Goal: Task Accomplishment & Management: Manage account settings

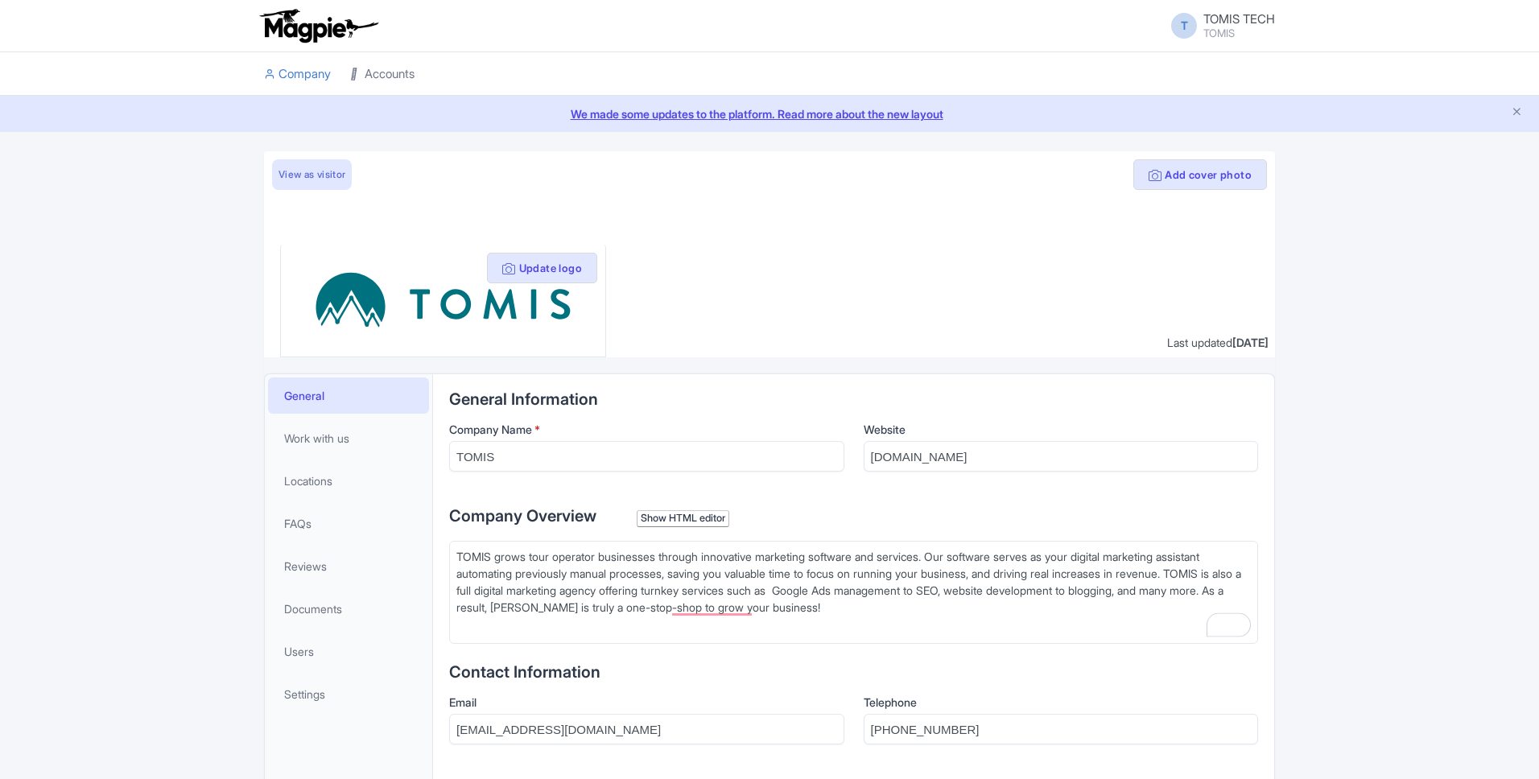
click at [361, 76] on icon at bounding box center [355, 73] width 11 height 11
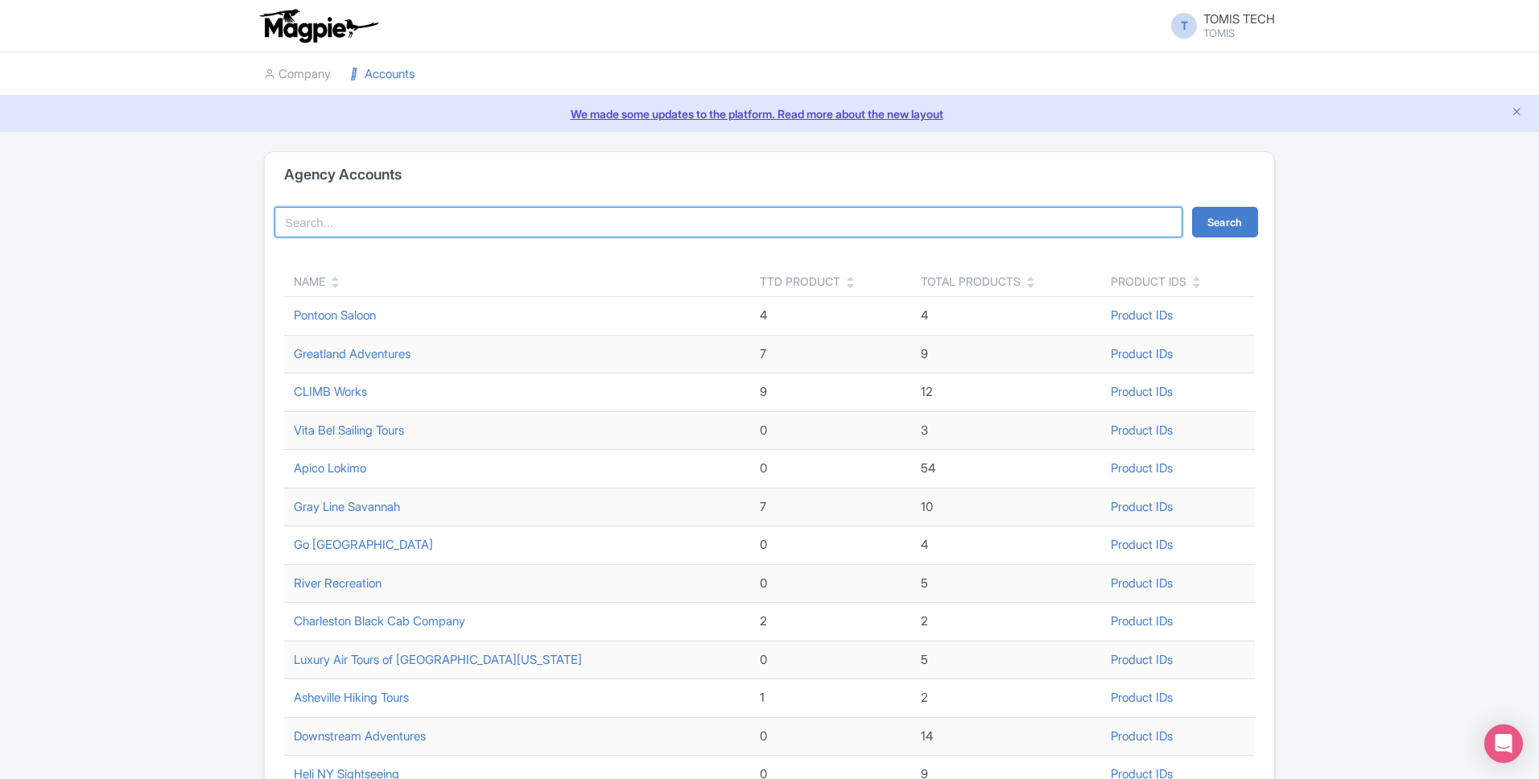
click at [382, 222] on input "search" at bounding box center [729, 222] width 908 height 31
type input "sdb&k"
click at [1249, 219] on button "Search" at bounding box center [1225, 222] width 66 height 31
click at [448, 230] on input "sdb&k" at bounding box center [729, 222] width 908 height 31
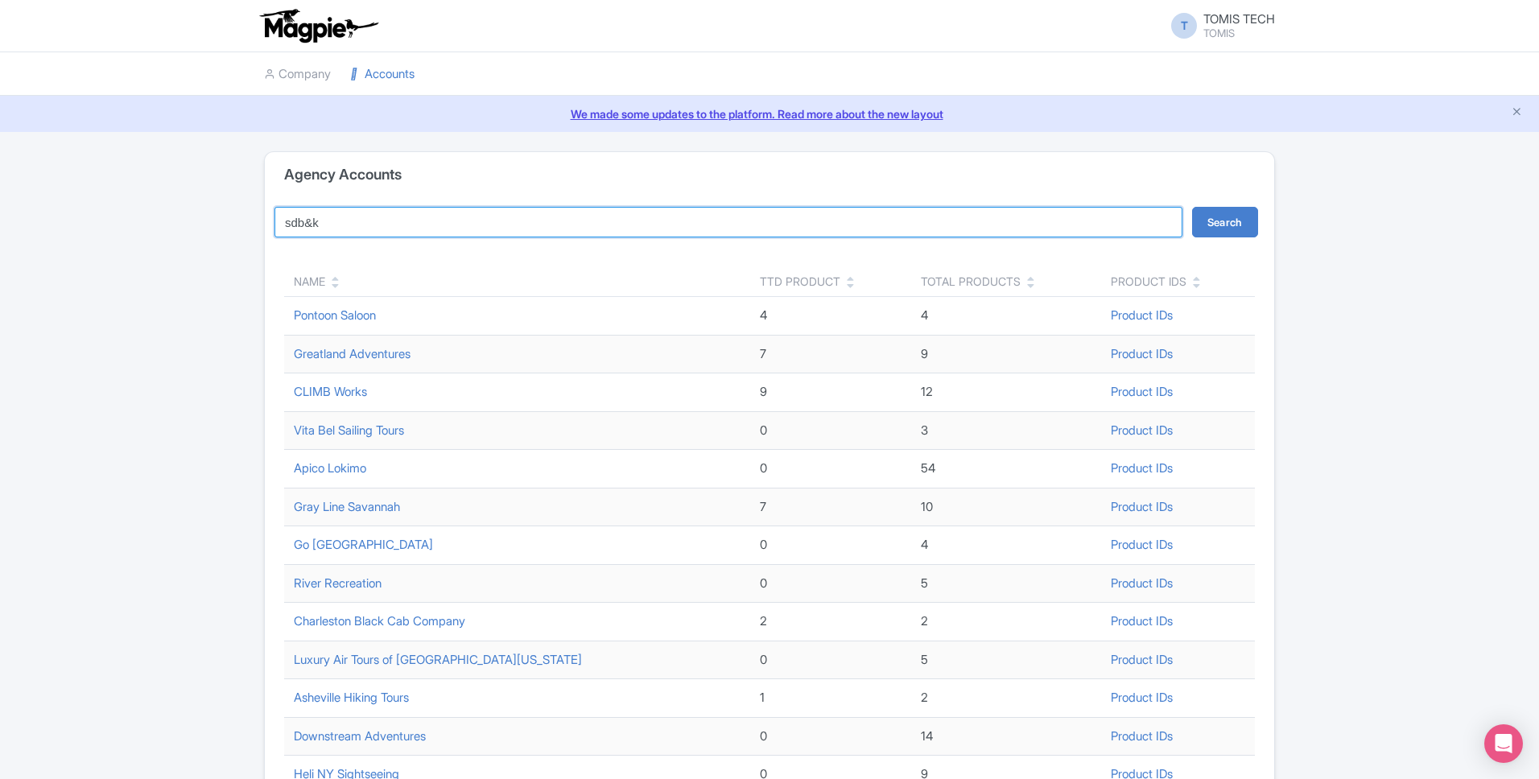
click at [448, 230] on input "sdb&k" at bounding box center [729, 222] width 908 height 31
type input "bike and kayak"
click at [1192, 207] on button "Search" at bounding box center [1225, 222] width 66 height 31
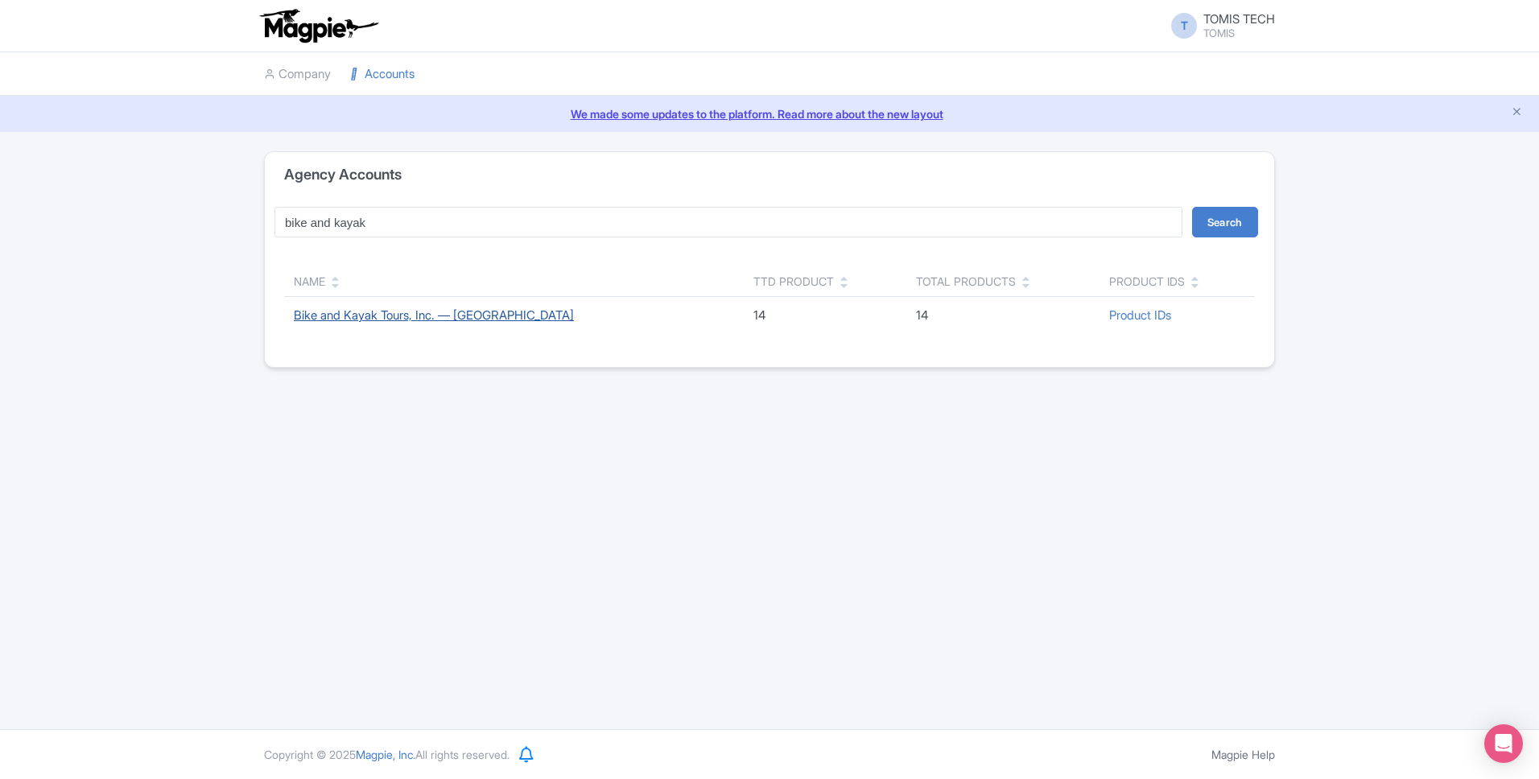
click at [431, 316] on link "Bike and Kayak Tours, Inc. — [GEOGRAPHIC_DATA]" at bounding box center [434, 315] width 280 height 15
click at [406, 314] on link "Bike and Kayak Tours, Inc. — [GEOGRAPHIC_DATA]" at bounding box center [434, 315] width 280 height 15
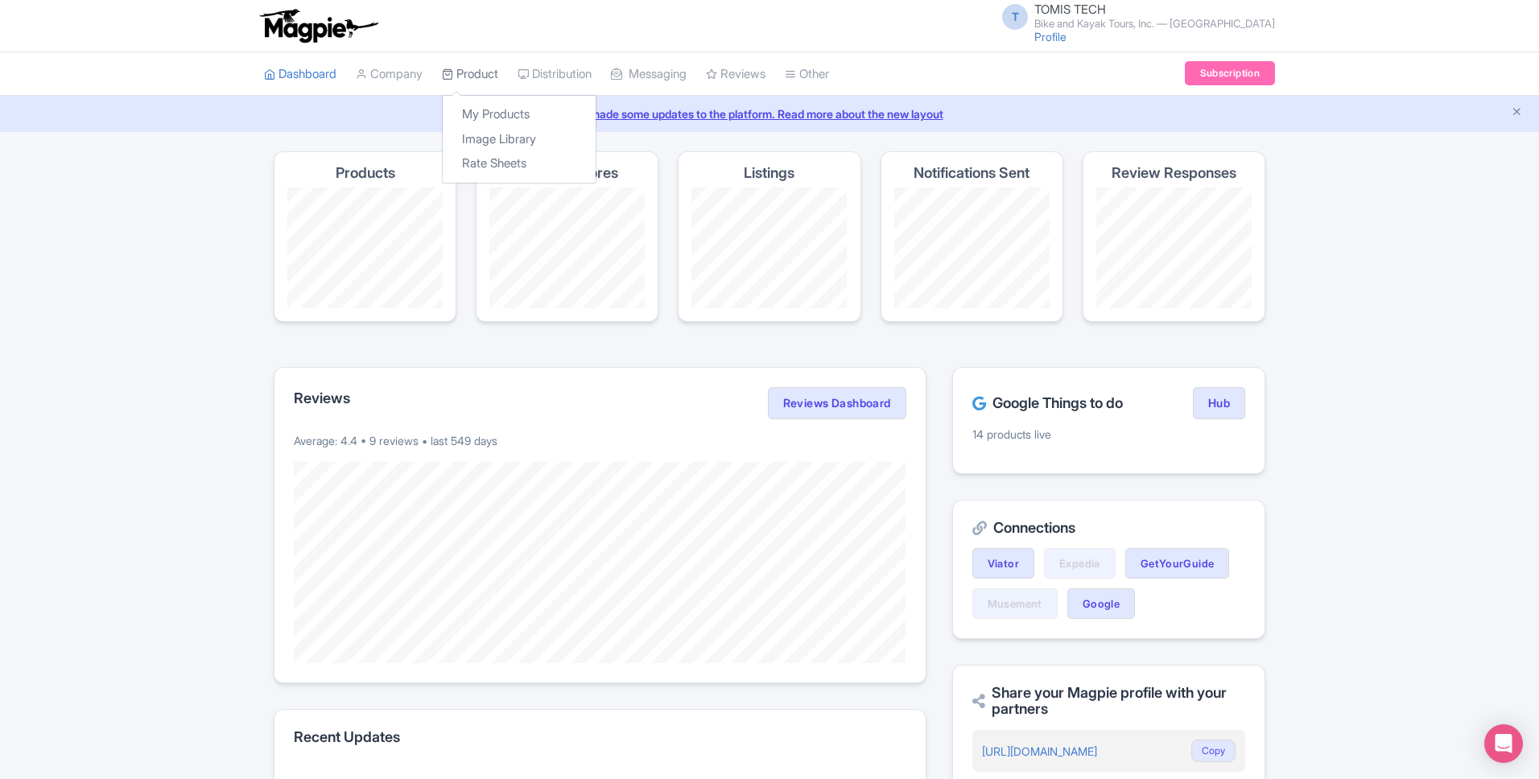
click at [465, 61] on link "Product" at bounding box center [470, 74] width 56 height 44
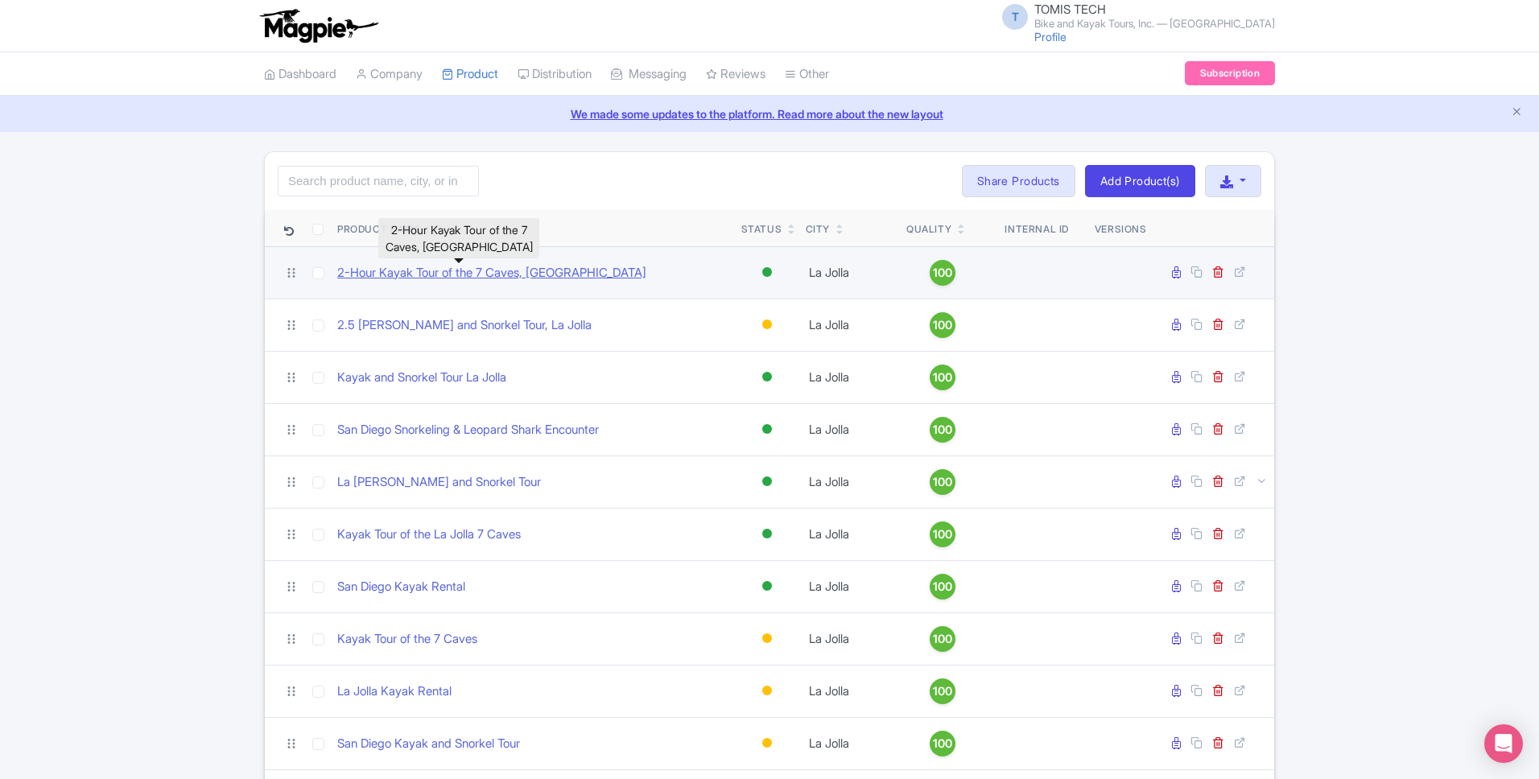
click at [404, 278] on link "2-Hour Kayak Tour of the 7 Caves, [GEOGRAPHIC_DATA]" at bounding box center [491, 273] width 309 height 19
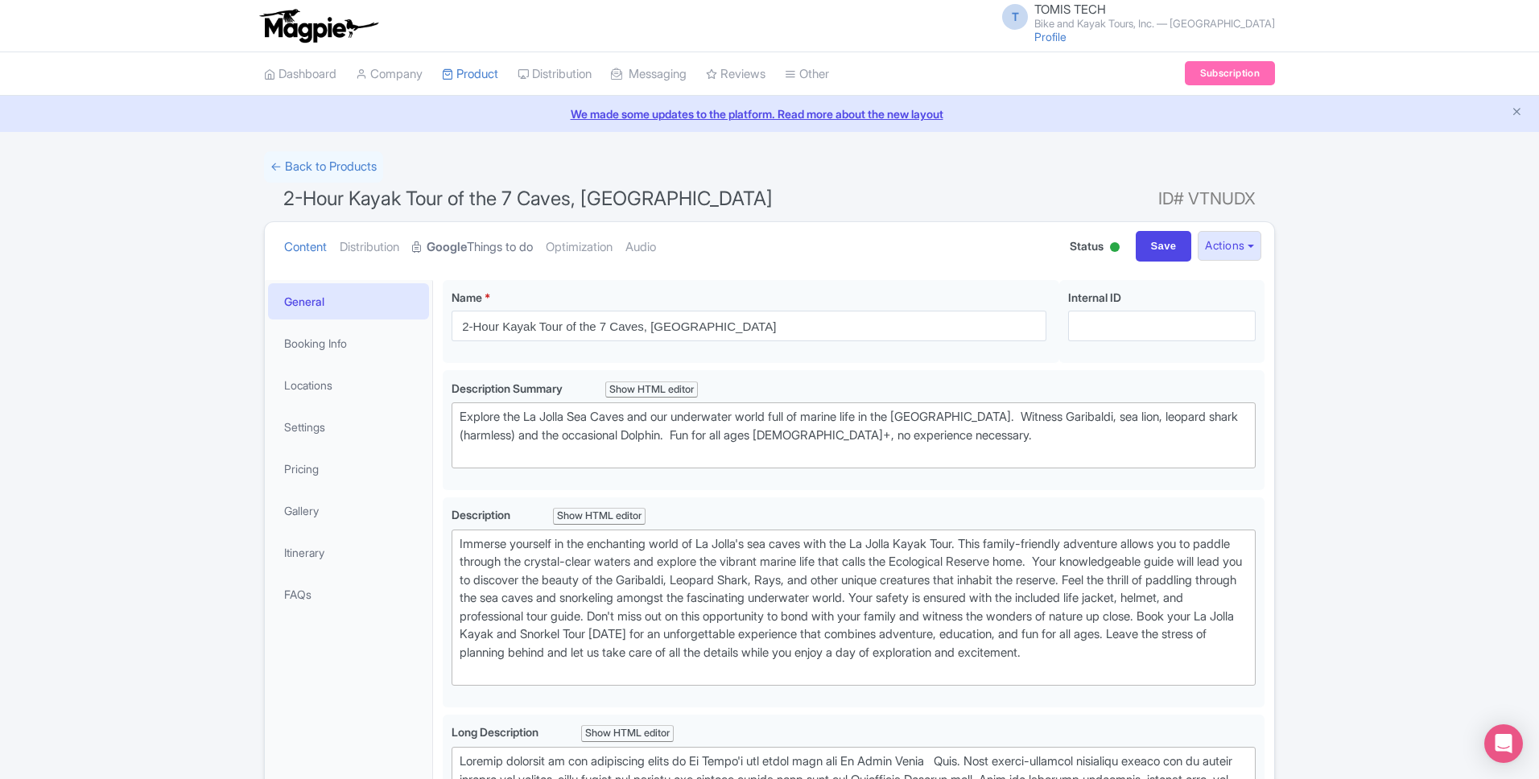
click at [483, 253] on link "Google Things to do" at bounding box center [472, 247] width 121 height 51
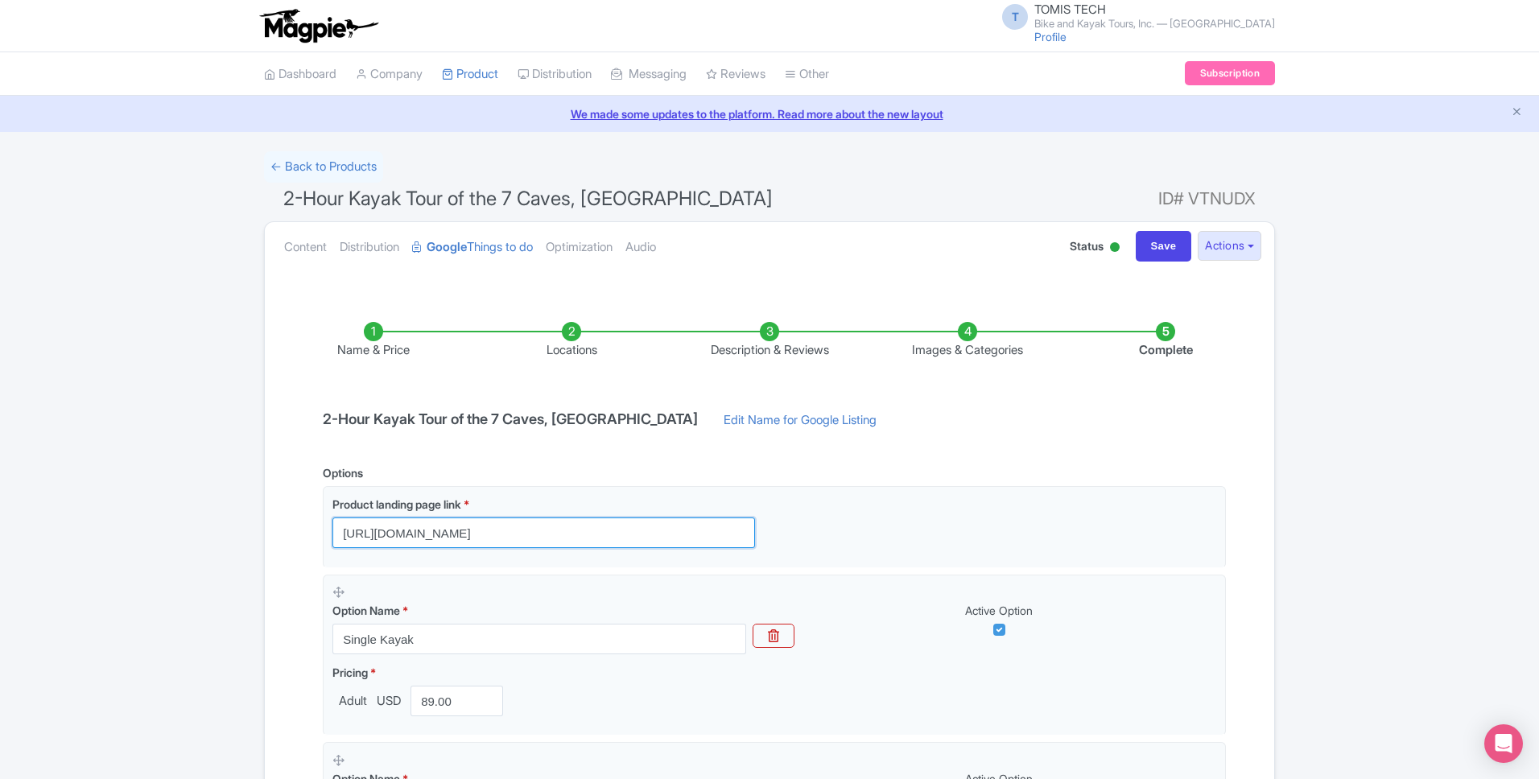
click at [564, 535] on input "https://www.getyourguide.com/la-jolla-l1489/la-jolla-2-hour-kayak-tour-of-the-7…" at bounding box center [544, 533] width 423 height 31
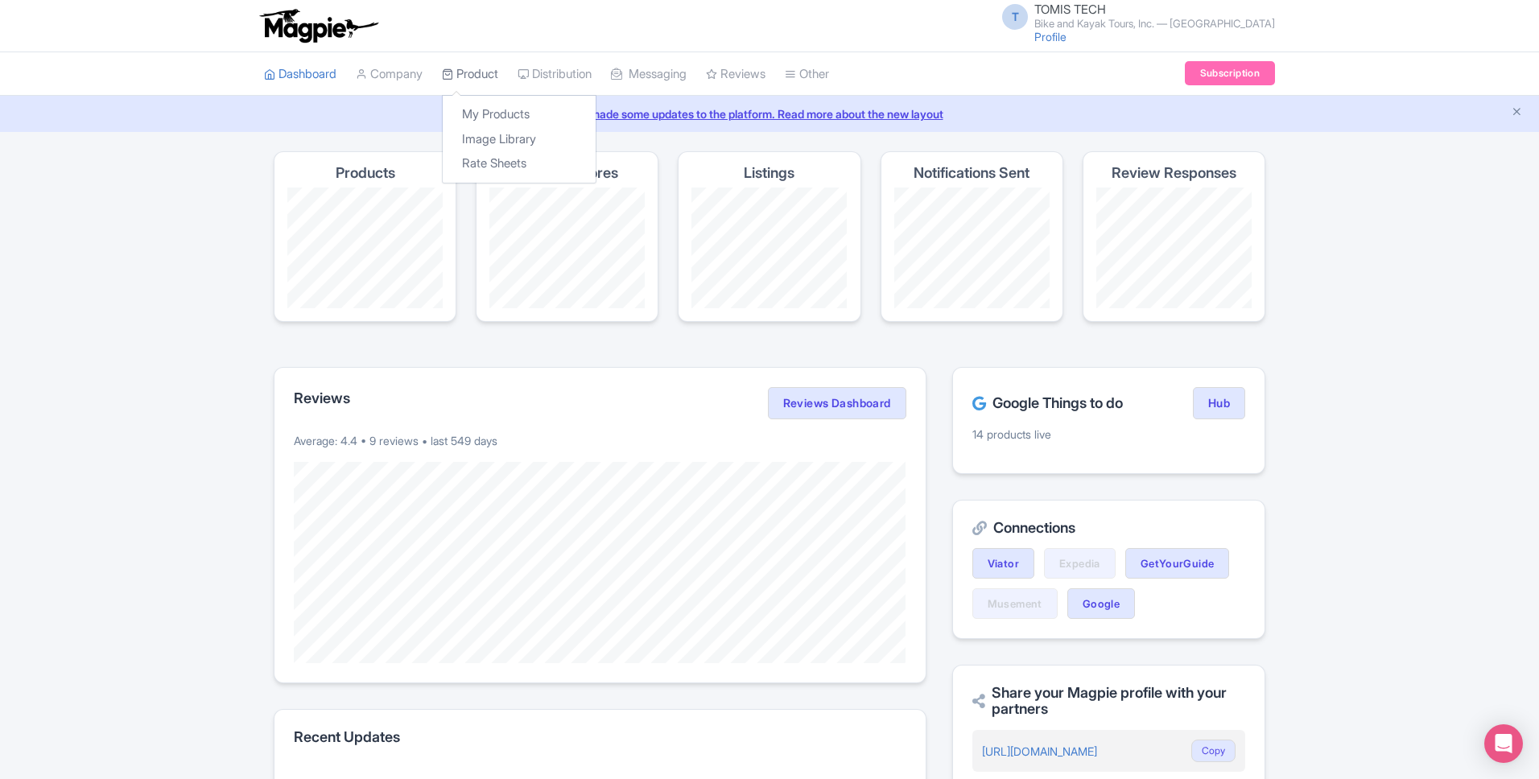
click at [453, 71] on icon at bounding box center [447, 73] width 11 height 11
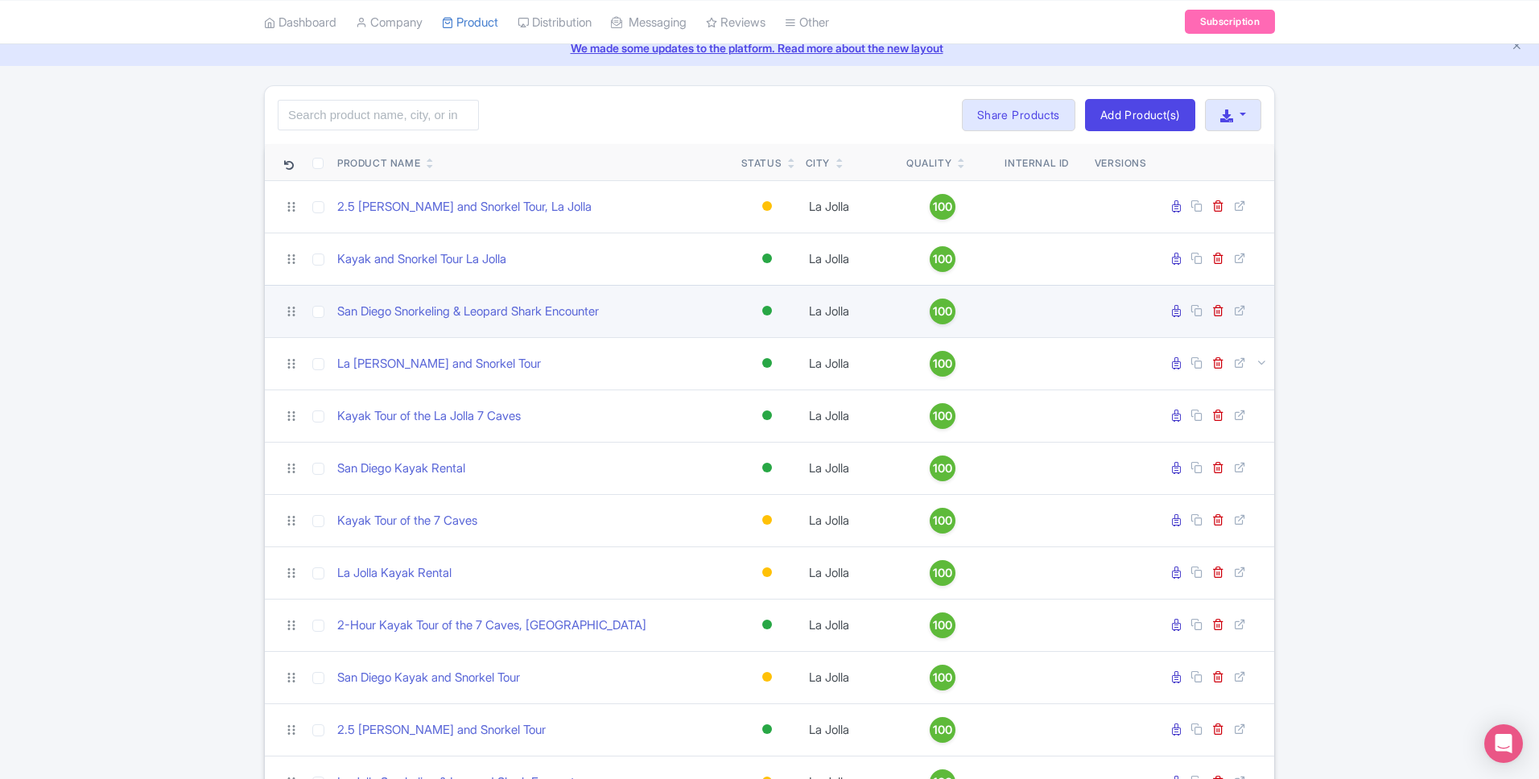
scroll to position [118, 0]
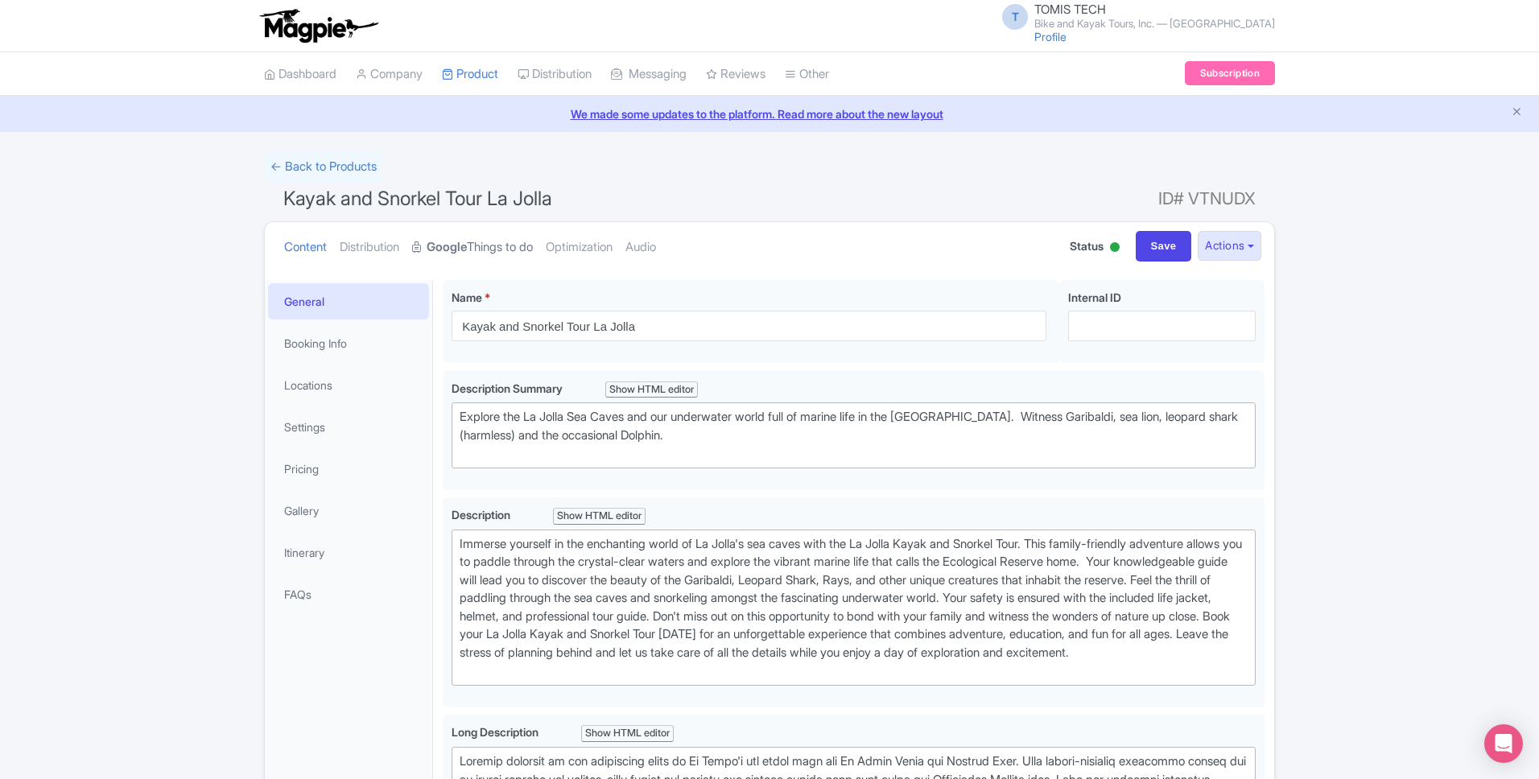
click at [504, 242] on link "Google Things to do" at bounding box center [472, 247] width 121 height 51
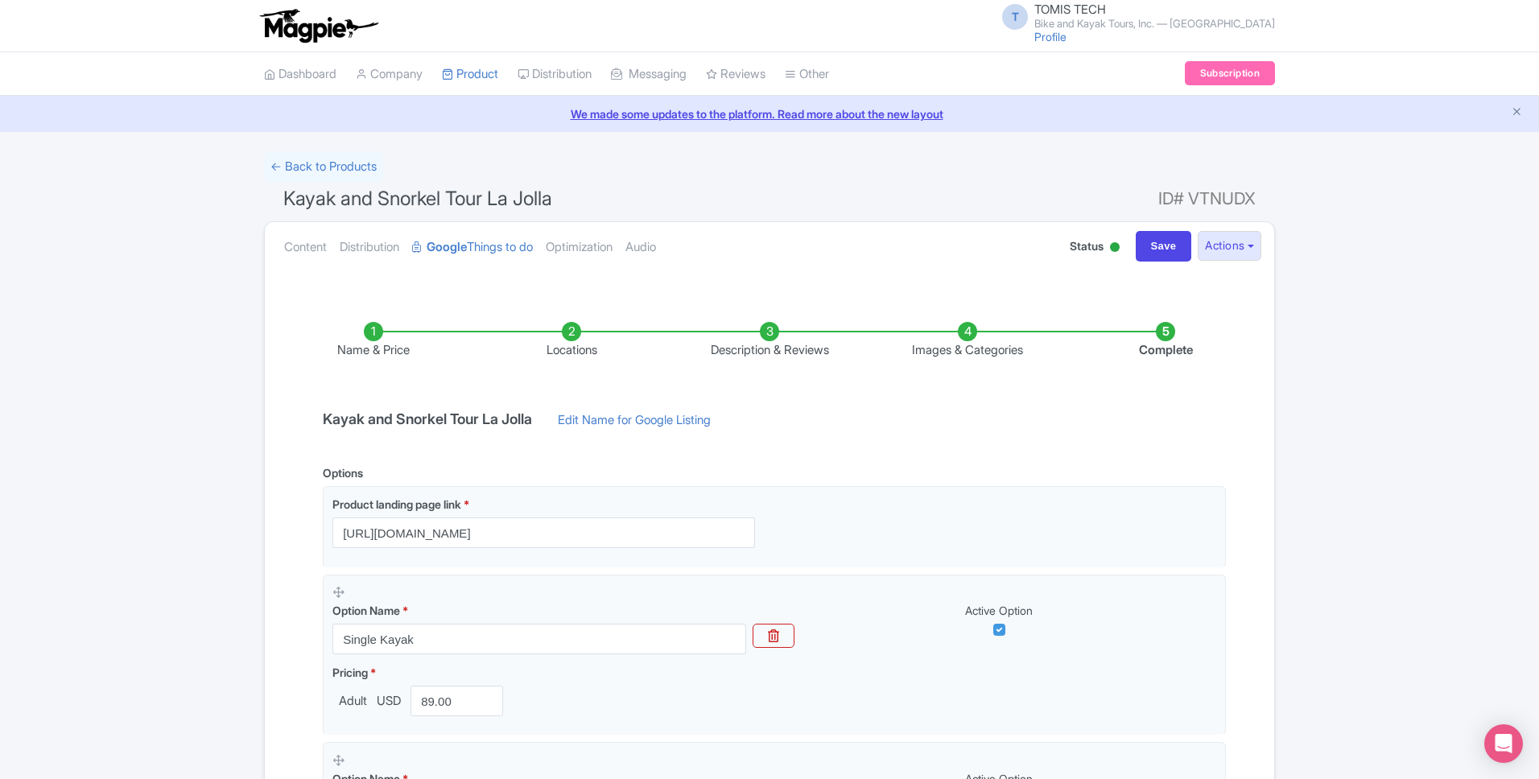
click at [578, 538] on input "https://www.viator.com/tours/La-Jolla/Kayak-and-Snorkel-Tour/d22636-22443P8" at bounding box center [544, 533] width 423 height 31
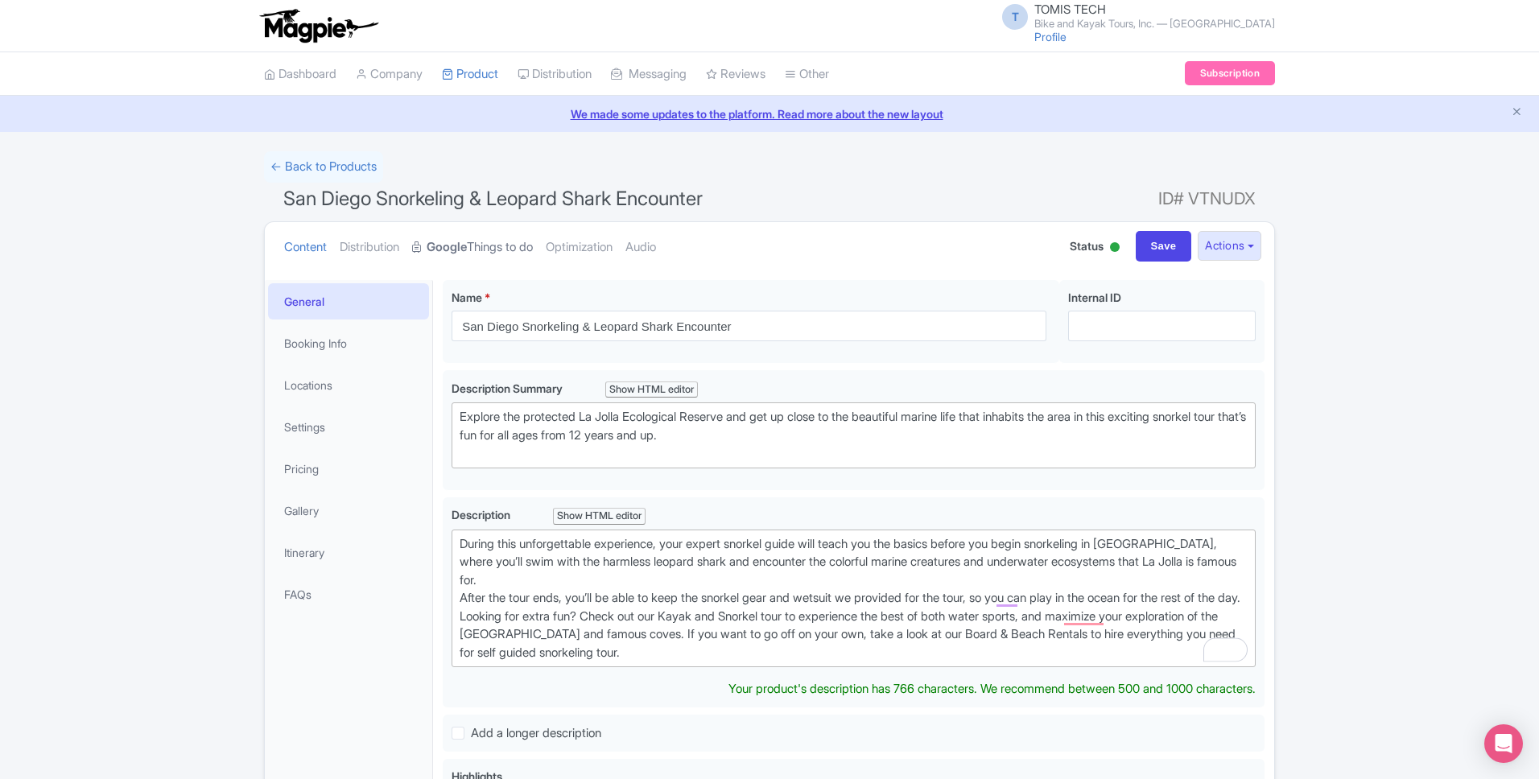
click at [464, 250] on strong "Google" at bounding box center [447, 247] width 40 height 19
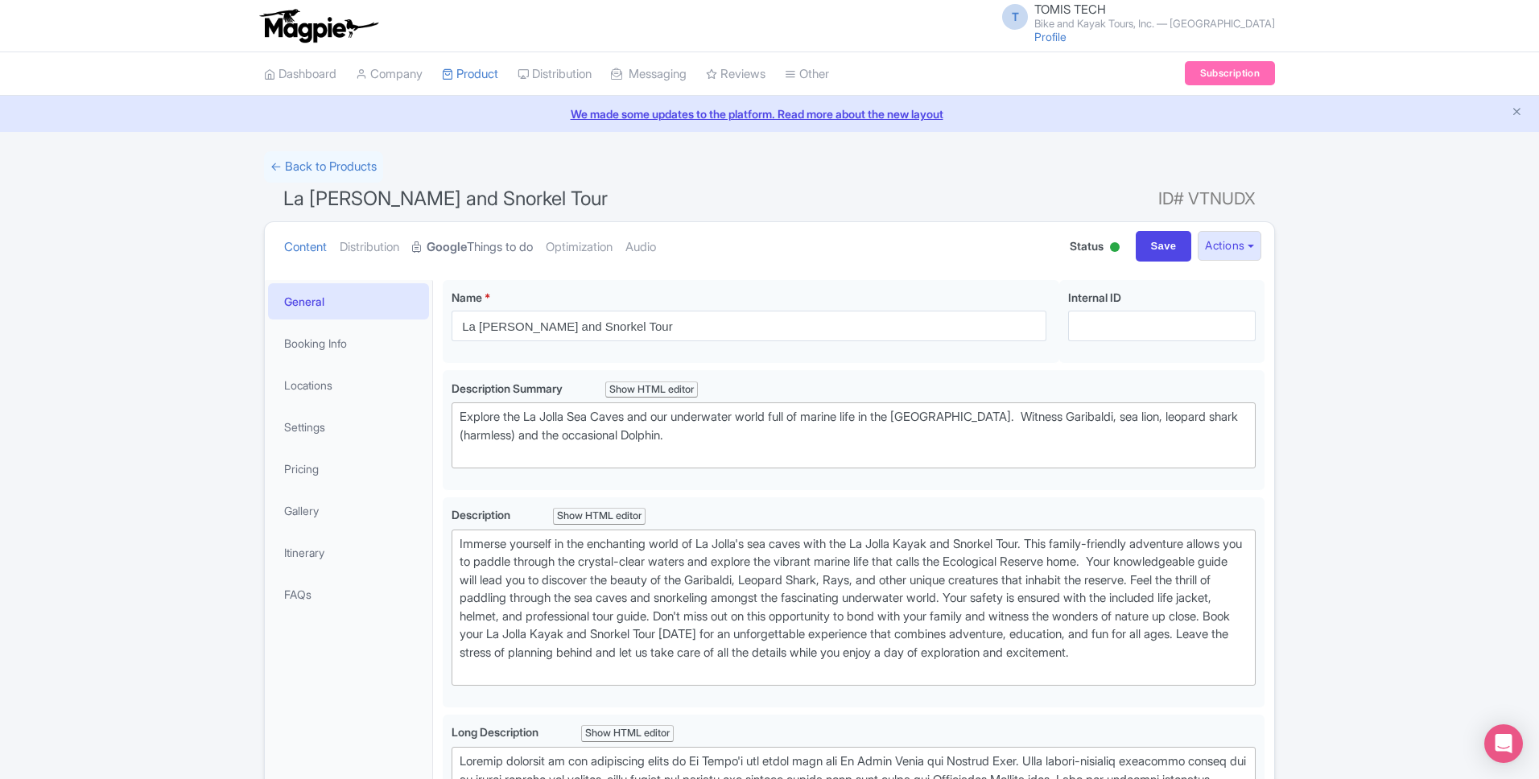
click at [452, 256] on link "Google Things to do" at bounding box center [472, 247] width 121 height 51
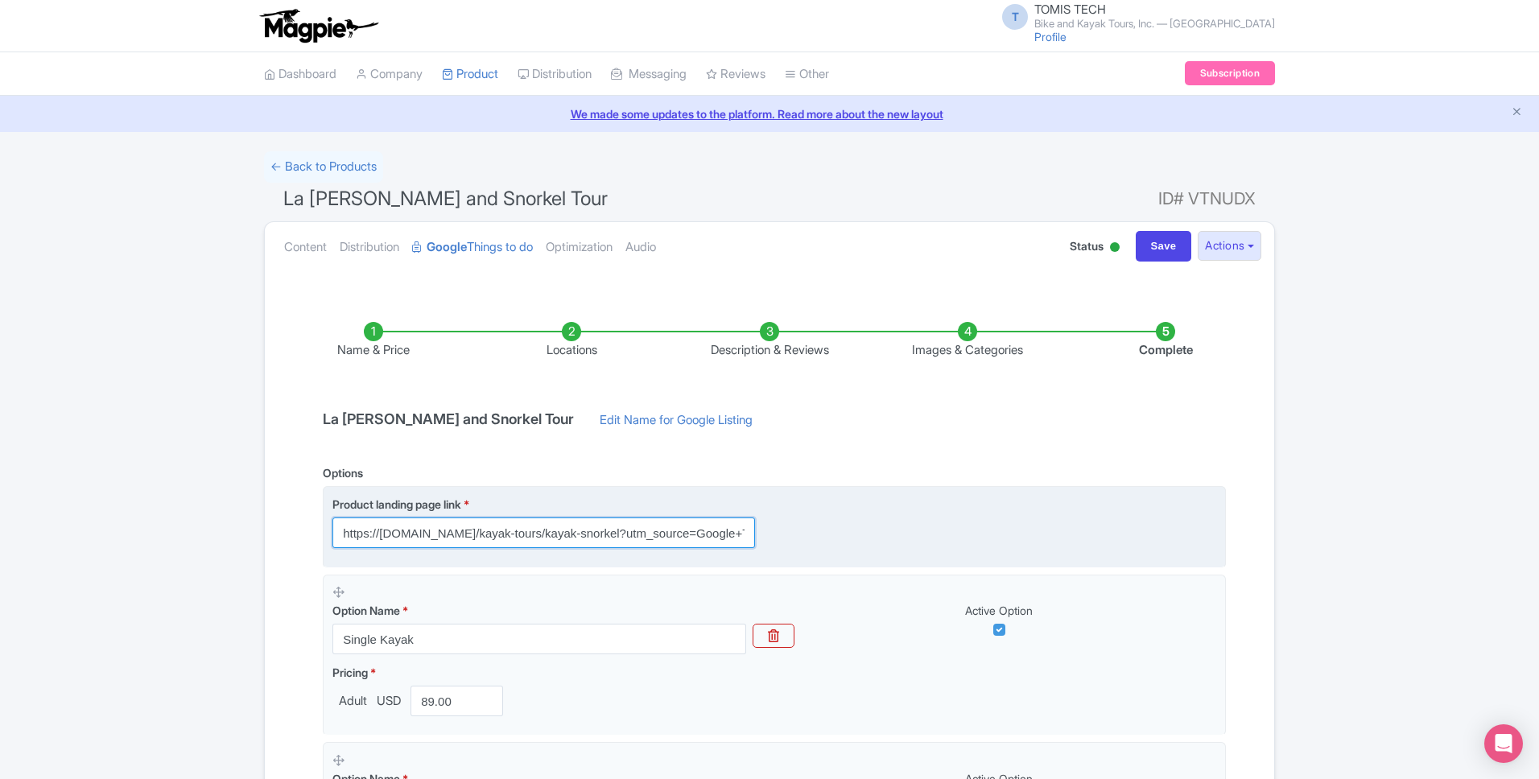
click at [502, 535] on input "https://bikeandkayaktours.com/kayak-tours/kayak-snorkel?utm_source=Google+TTD&u…" at bounding box center [544, 533] width 423 height 31
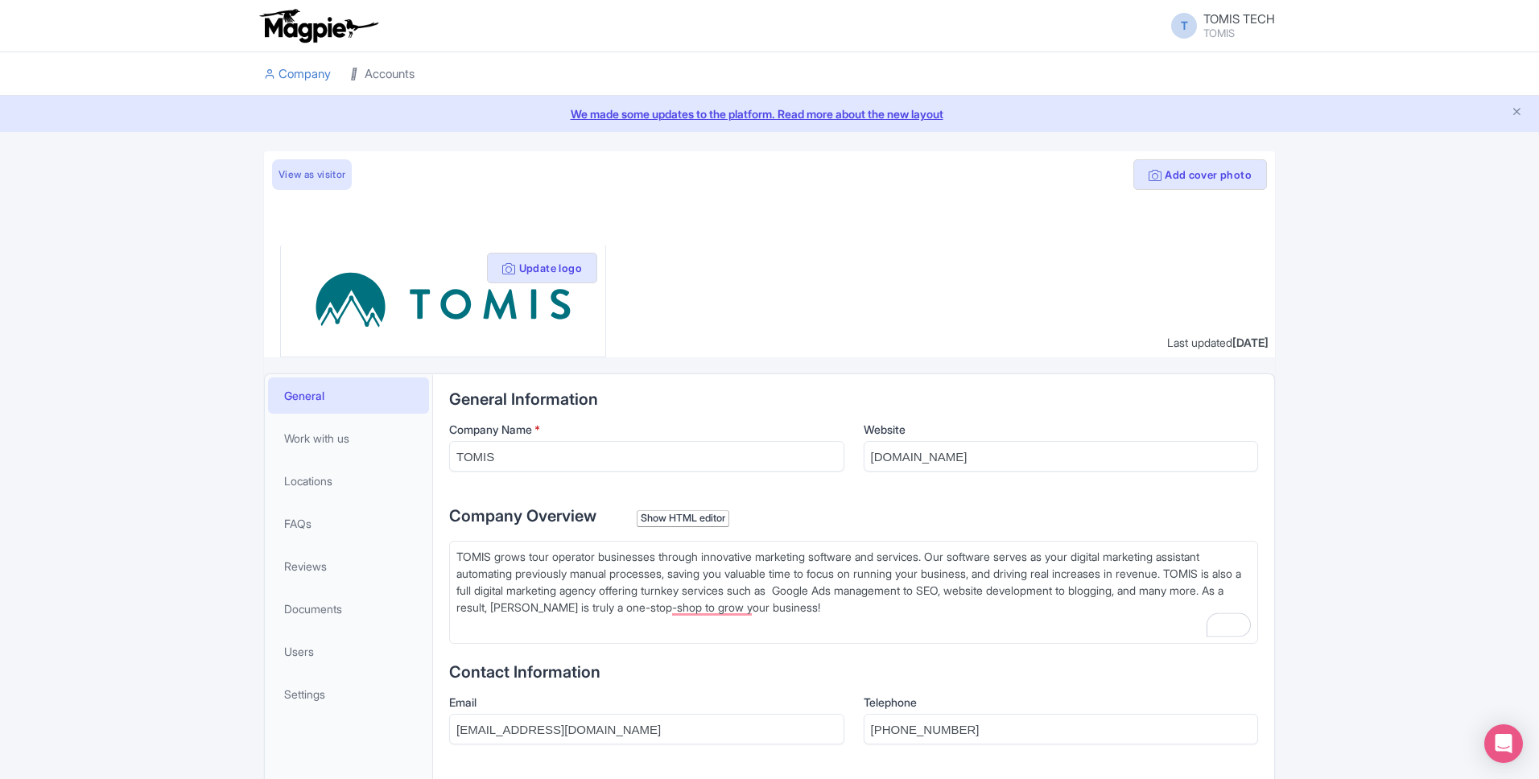
click at [395, 56] on link "Accounts" at bounding box center [382, 74] width 64 height 44
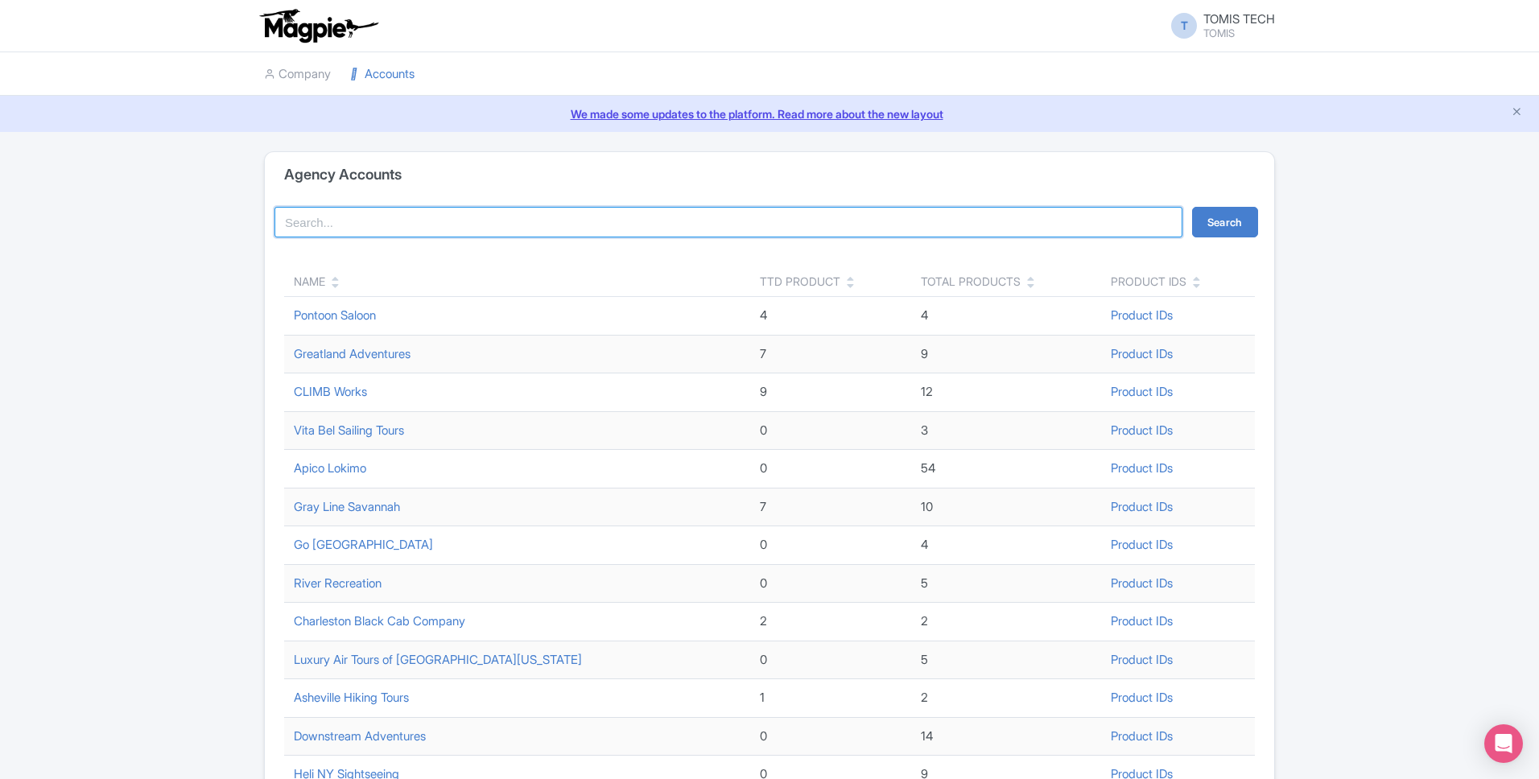
click at [423, 230] on input "search" at bounding box center [729, 222] width 908 height 31
type input "teton scenic float"
click at [1238, 216] on button "Search" at bounding box center [1225, 222] width 66 height 31
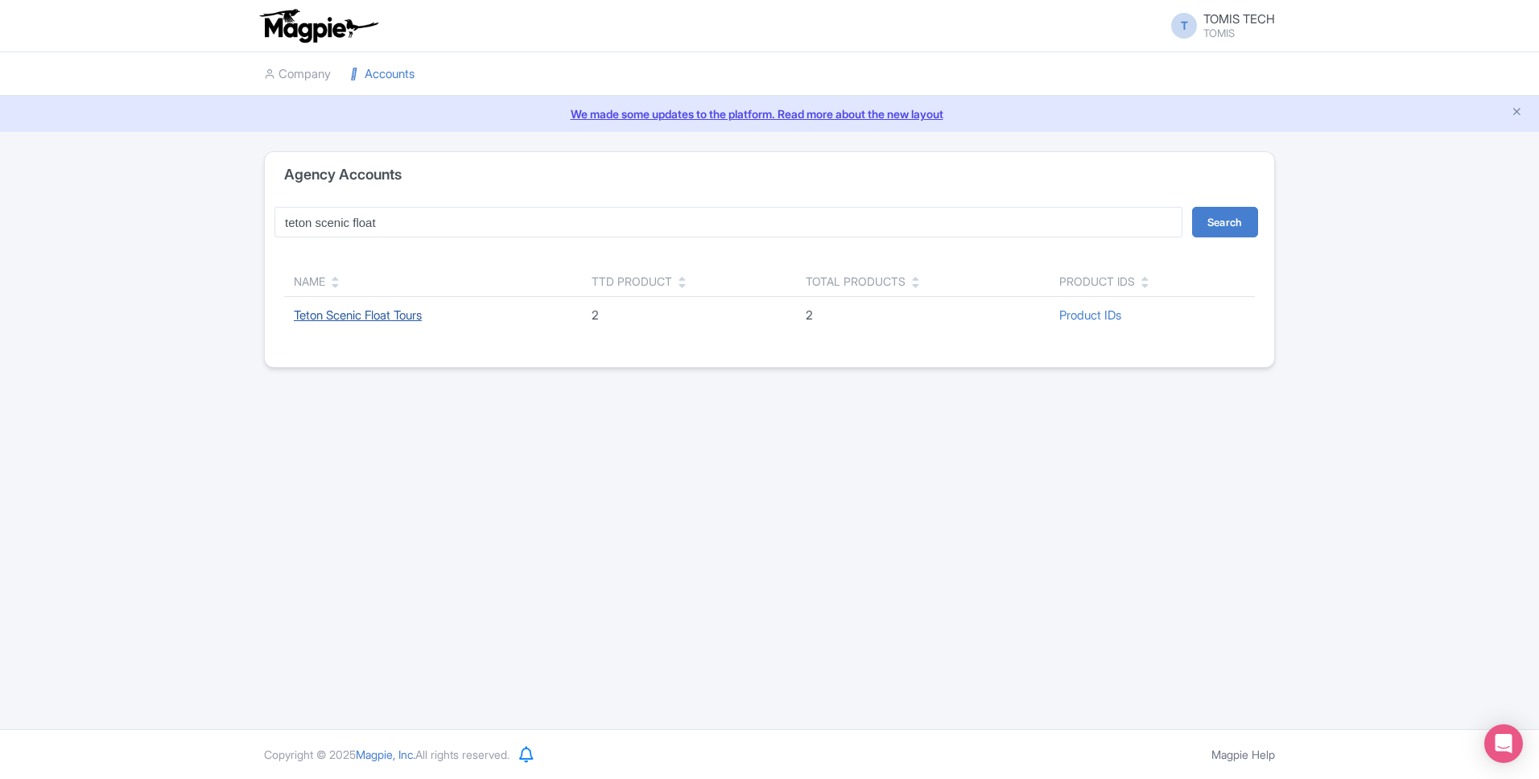
click at [382, 318] on link "Teton Scenic Float Tours" at bounding box center [358, 315] width 128 height 15
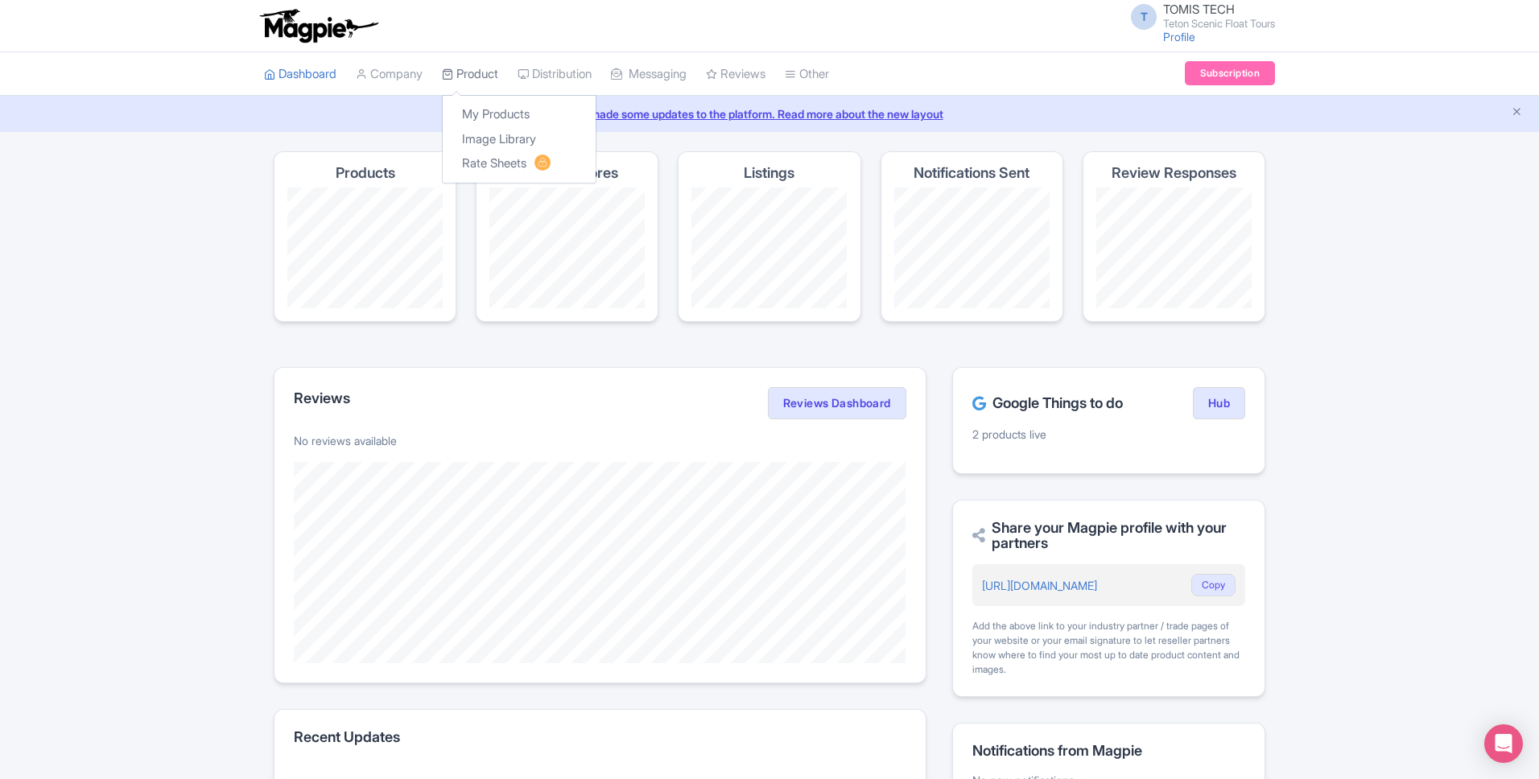
click at [490, 73] on link "Product" at bounding box center [470, 74] width 56 height 44
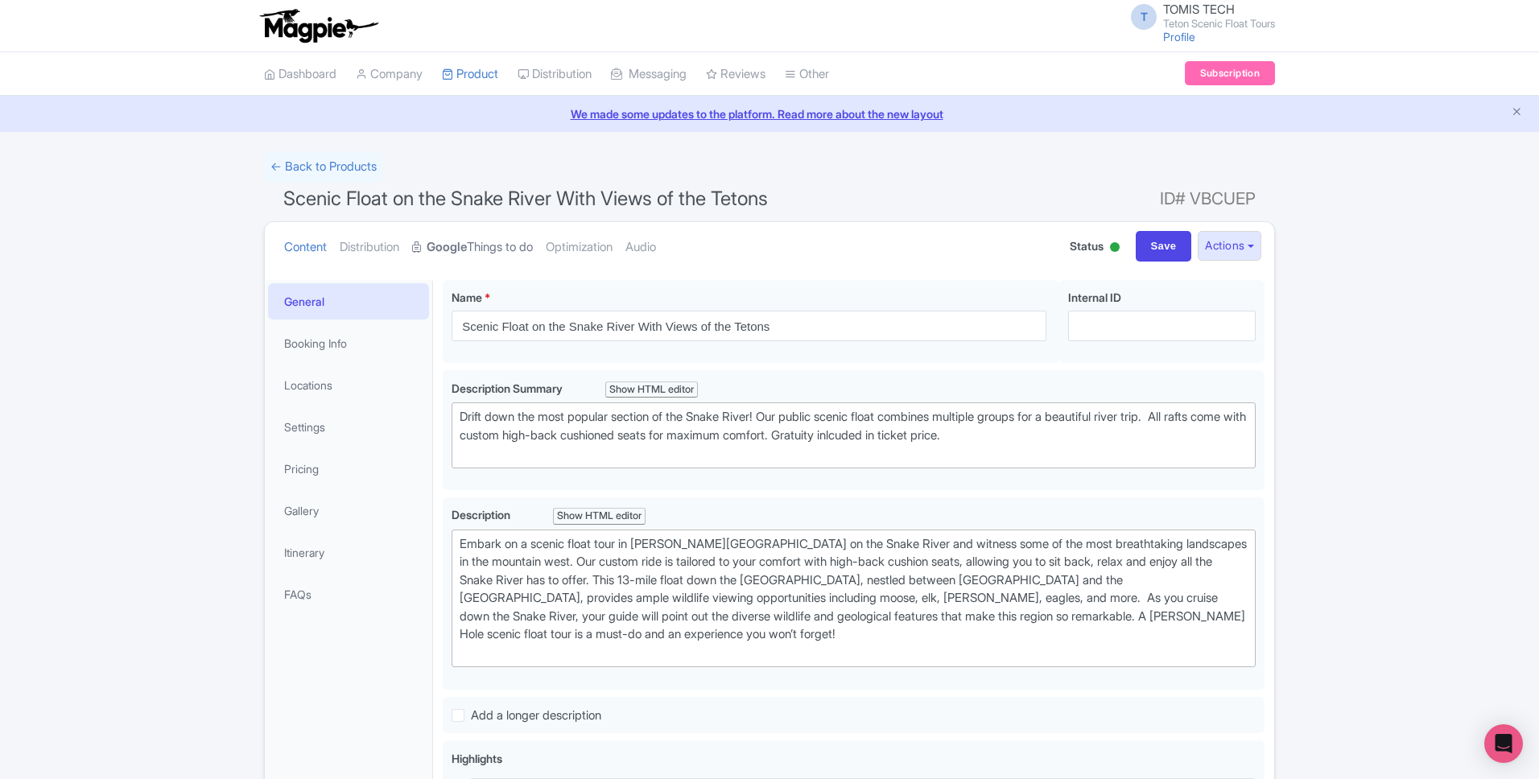
click at [505, 246] on link "Google Things to do" at bounding box center [472, 247] width 121 height 51
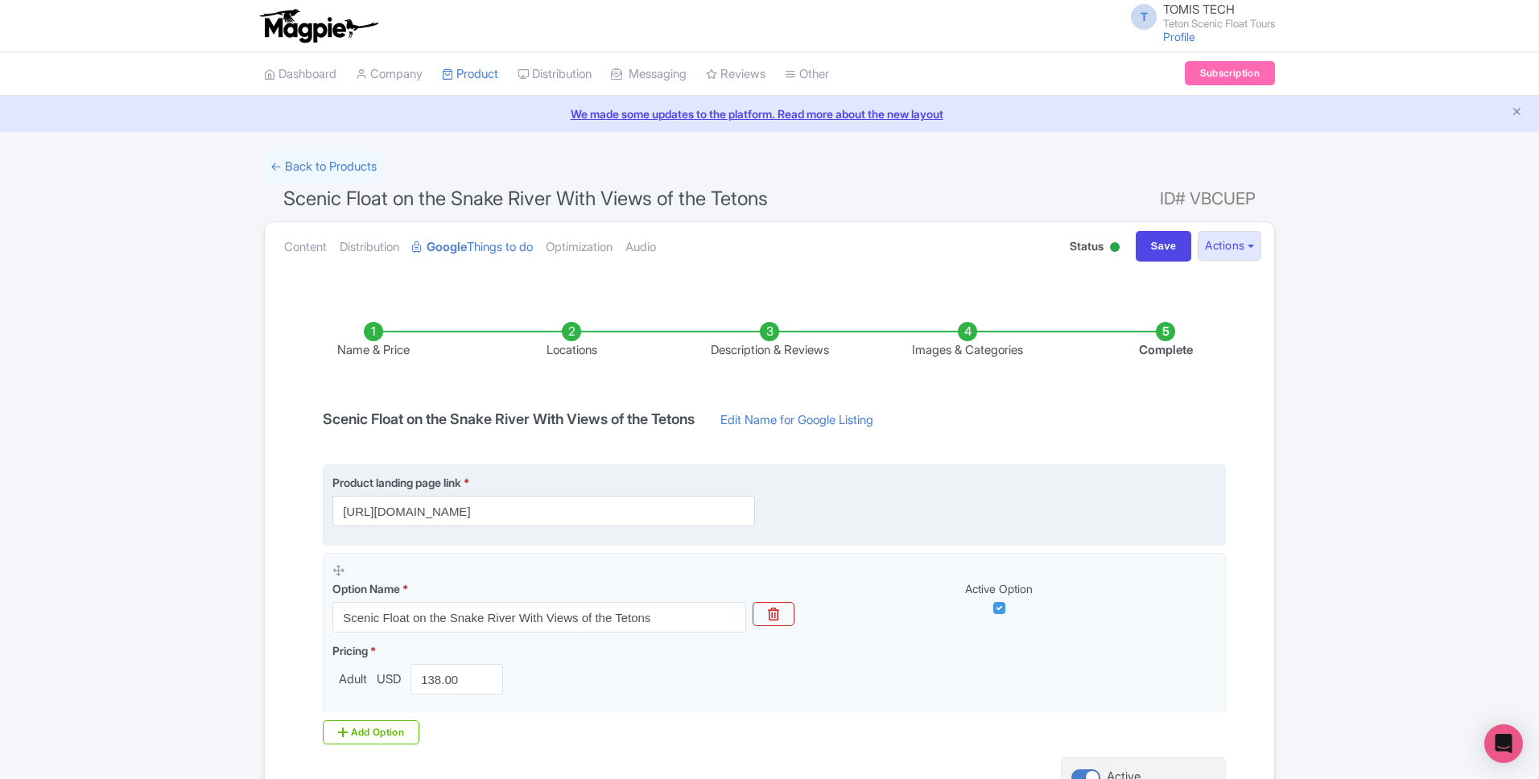
scroll to position [158, 0]
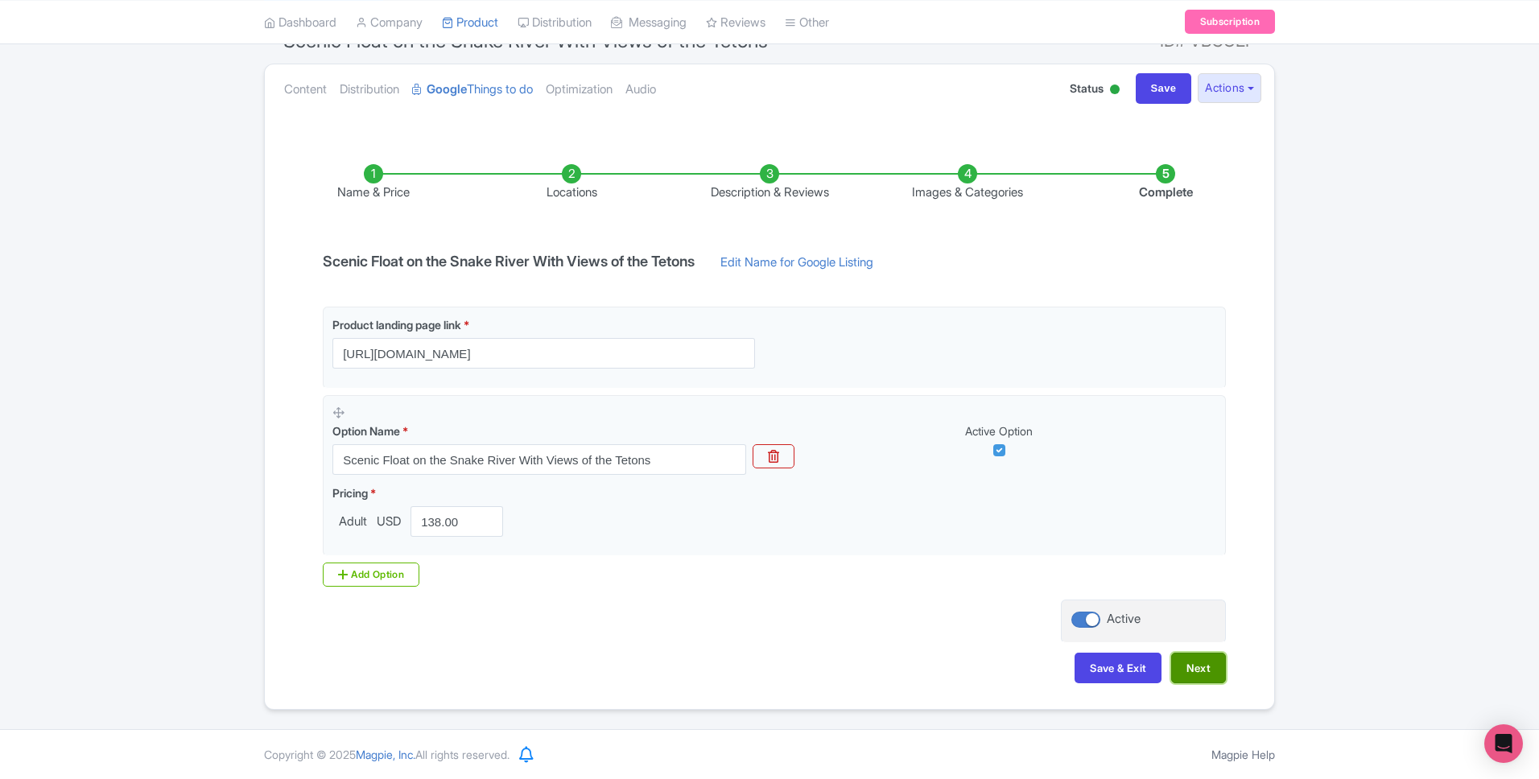
click at [1195, 667] on button "Next" at bounding box center [1198, 668] width 55 height 31
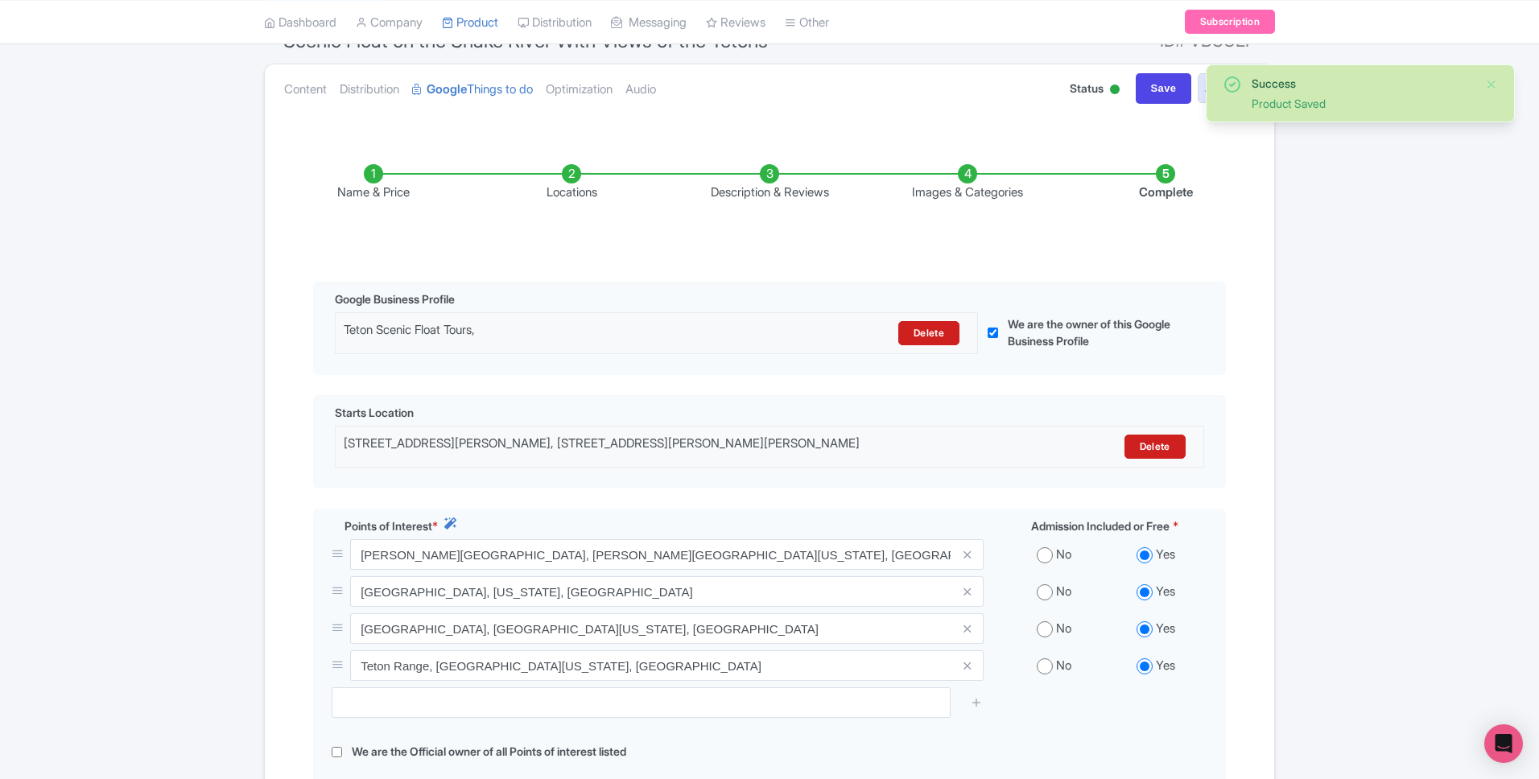
click at [921, 197] on li "Images & Categories" at bounding box center [968, 183] width 198 height 38
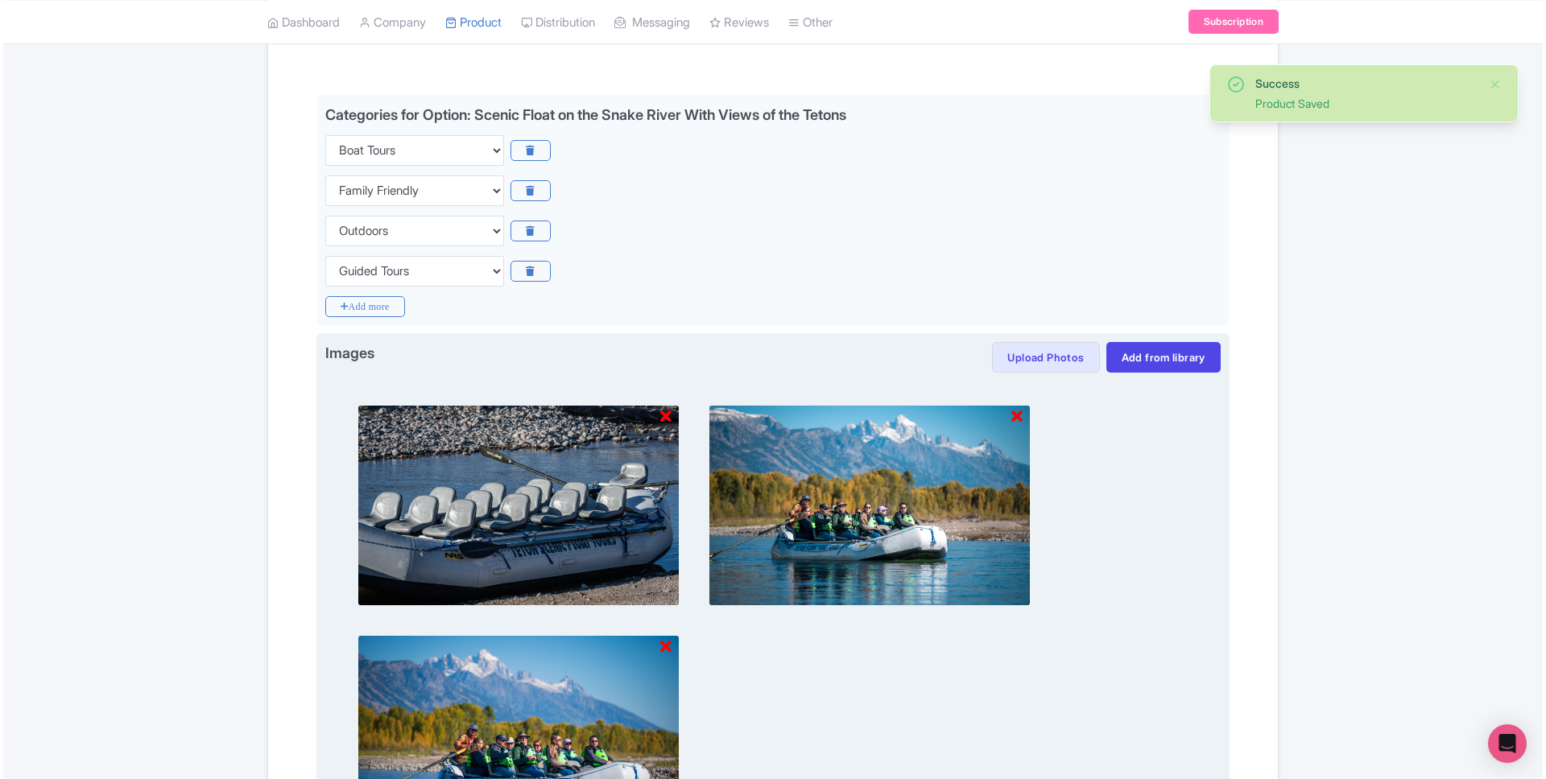
scroll to position [510, 0]
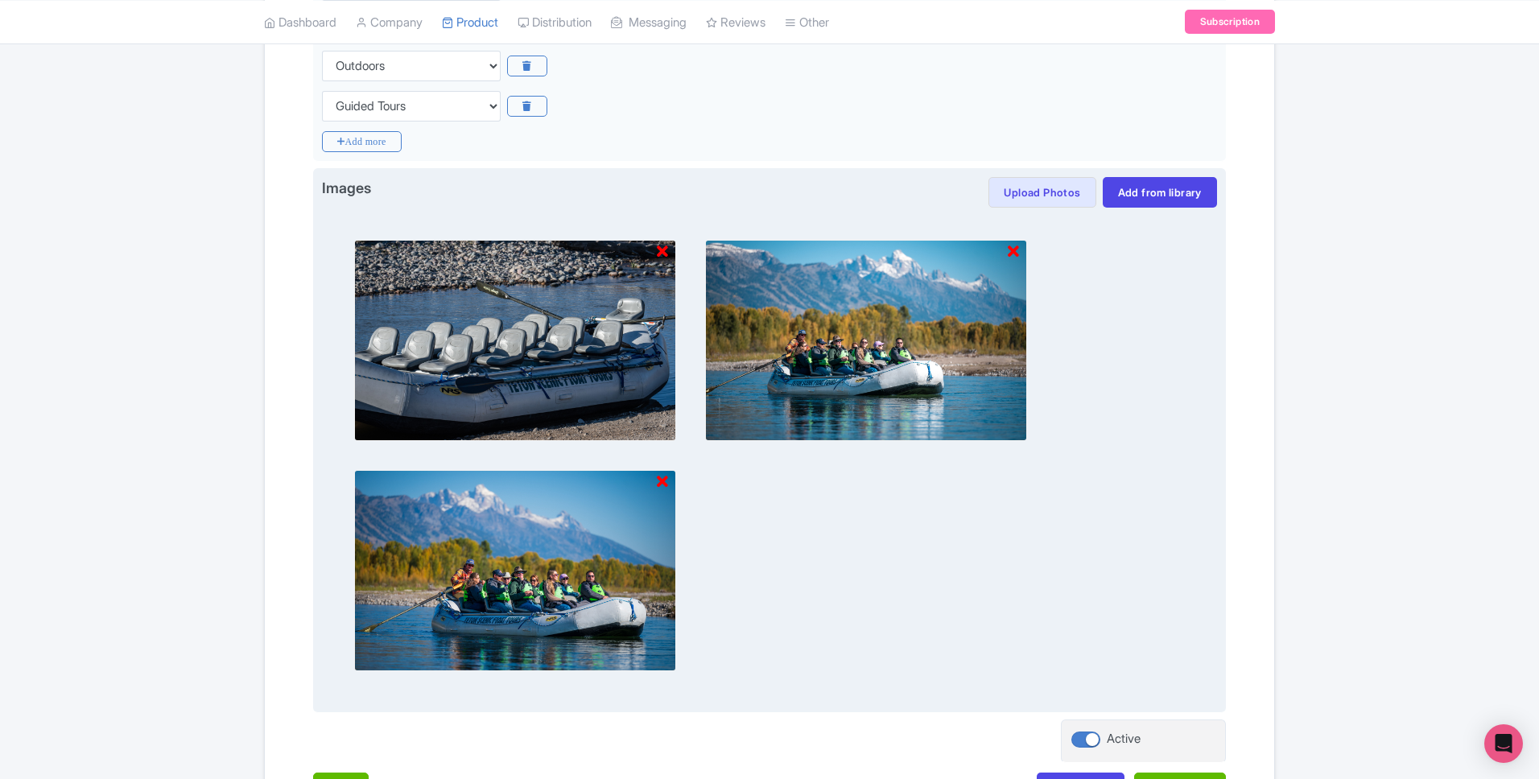
click at [663, 482] on icon at bounding box center [662, 482] width 11 height 16
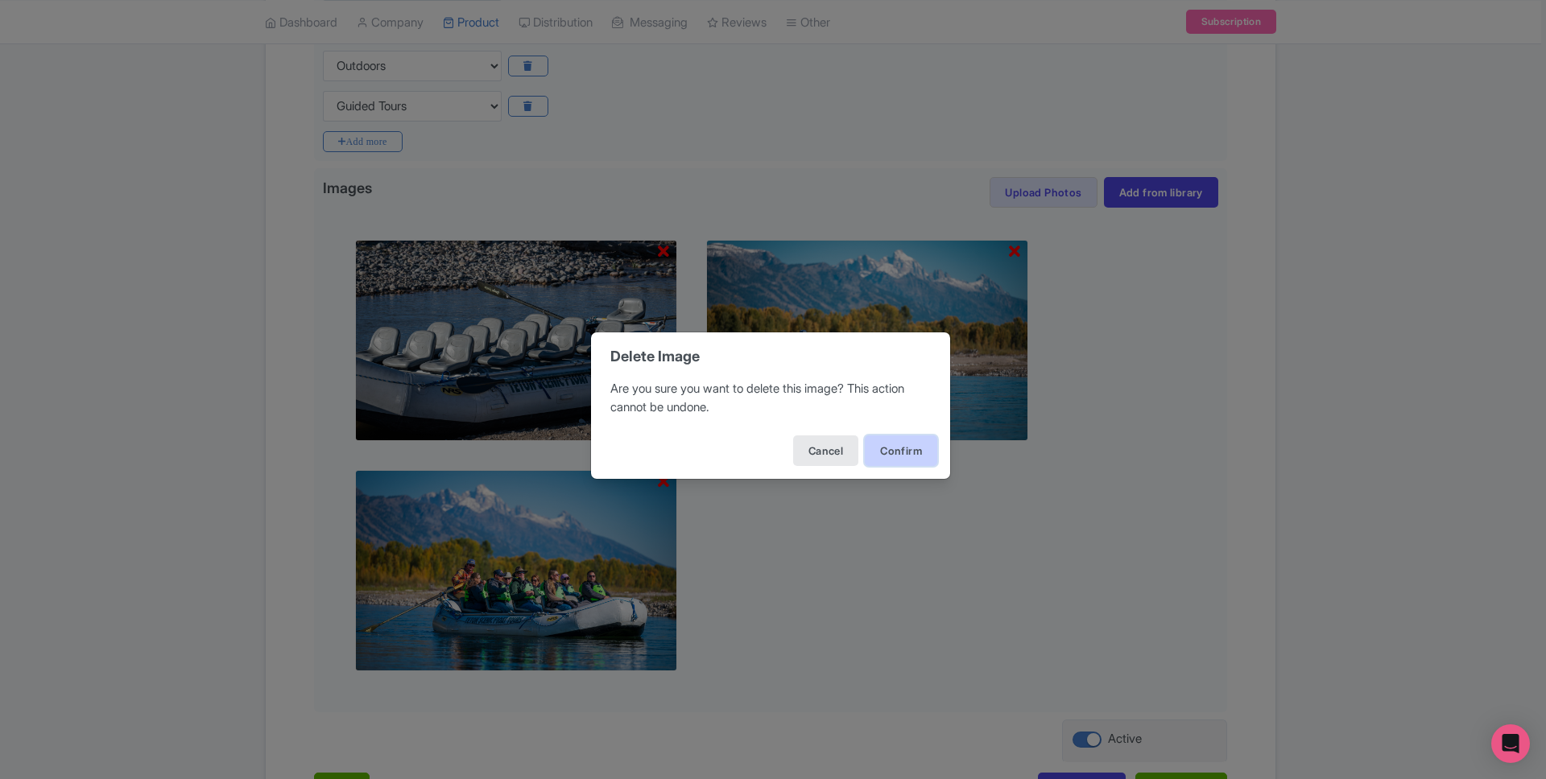
click at [892, 449] on button "Confirm" at bounding box center [901, 451] width 72 height 31
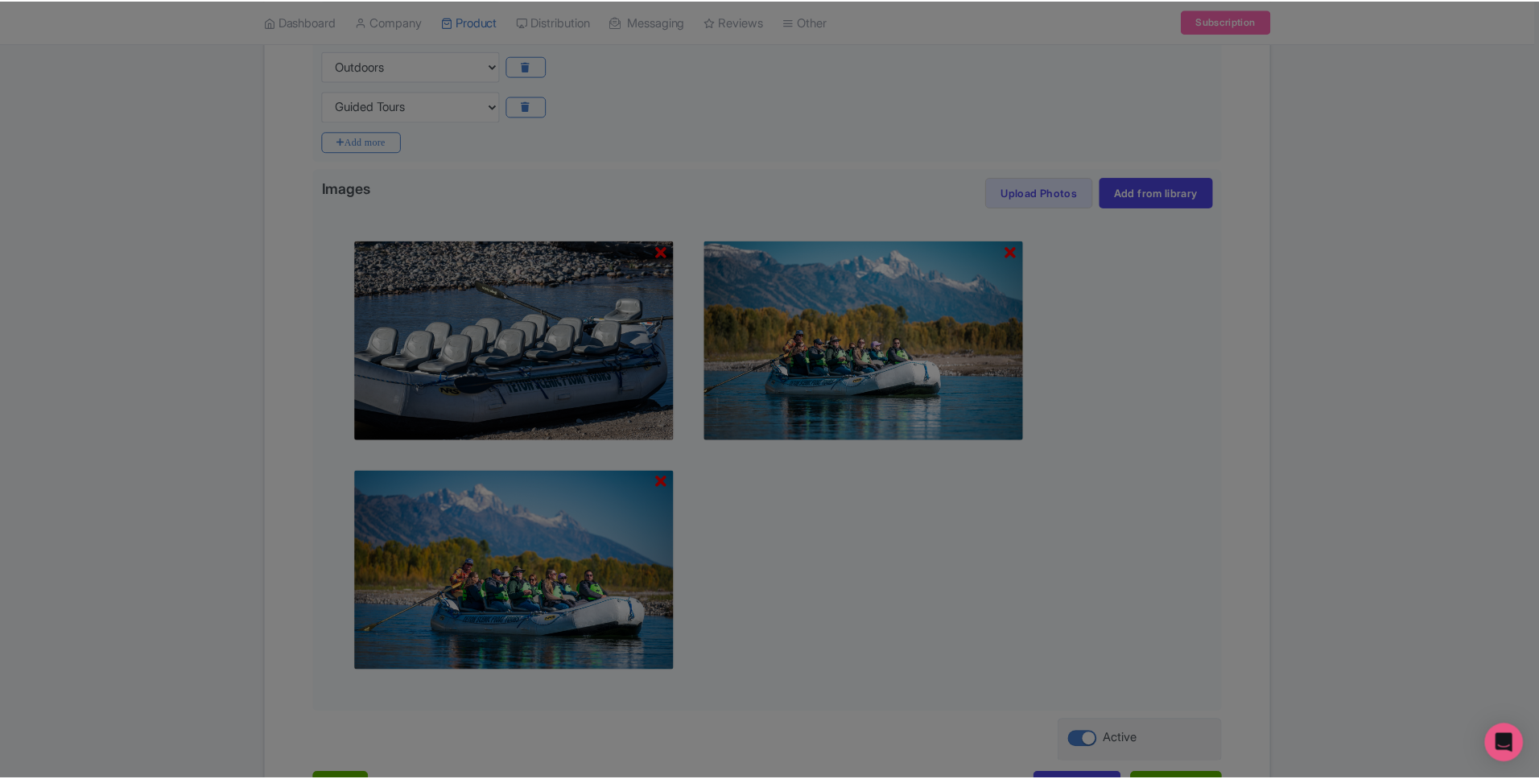
scroll to position [399, 0]
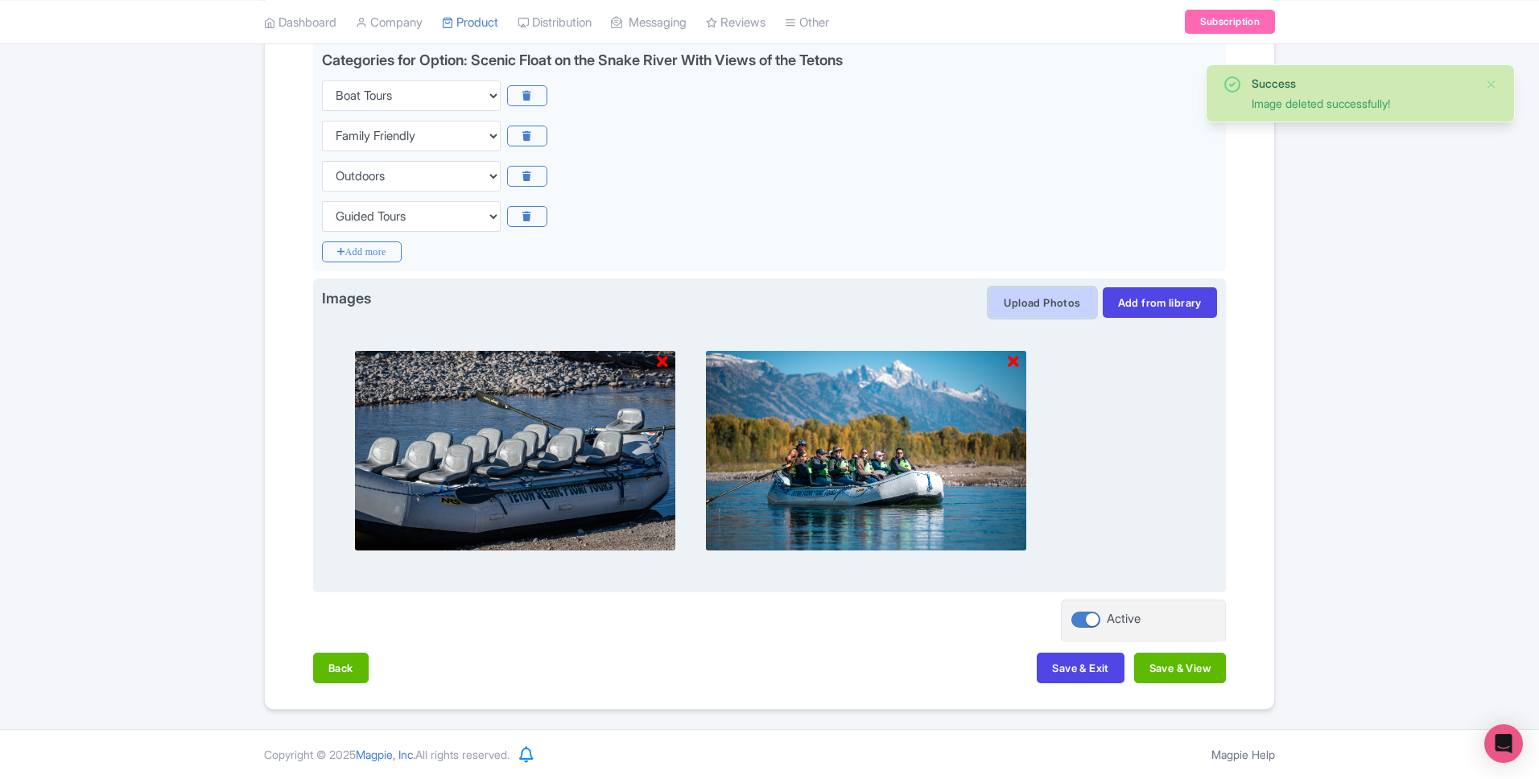
click at [1068, 304] on button "Upload Photos" at bounding box center [1042, 302] width 107 height 31
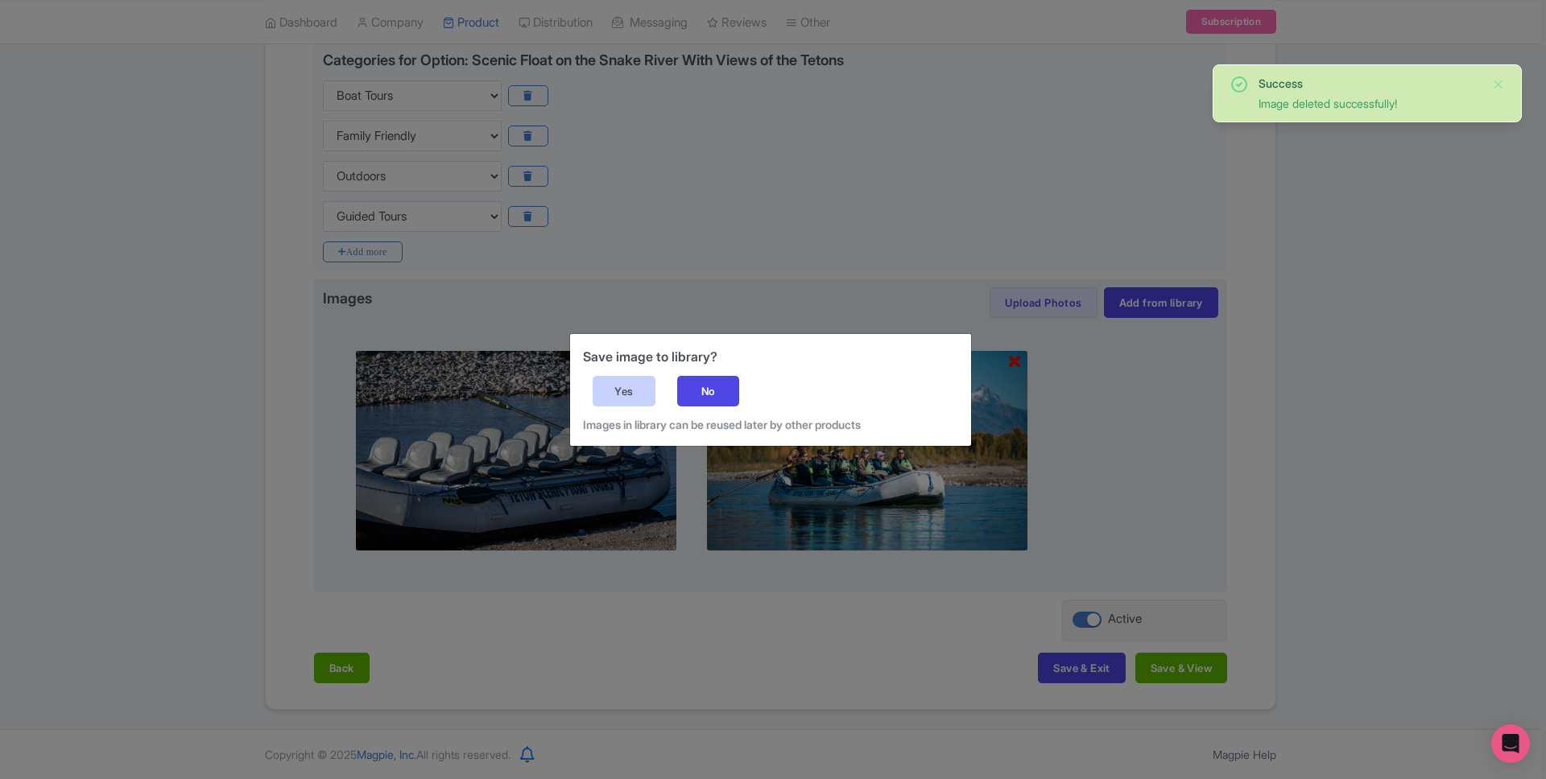
click at [622, 388] on div "Yes" at bounding box center [624, 391] width 63 height 31
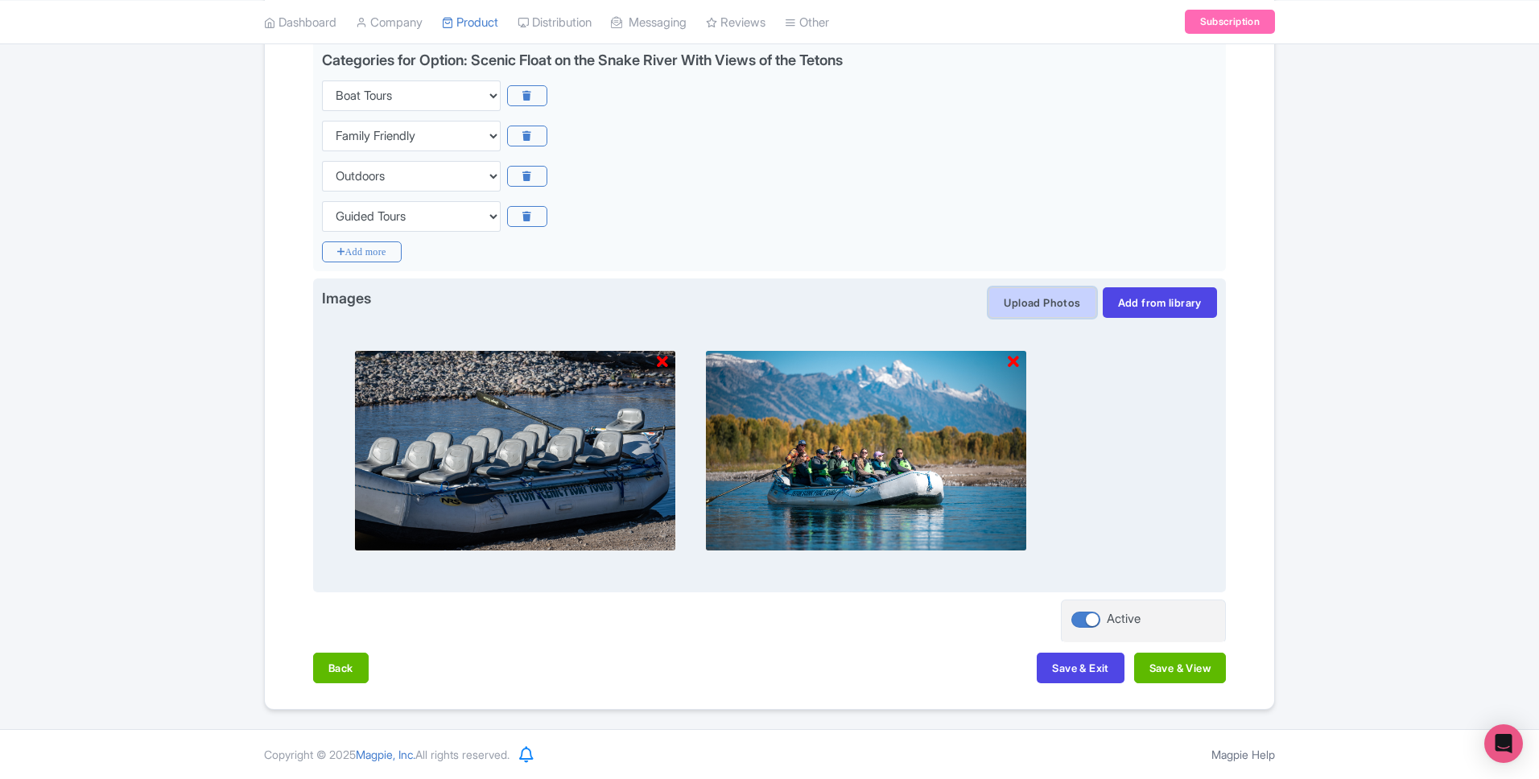
click at [1044, 304] on button "Upload Photos" at bounding box center [1042, 302] width 107 height 31
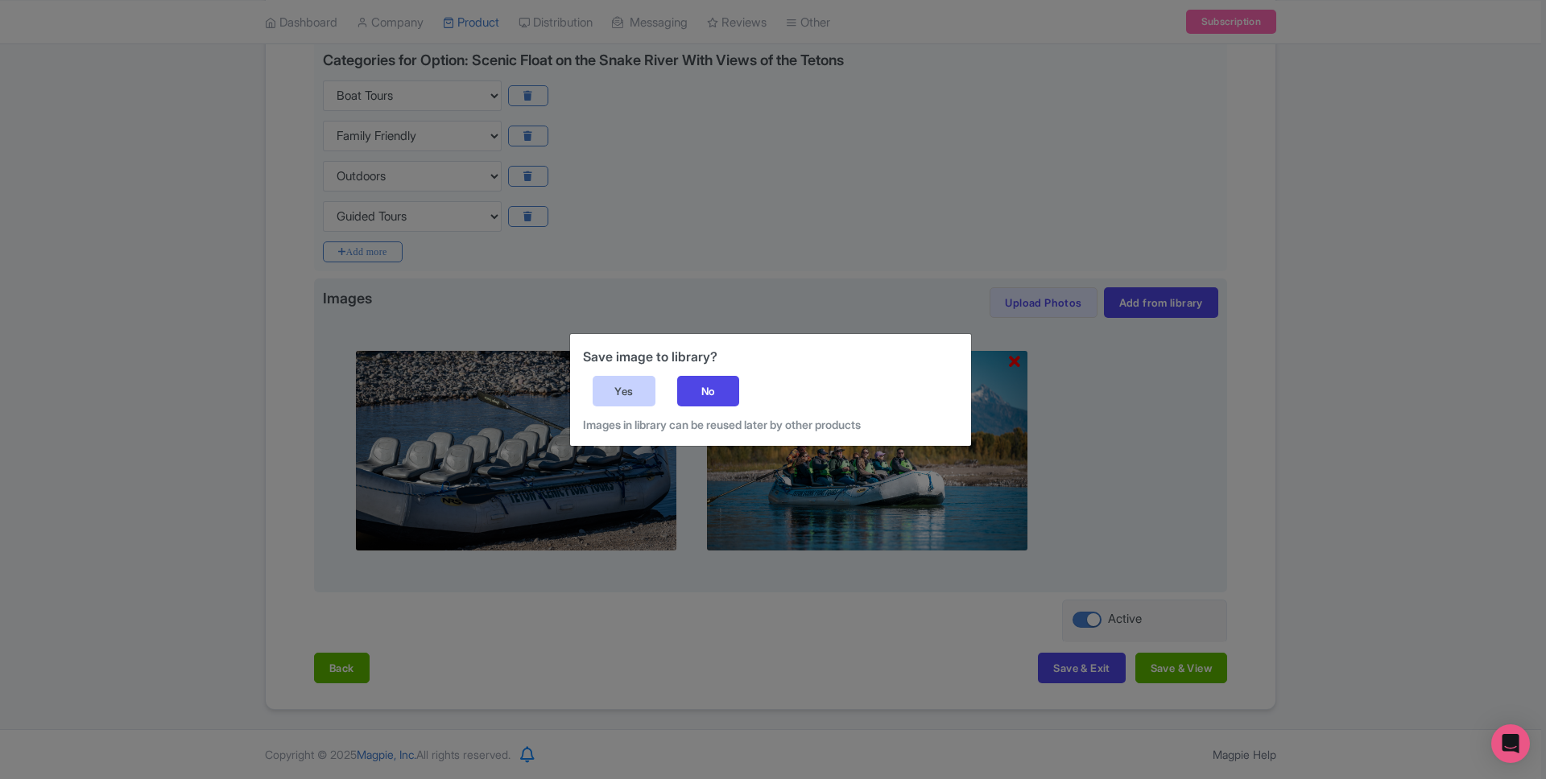
click at [608, 380] on div "Yes" at bounding box center [624, 391] width 63 height 31
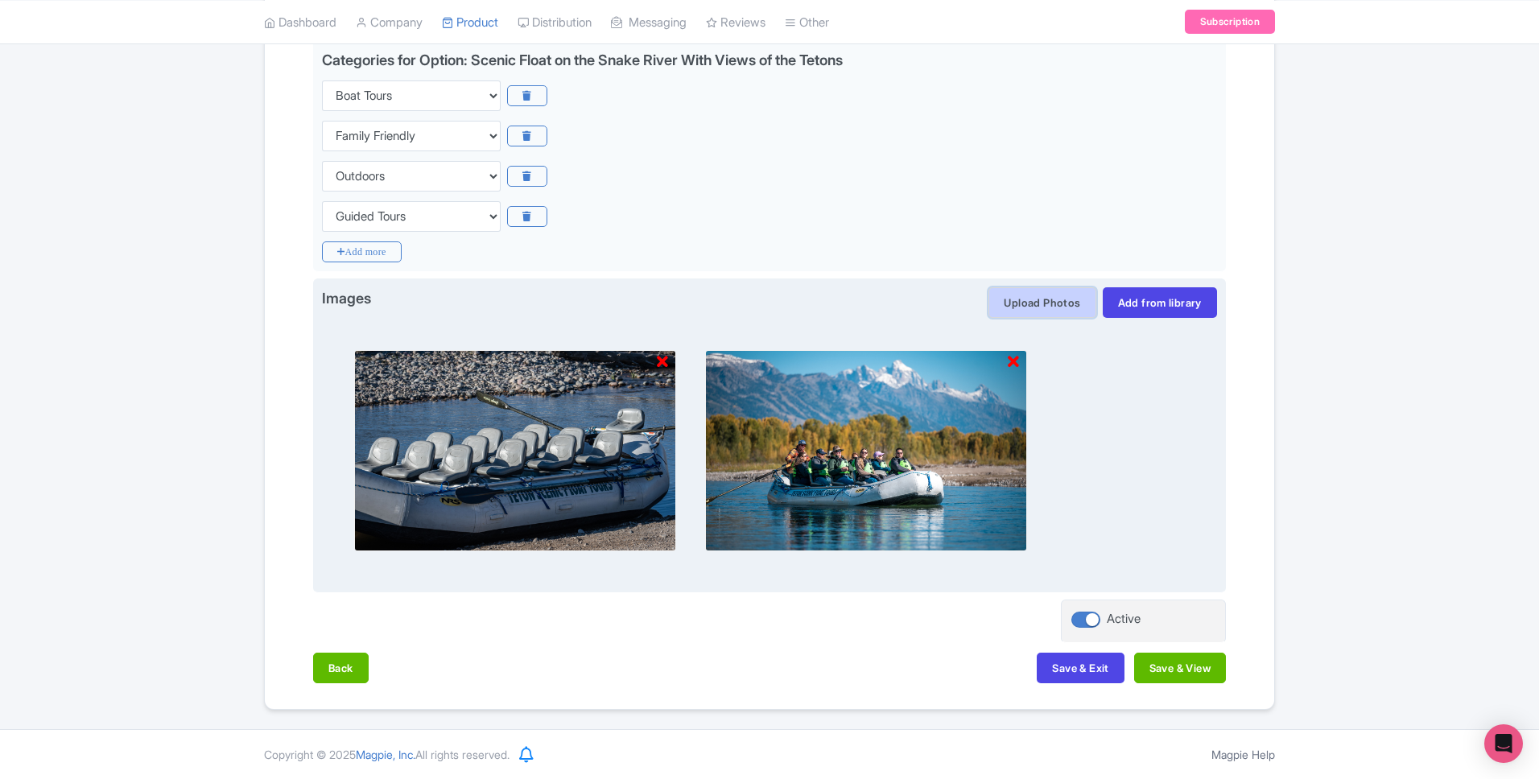
click at [1033, 300] on button "Upload Photos" at bounding box center [1042, 302] width 107 height 31
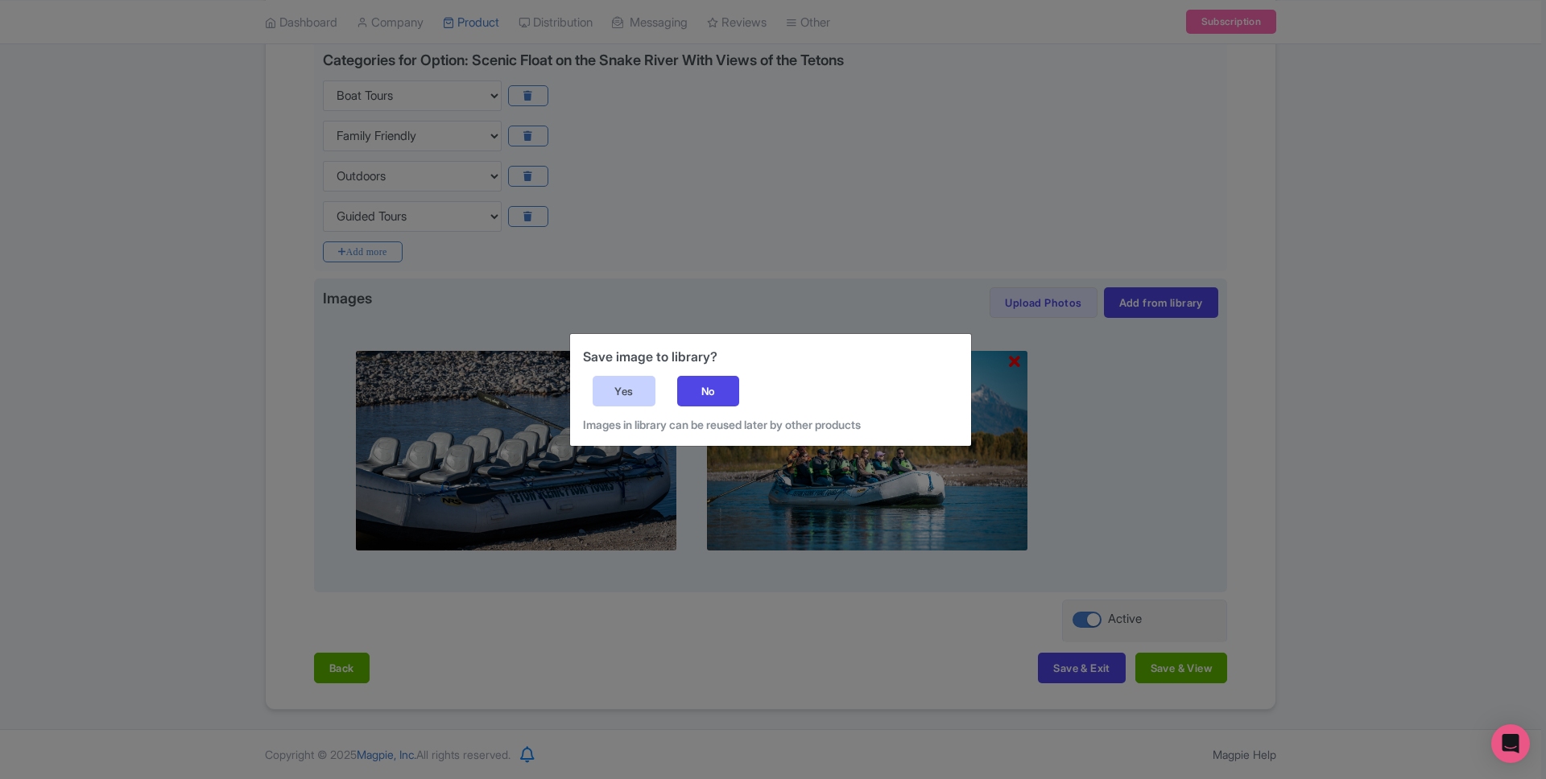
click at [639, 390] on div "Yes" at bounding box center [624, 391] width 63 height 31
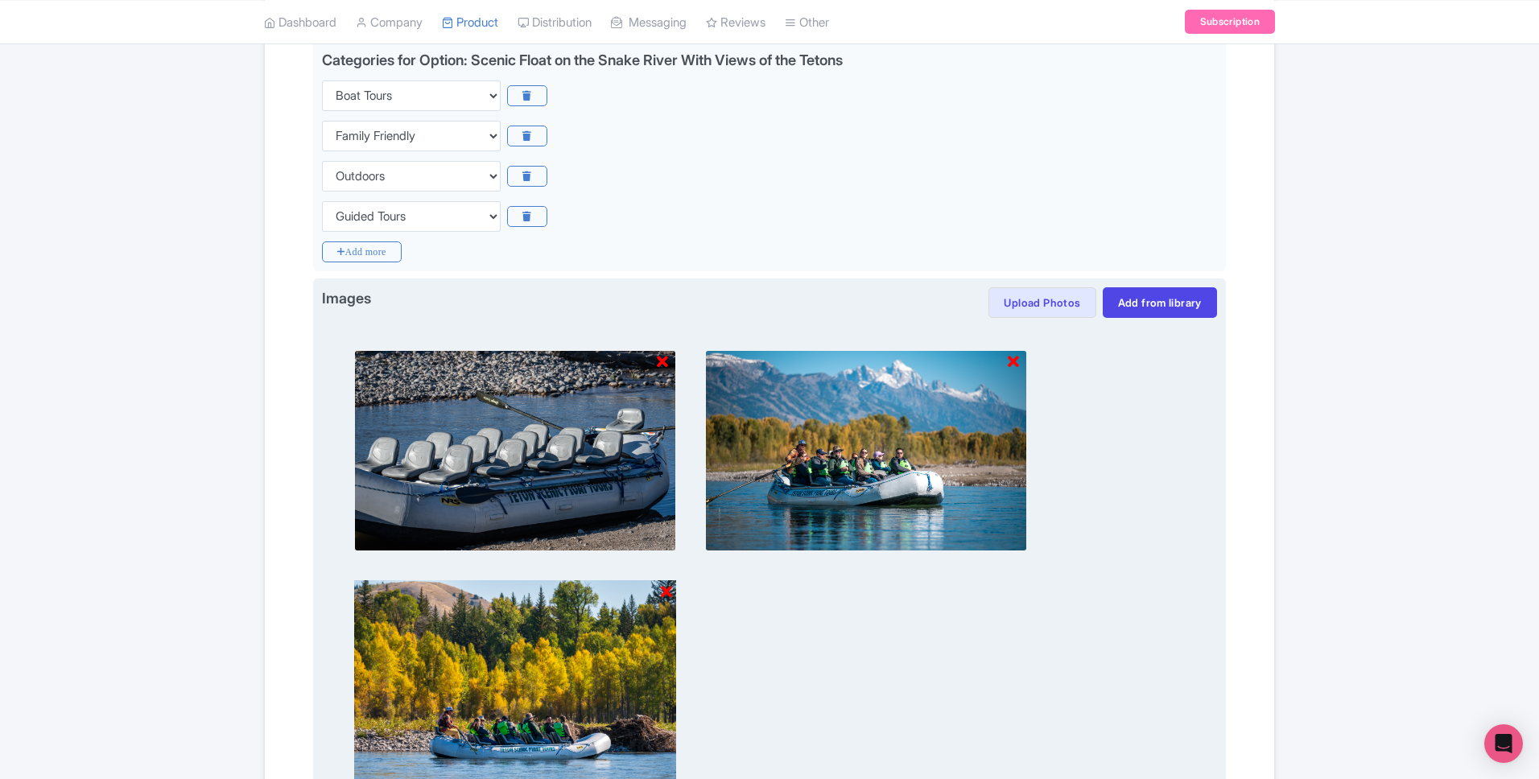
scroll to position [630, 0]
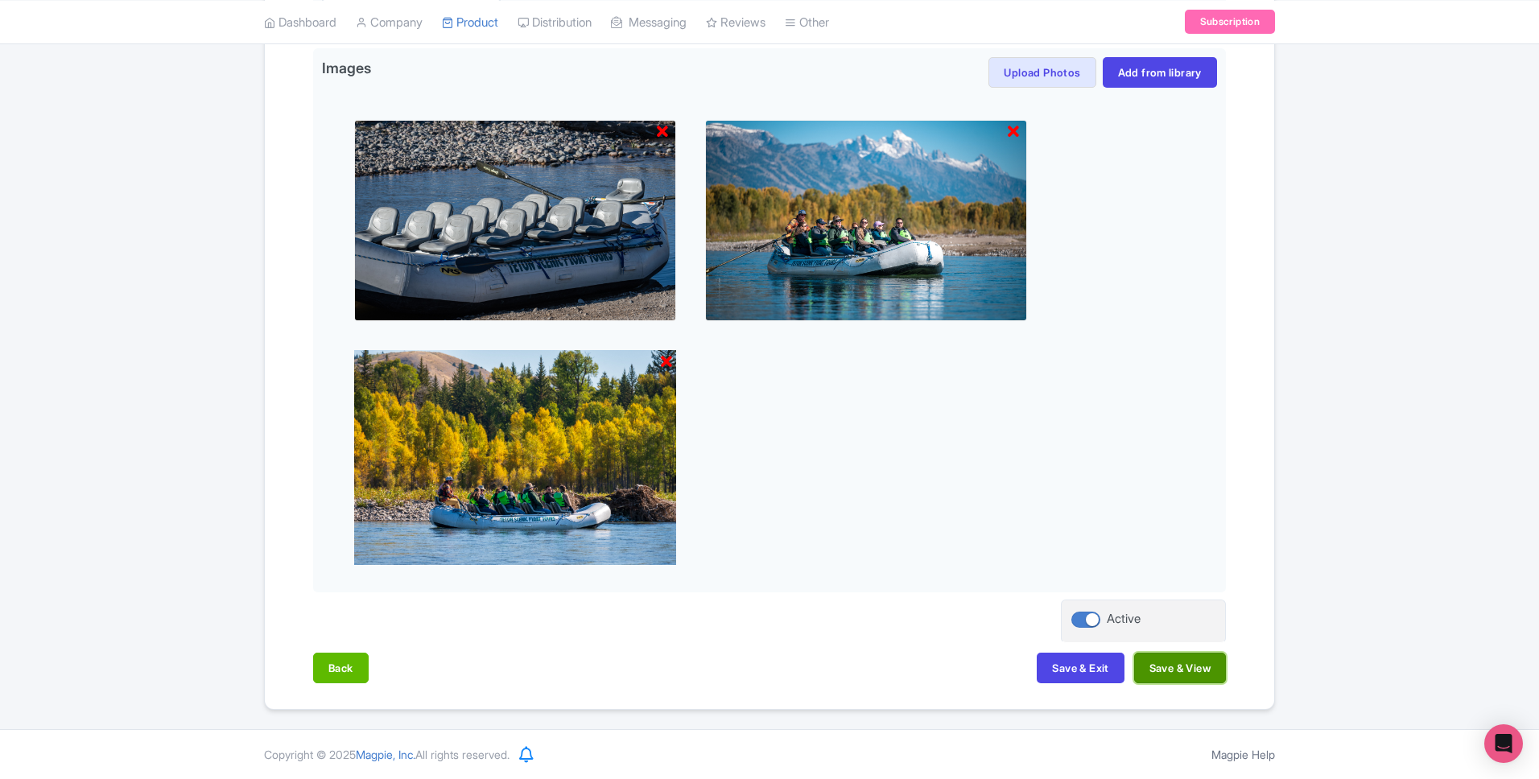
click at [1180, 671] on button "Save & View" at bounding box center [1180, 668] width 92 height 31
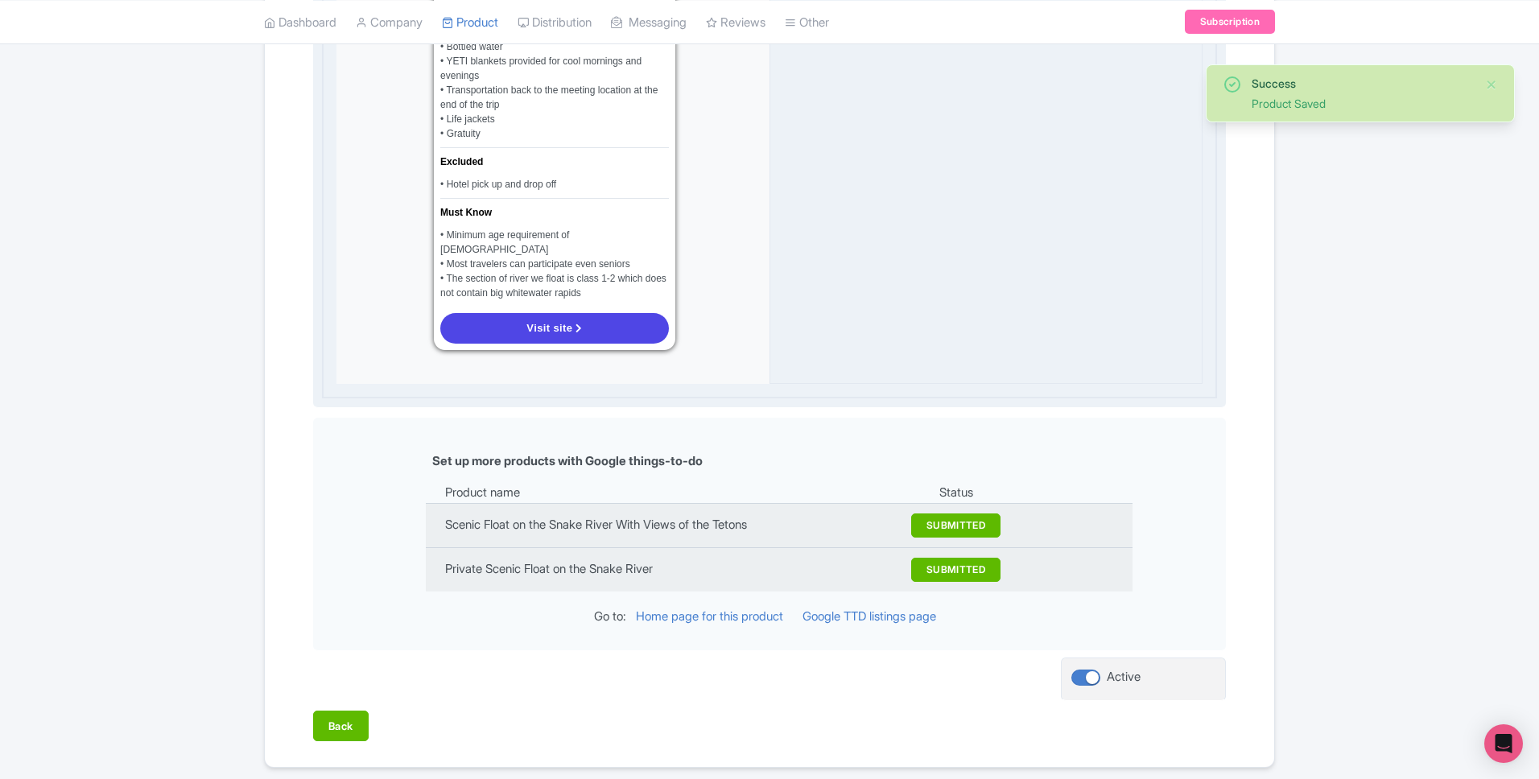
scroll to position [0, 0]
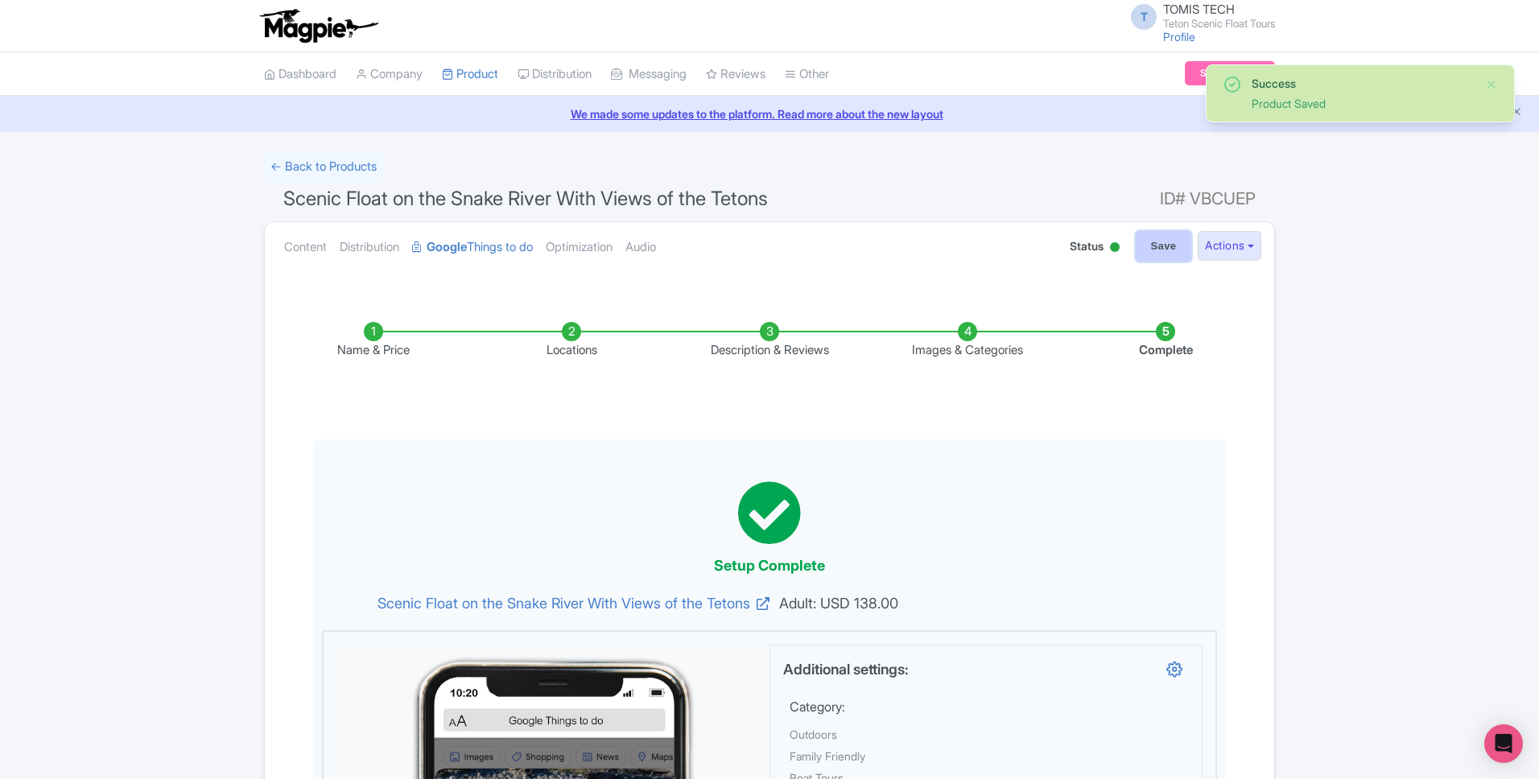
click at [1154, 248] on input "Save" at bounding box center [1164, 246] width 56 height 31
type input "Saving..."
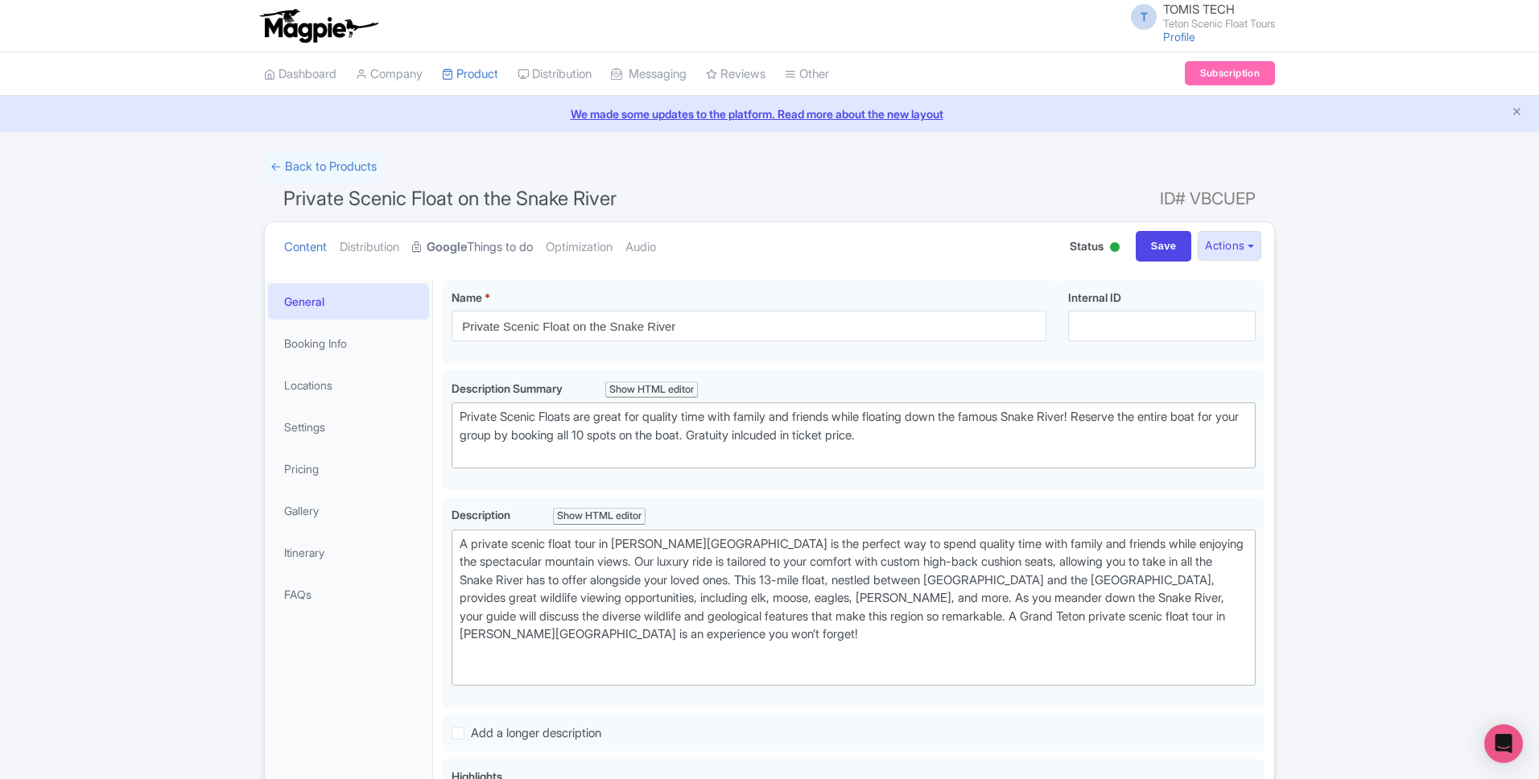
click at [485, 253] on link "Google Things to do" at bounding box center [472, 247] width 121 height 51
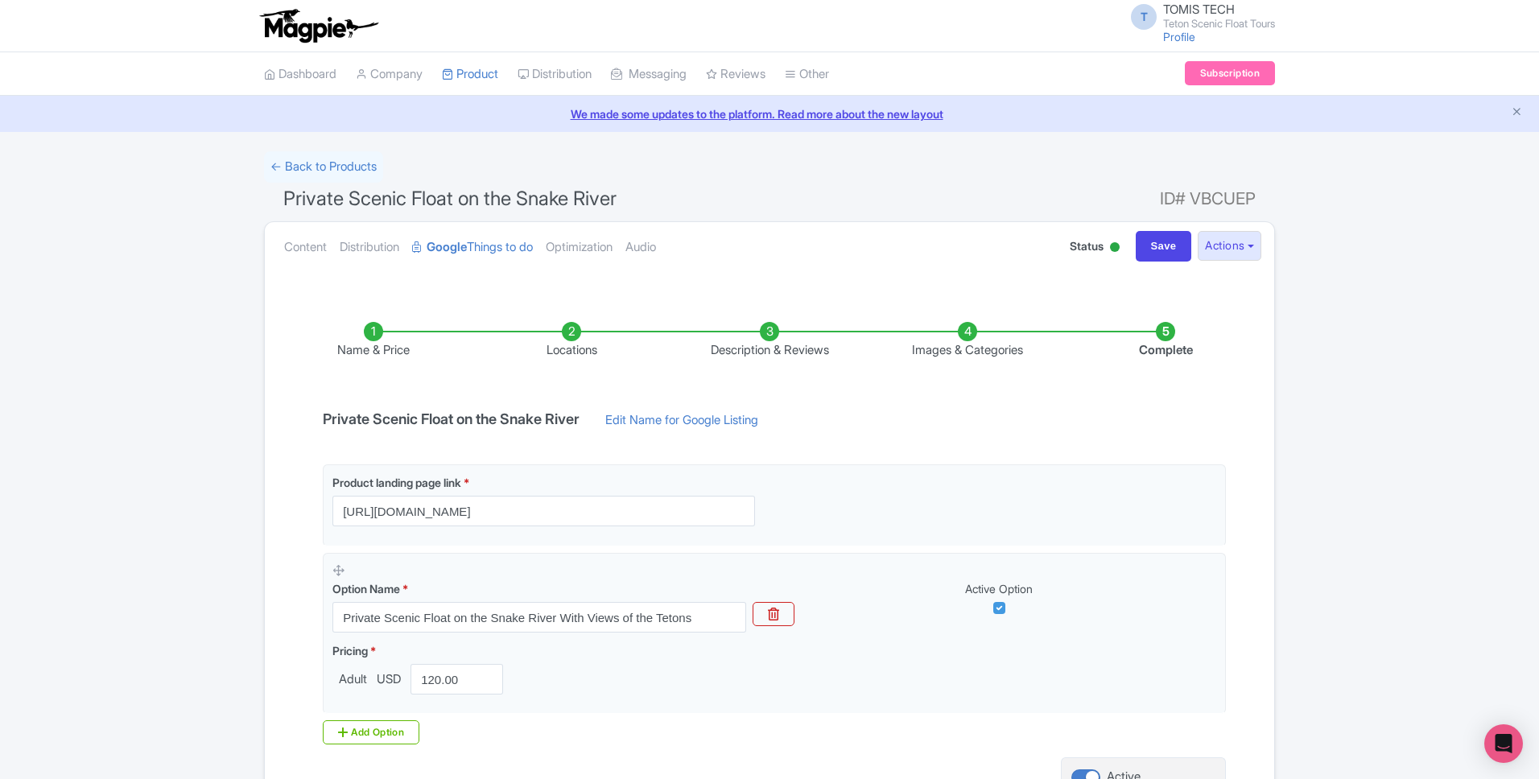
click at [947, 349] on li "Images & Categories" at bounding box center [968, 341] width 198 height 38
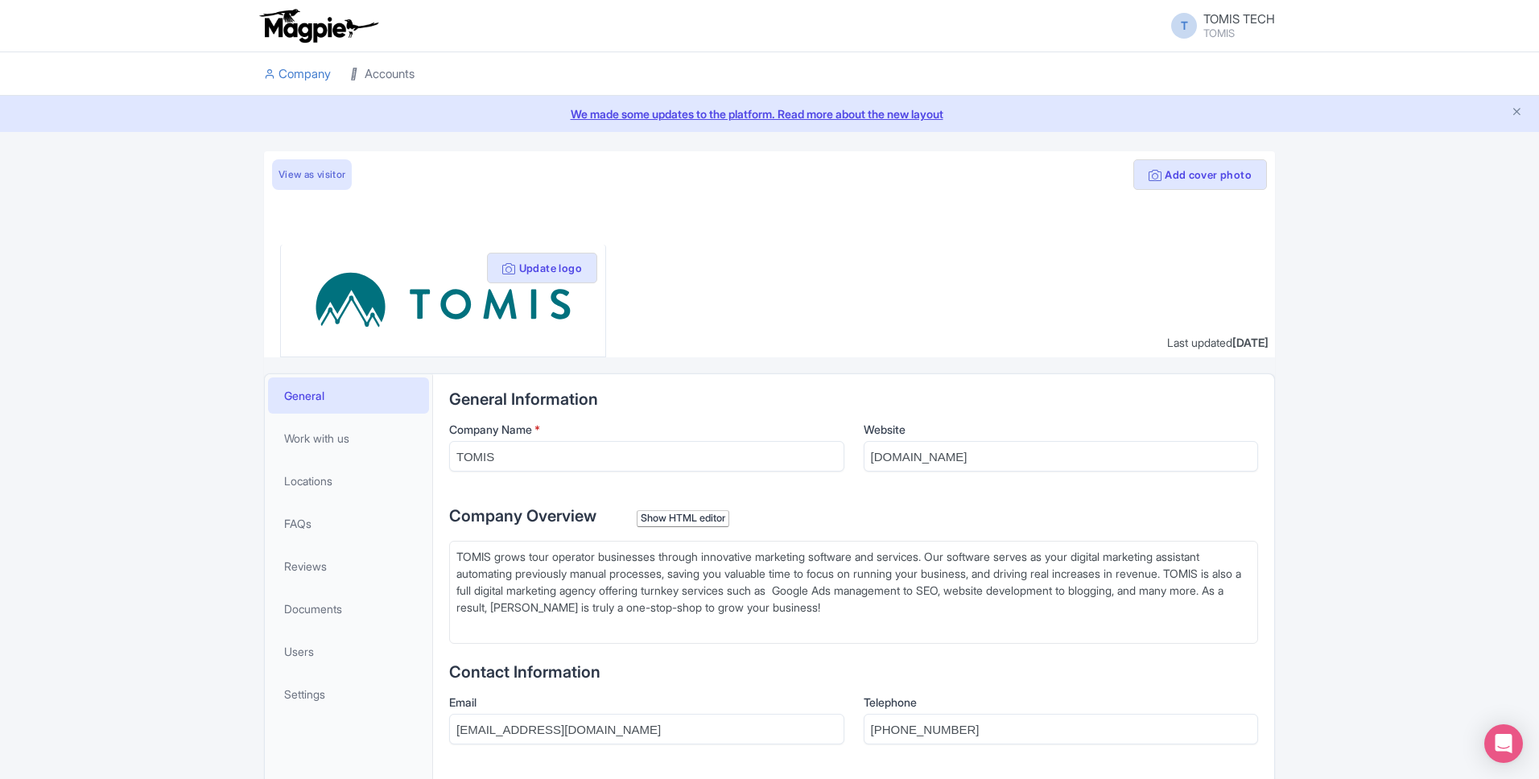
click at [410, 76] on link "Accounts" at bounding box center [382, 74] width 64 height 44
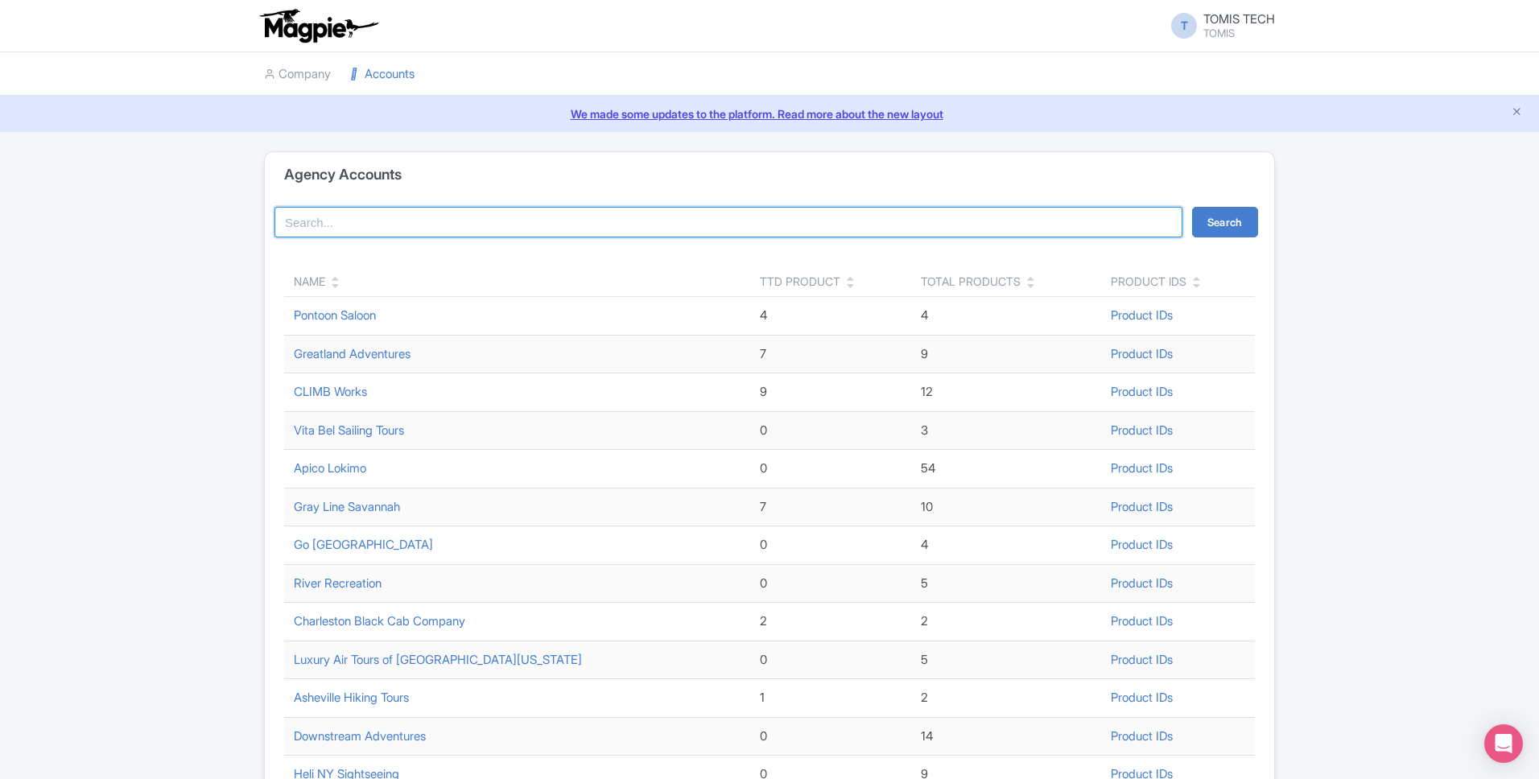
click at [717, 228] on input "search" at bounding box center [729, 222] width 908 height 31
type input "b"
type input "snake river"
click at [1192, 207] on button "Search" at bounding box center [1225, 222] width 66 height 31
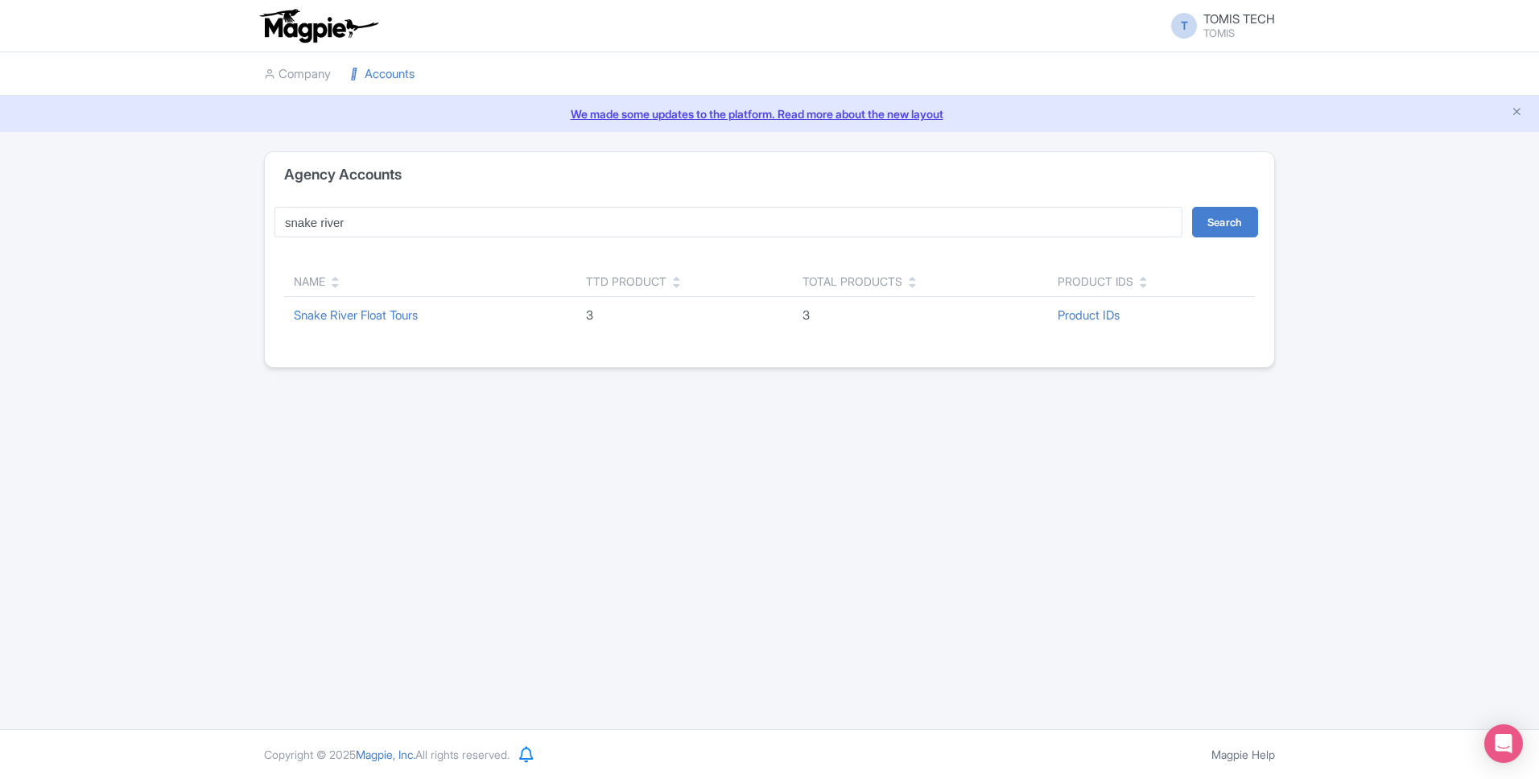
click at [417, 305] on td "Snake River Float Tours" at bounding box center [430, 316] width 292 height 38
click at [415, 311] on link "Snake River Float Tours" at bounding box center [356, 315] width 124 height 15
click at [397, 226] on input "snake river" at bounding box center [729, 222] width 908 height 31
click at [398, 225] on input "snake river" at bounding box center [729, 222] width 908 height 31
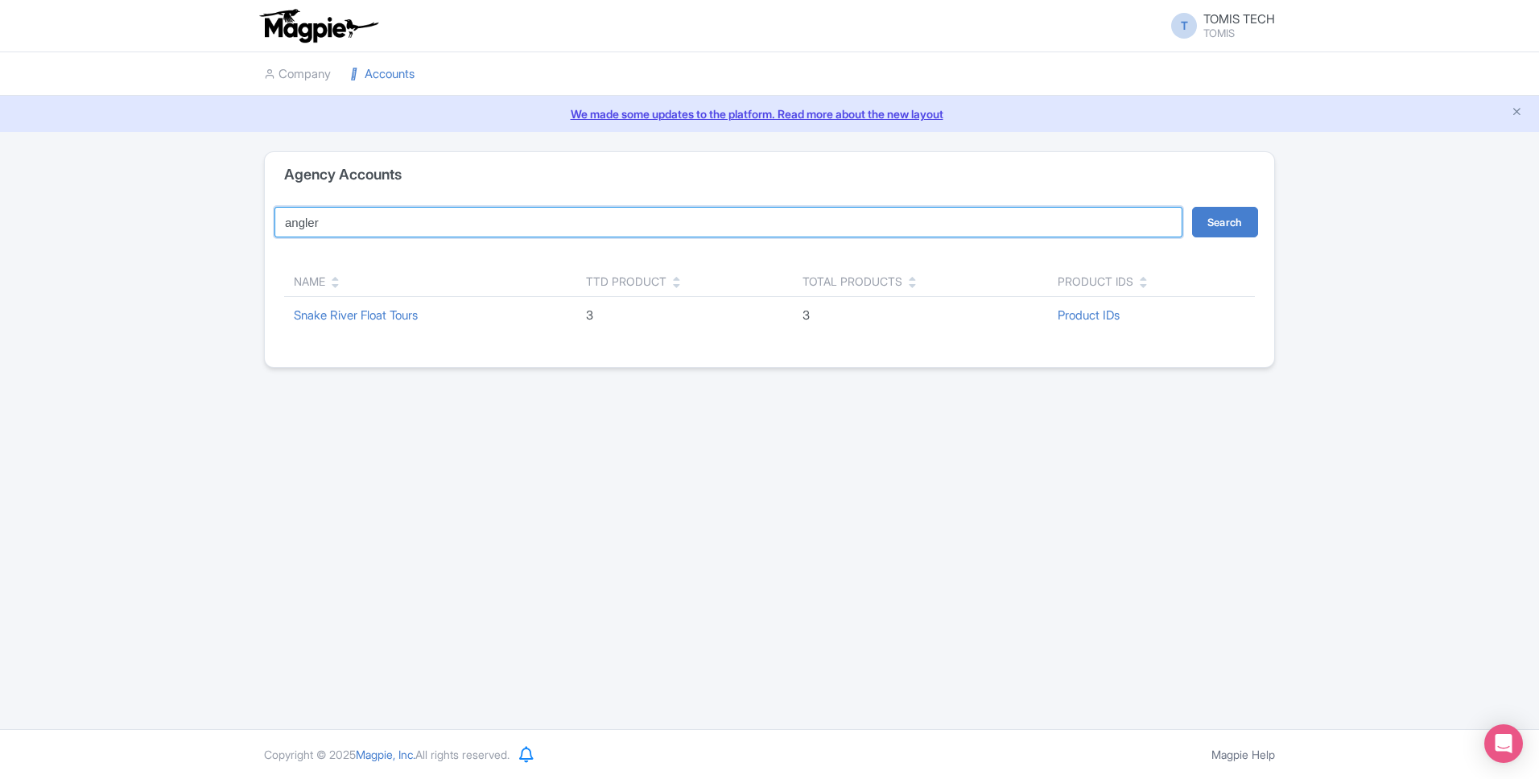
type input "angler"
click at [1192, 207] on button "Search" at bounding box center [1225, 222] width 66 height 31
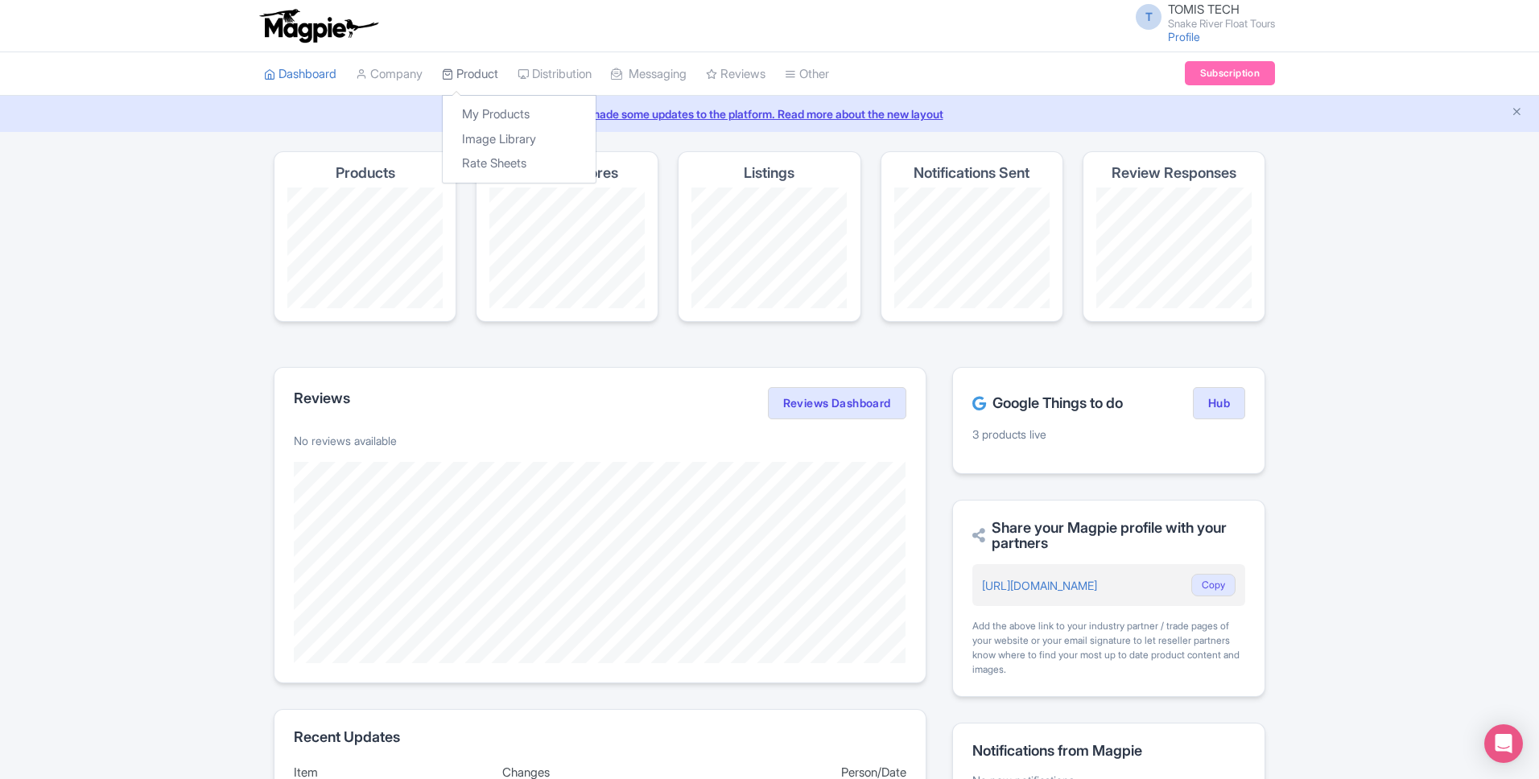
click at [465, 73] on link "Product" at bounding box center [470, 74] width 56 height 44
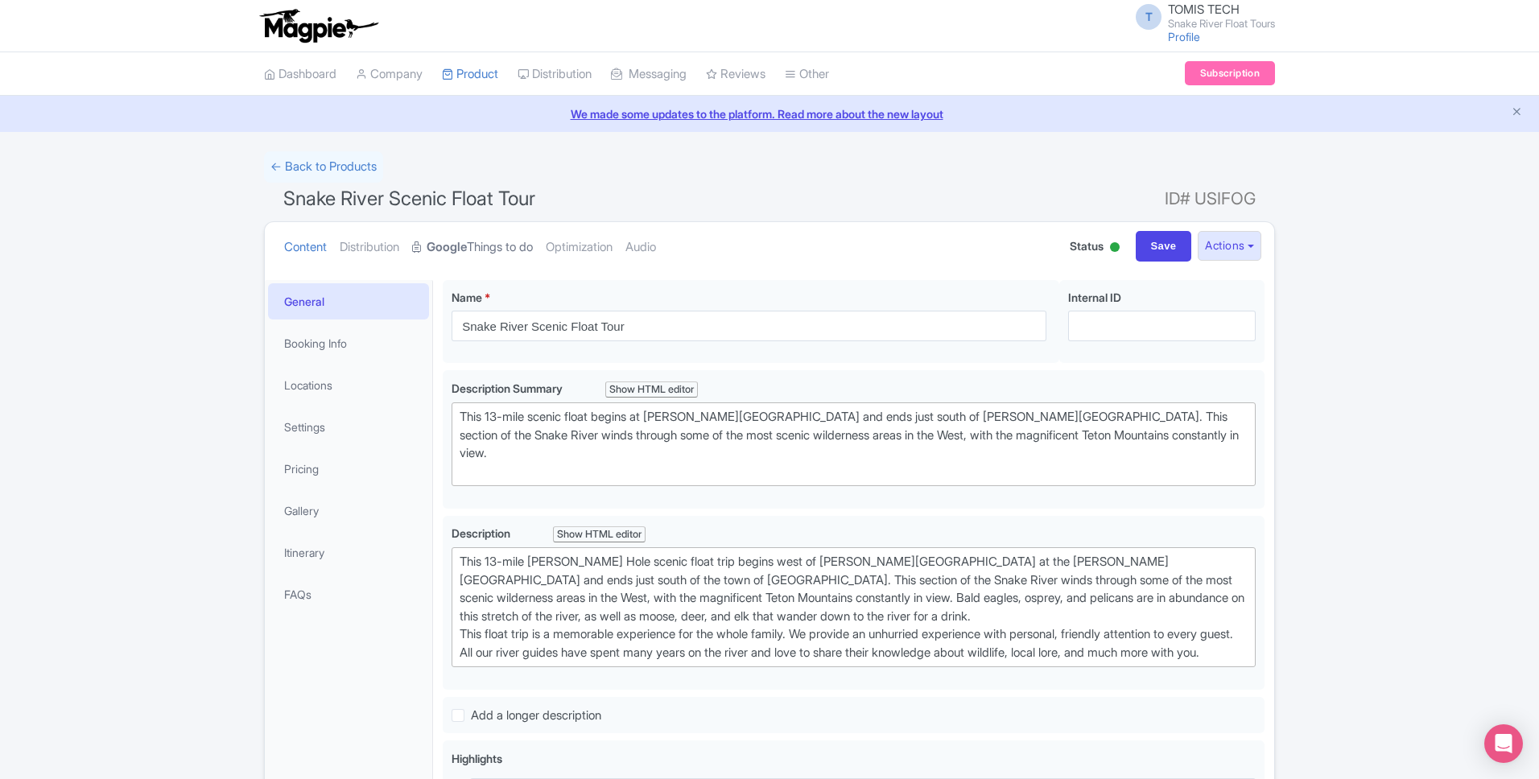
click at [527, 250] on link "Google Things to do" at bounding box center [472, 247] width 121 height 51
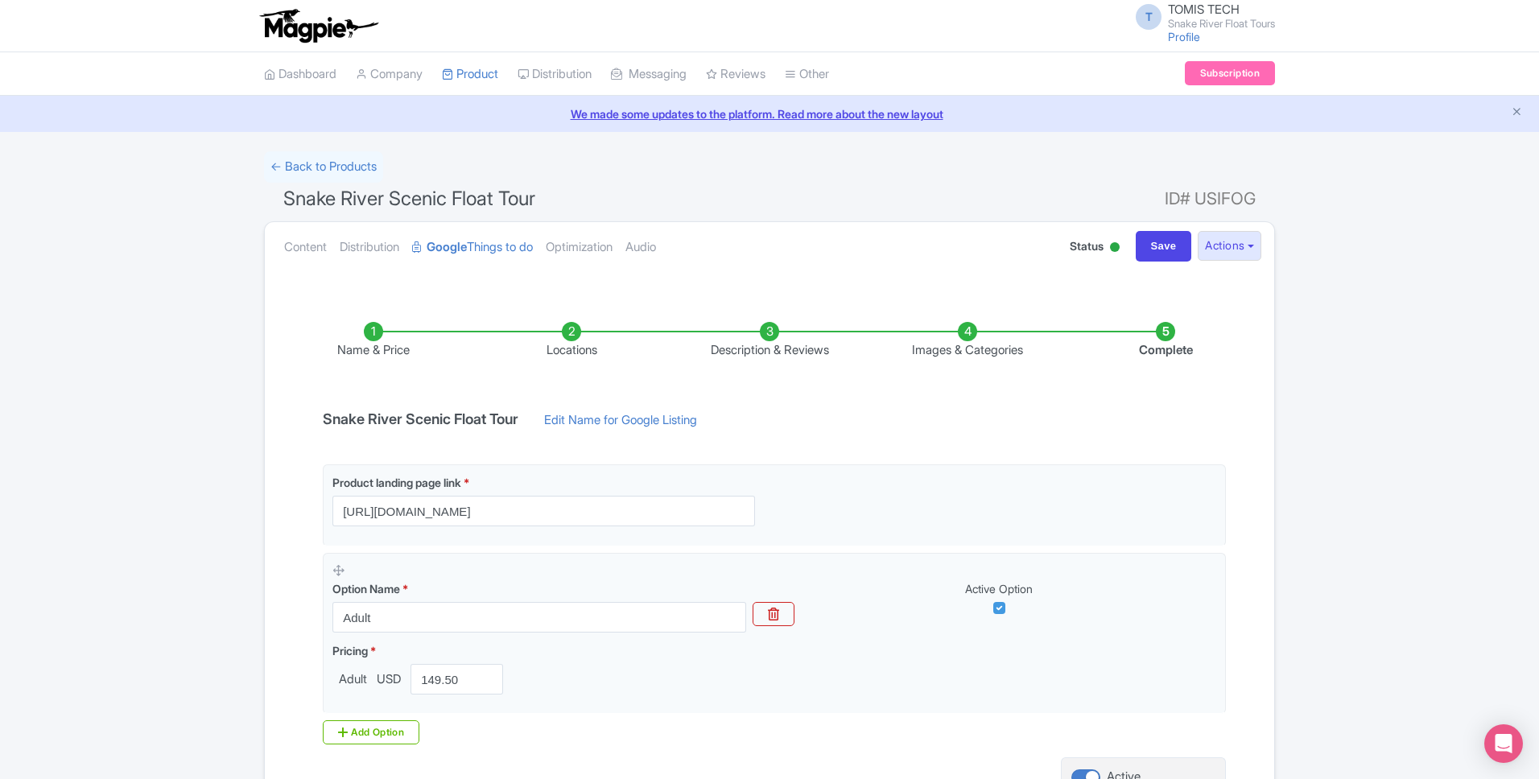
click at [969, 353] on li "Images & Categories" at bounding box center [968, 341] width 198 height 38
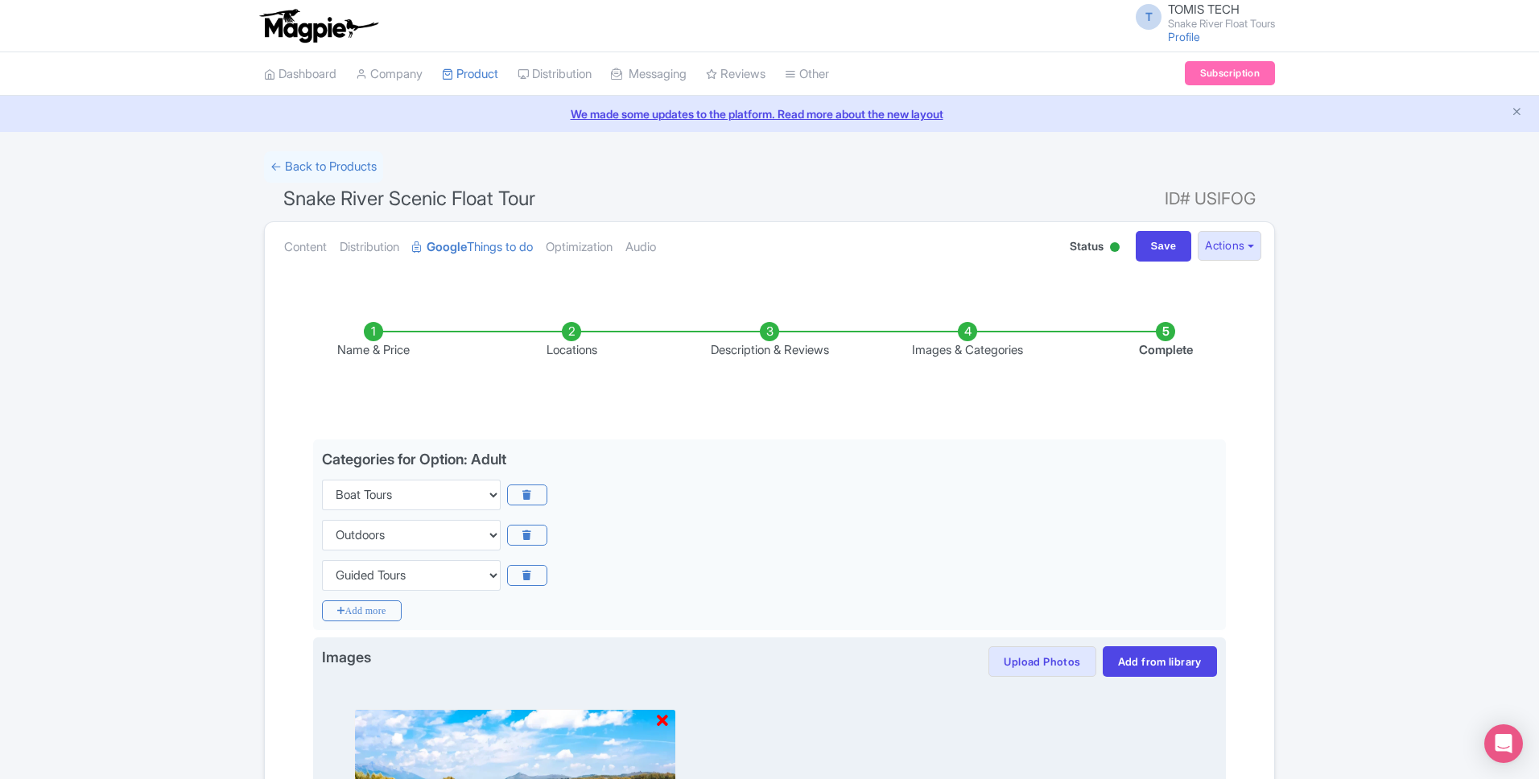
scroll to position [359, 0]
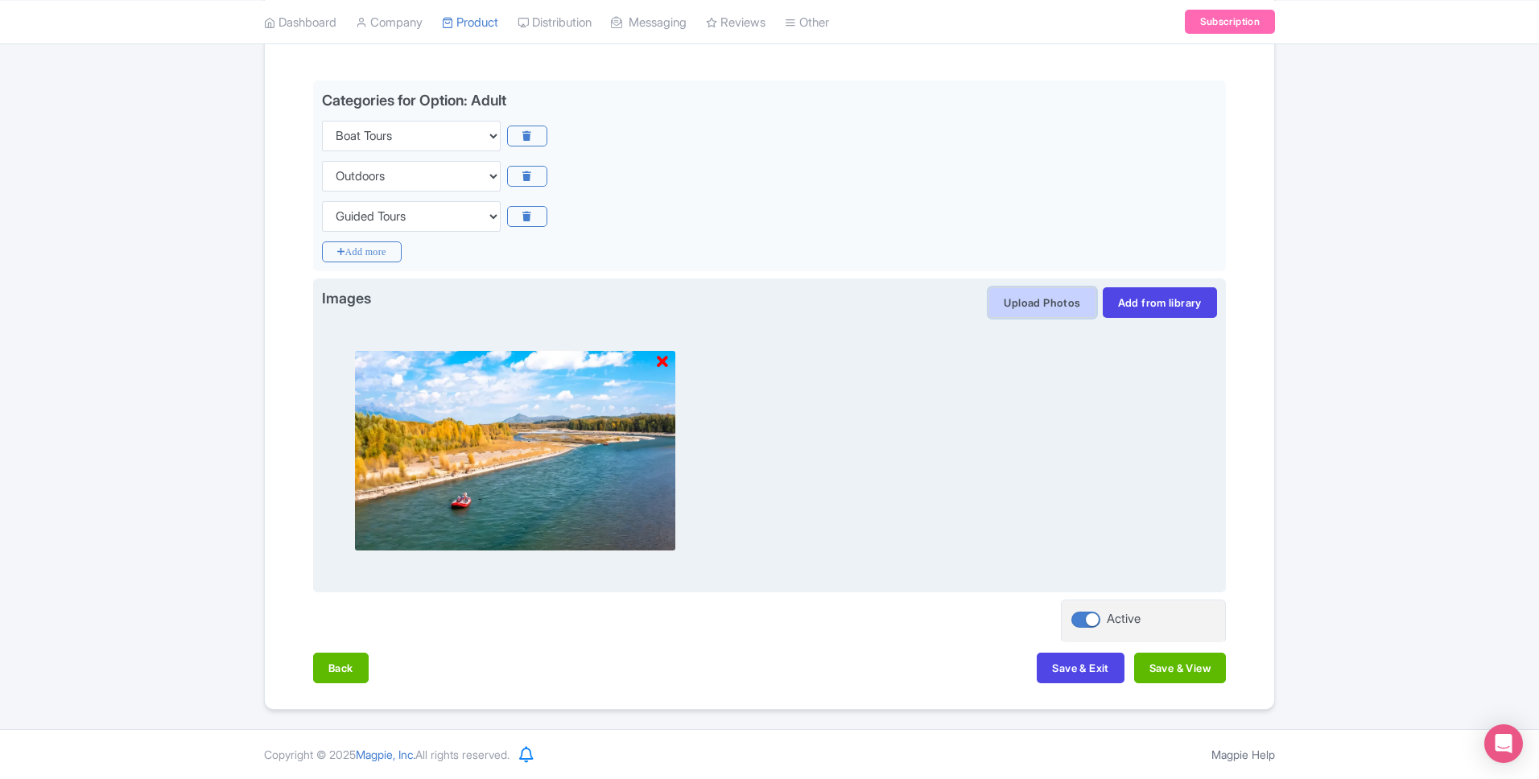
click at [1061, 303] on button "Upload Photos" at bounding box center [1042, 302] width 107 height 31
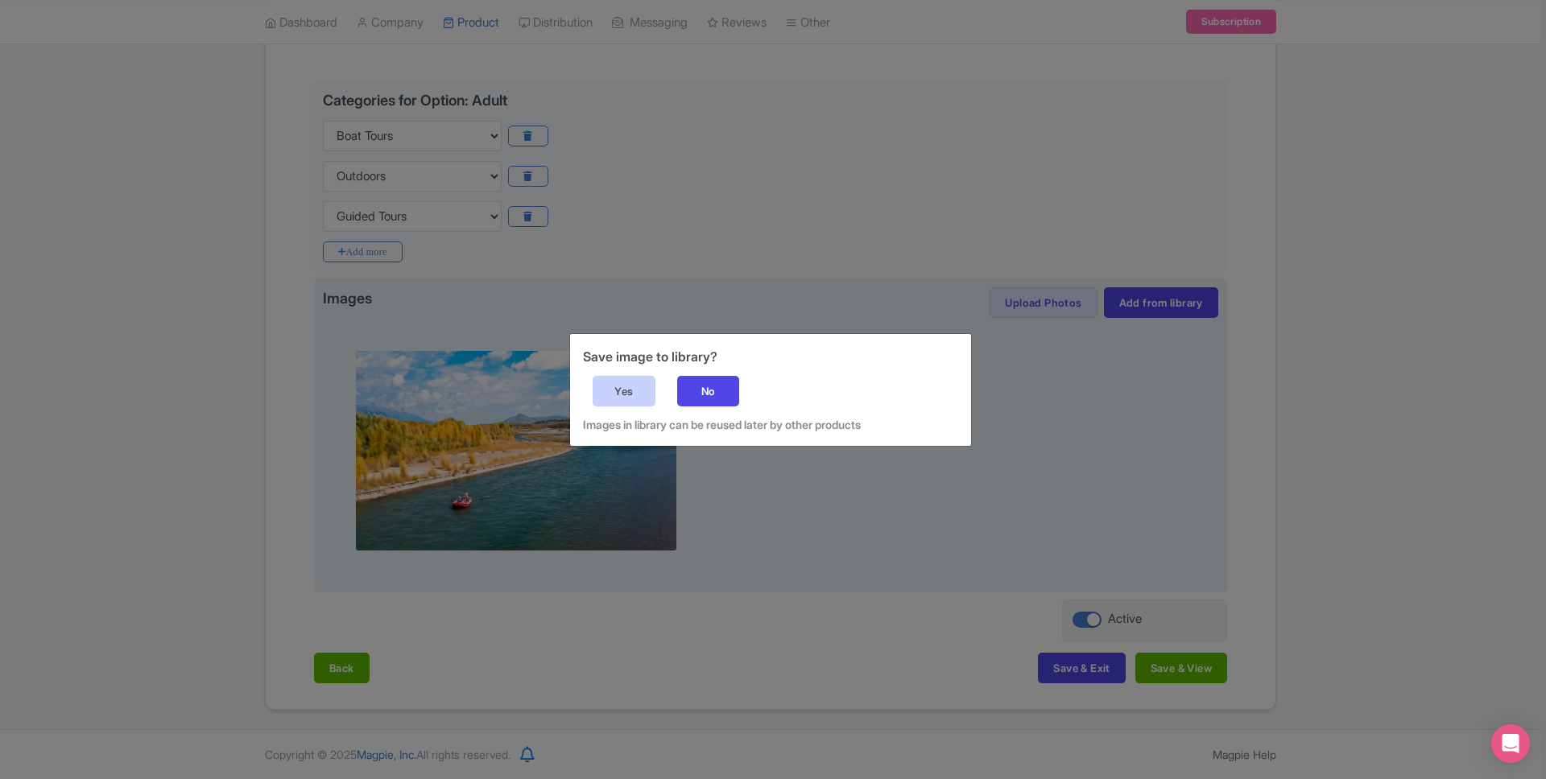
click at [630, 388] on div "Yes" at bounding box center [624, 391] width 63 height 31
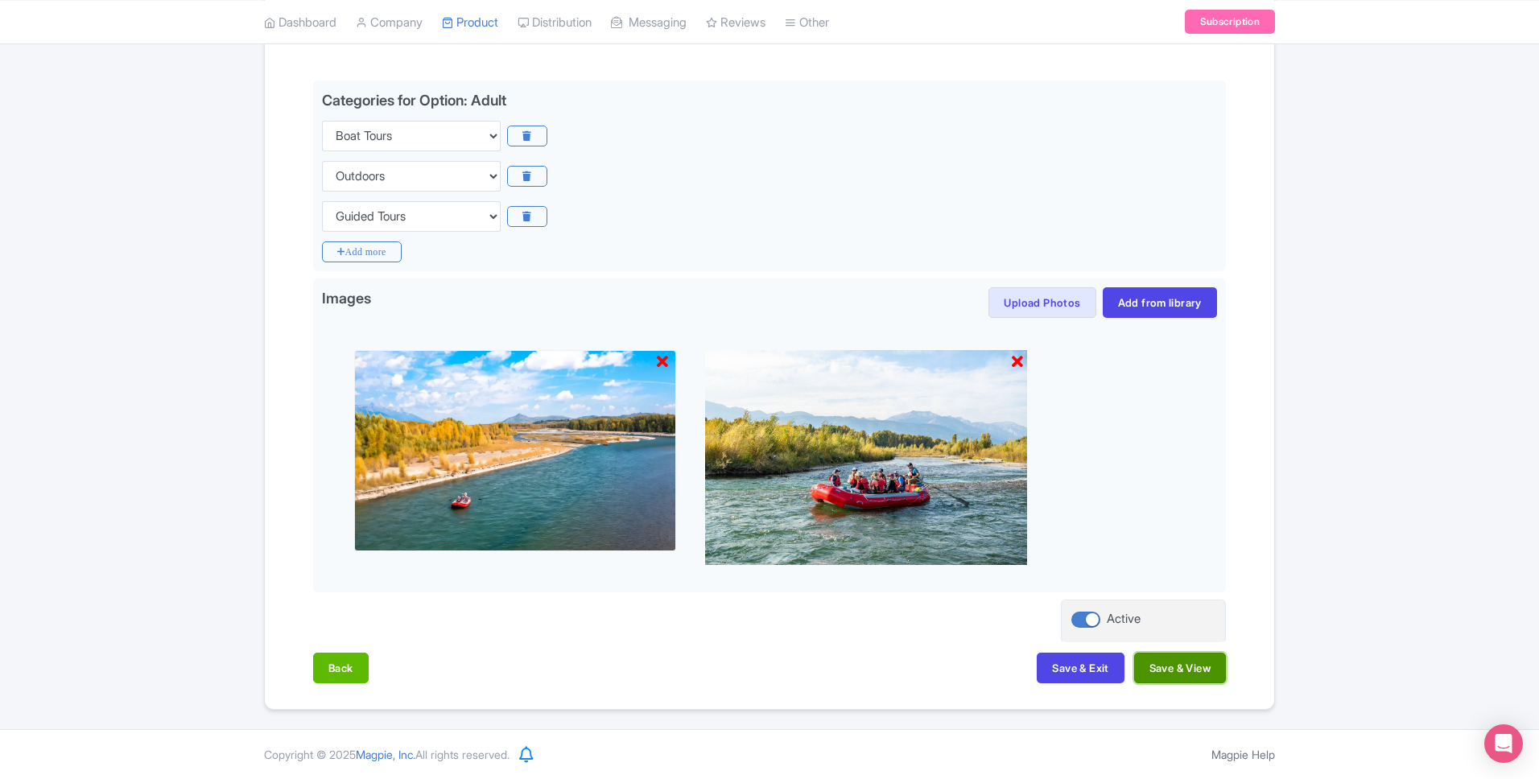
click at [1207, 671] on button "Save & View" at bounding box center [1180, 668] width 92 height 31
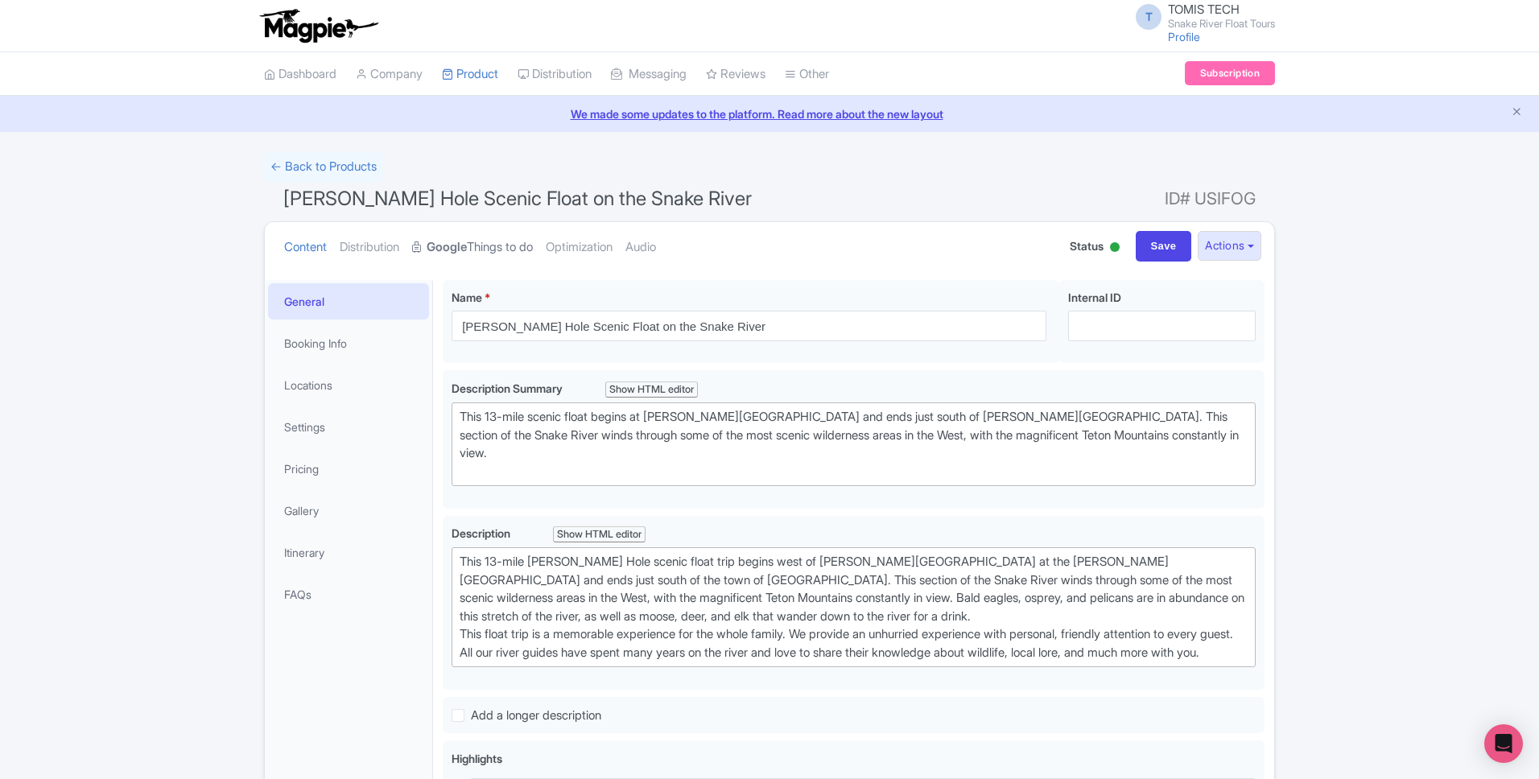
click at [423, 262] on link "Google Things to do" at bounding box center [472, 247] width 121 height 51
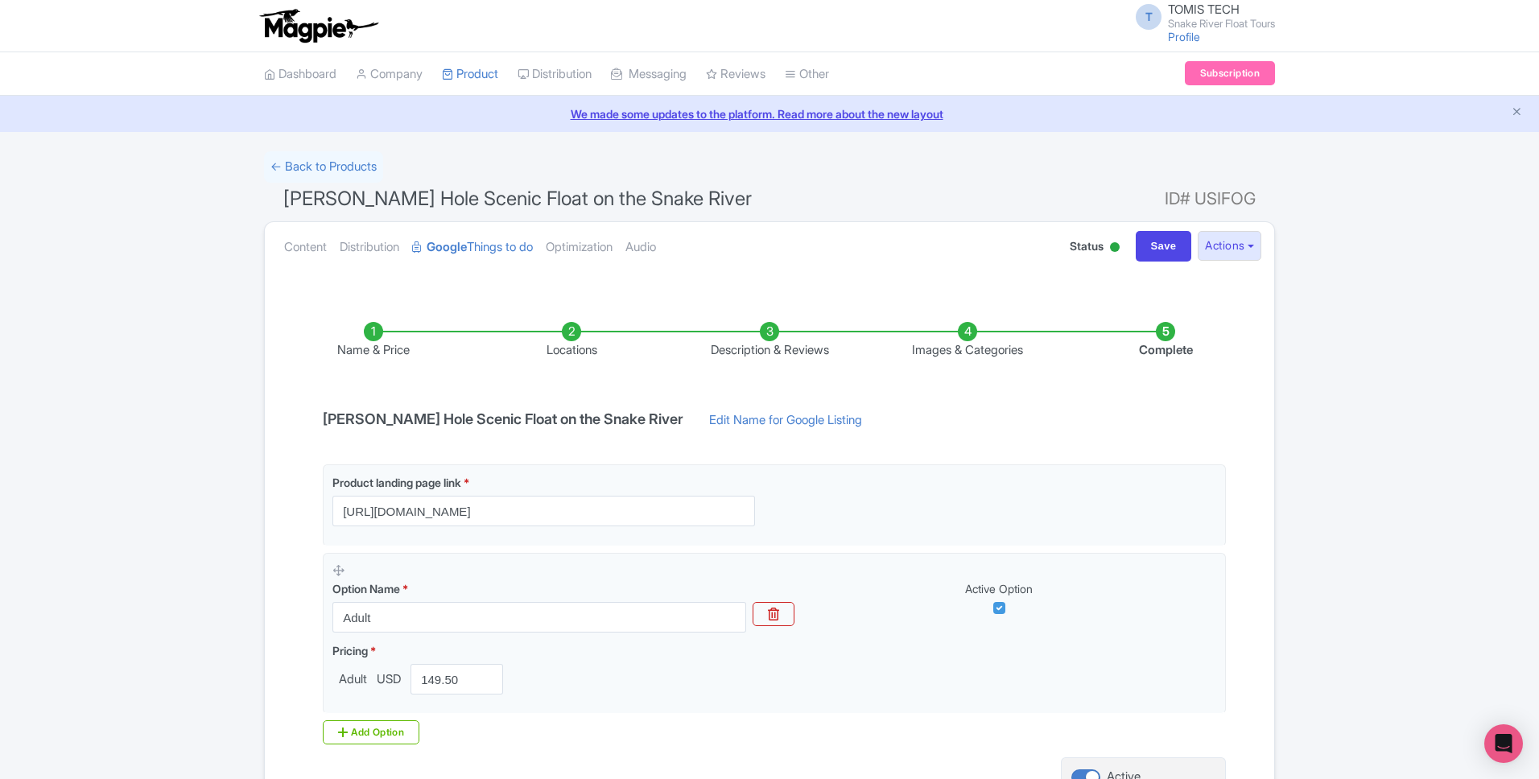
click at [1004, 351] on li "Images & Categories" at bounding box center [968, 341] width 198 height 38
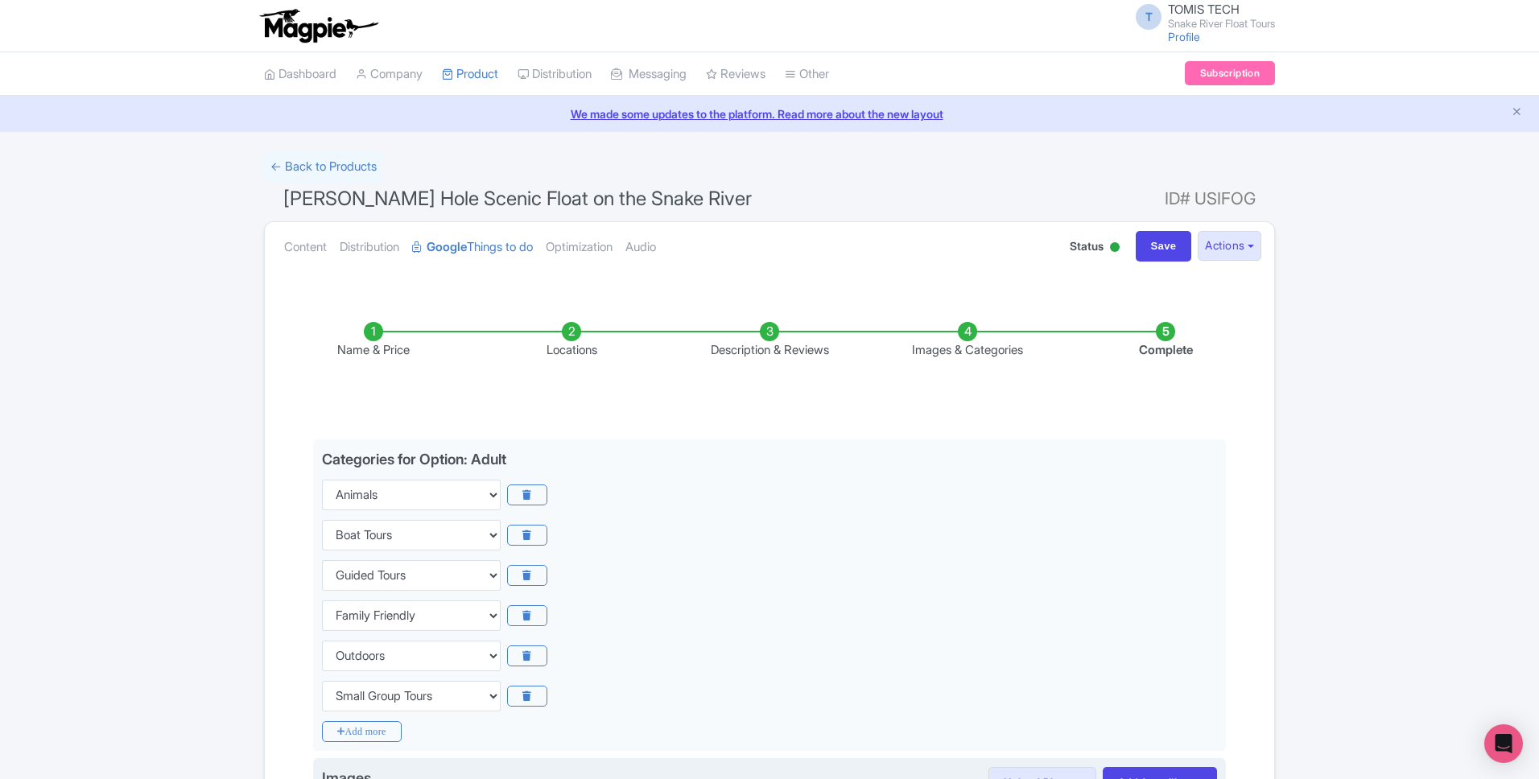
scroll to position [480, 0]
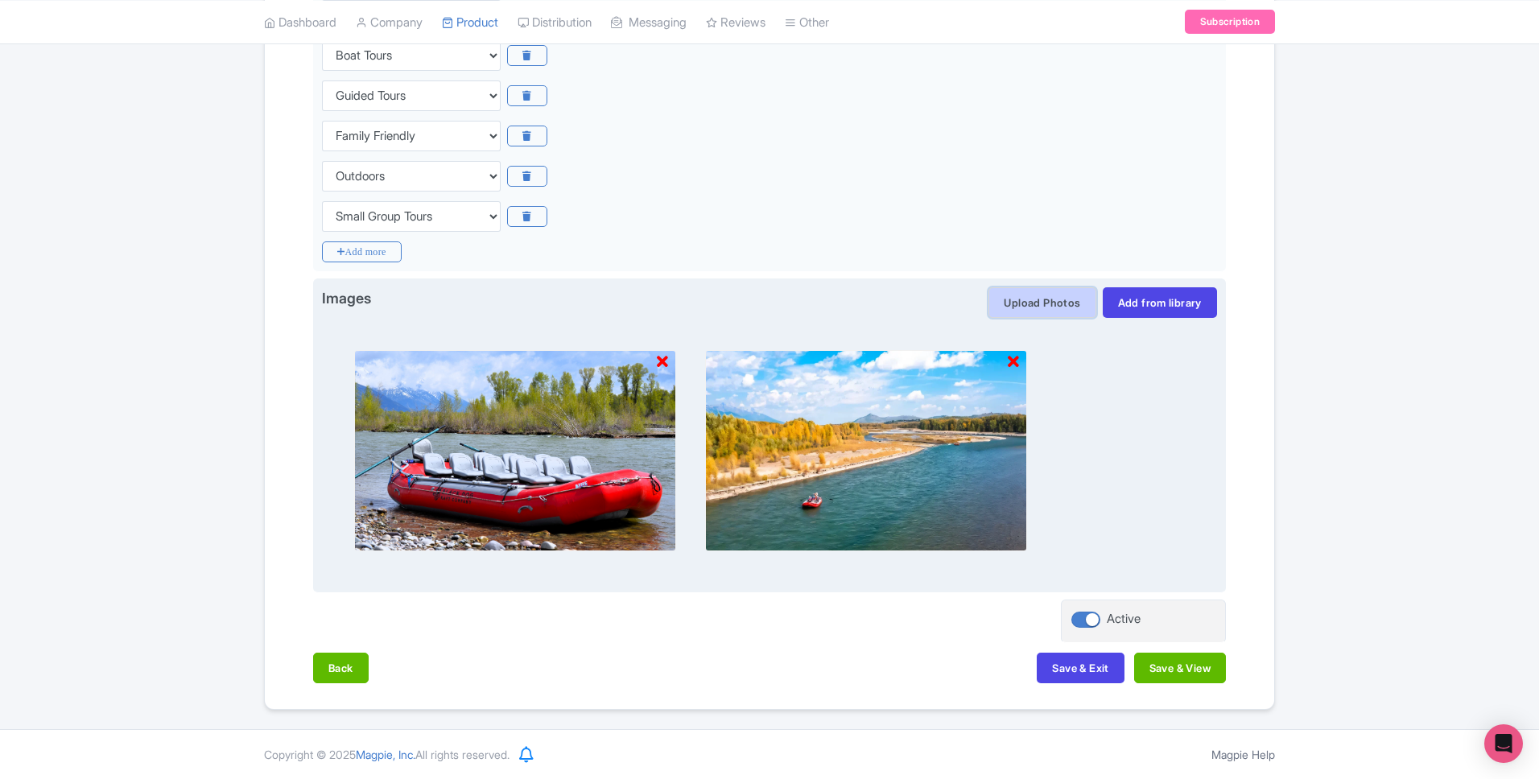
click at [1054, 312] on button "Upload Photos" at bounding box center [1042, 302] width 107 height 31
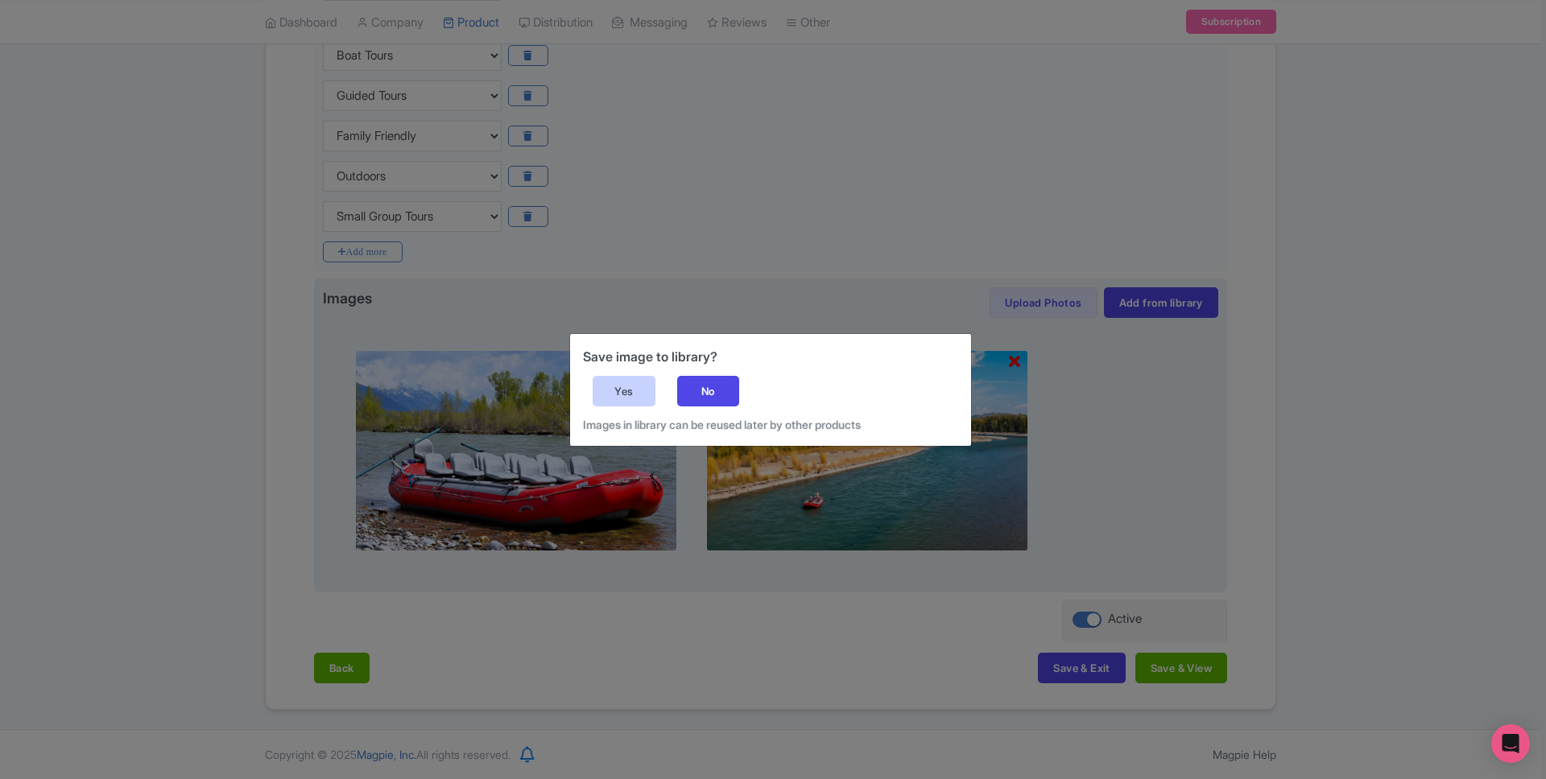
click at [628, 387] on div "Yes" at bounding box center [624, 391] width 63 height 31
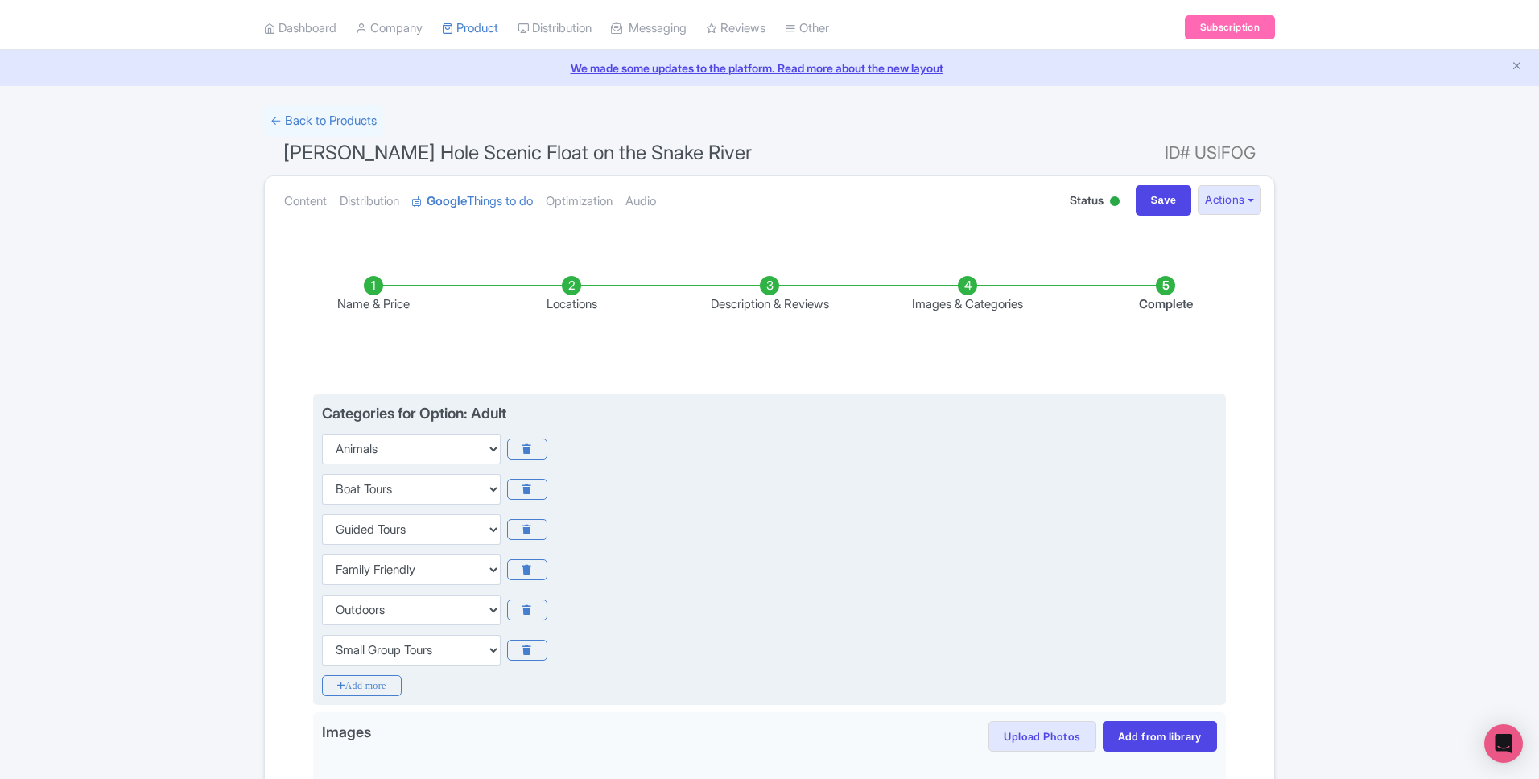
scroll to position [386, 0]
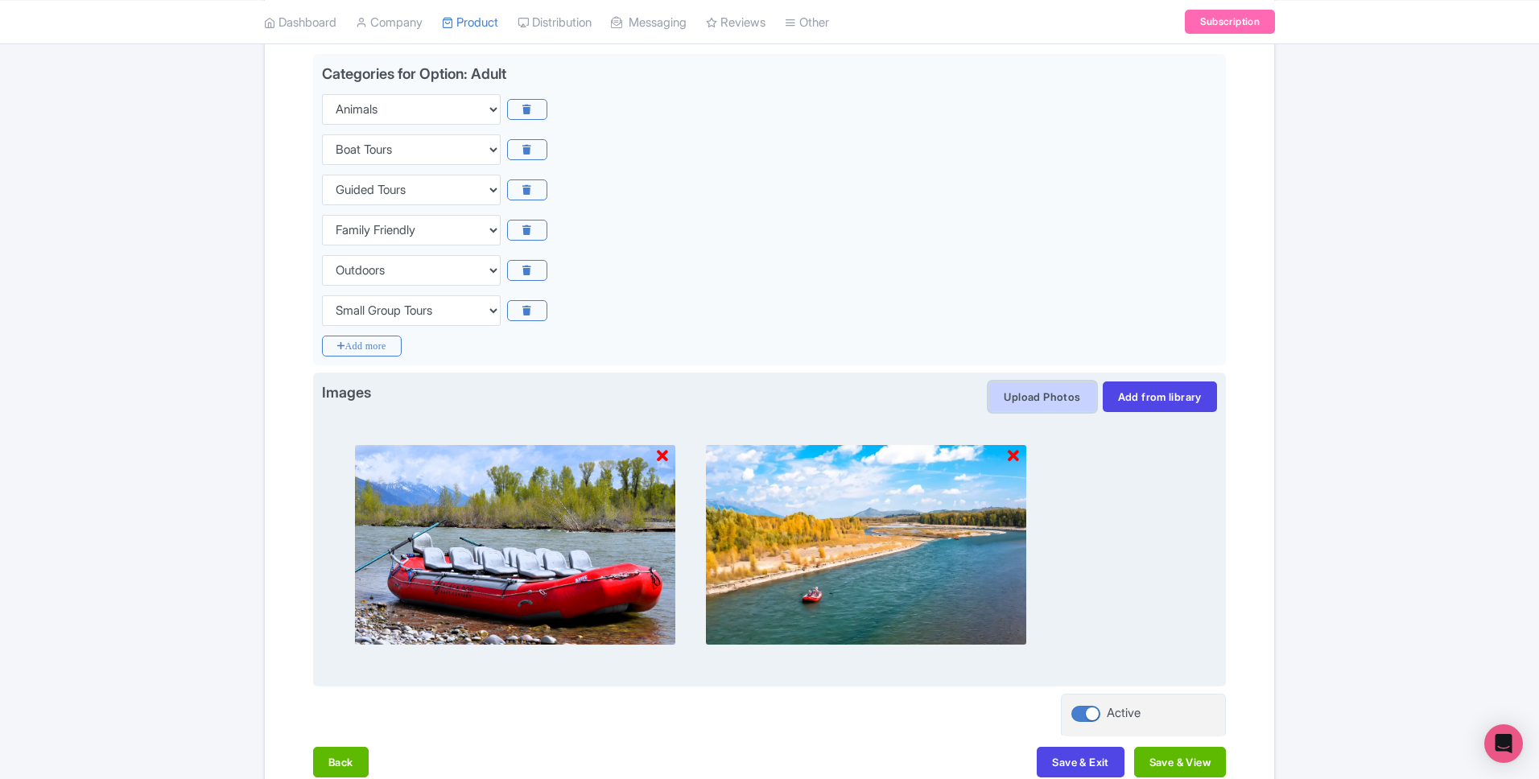
click at [1035, 403] on button "Upload Photos" at bounding box center [1042, 397] width 107 height 31
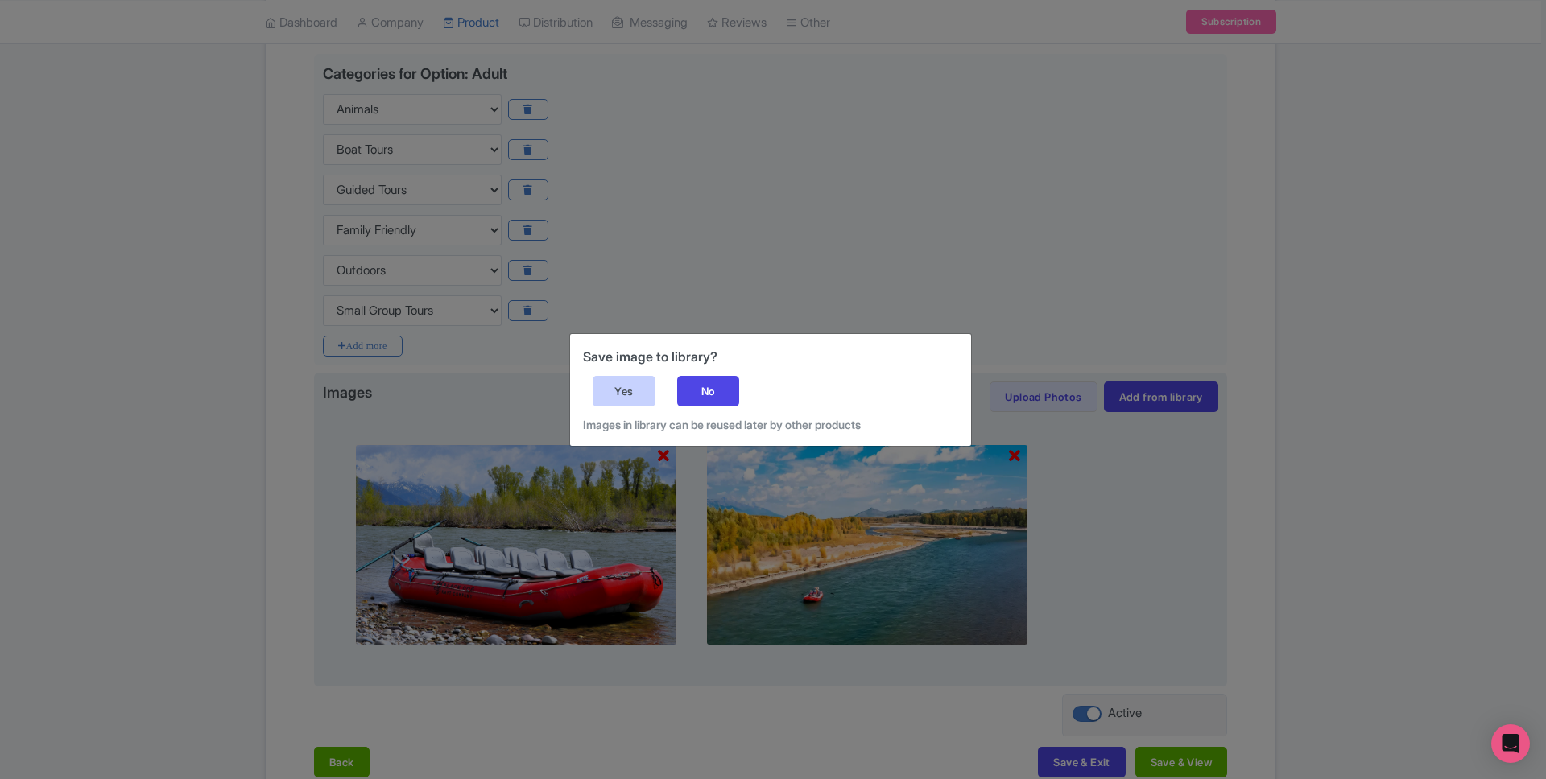
click at [609, 385] on div "Yes" at bounding box center [624, 391] width 63 height 31
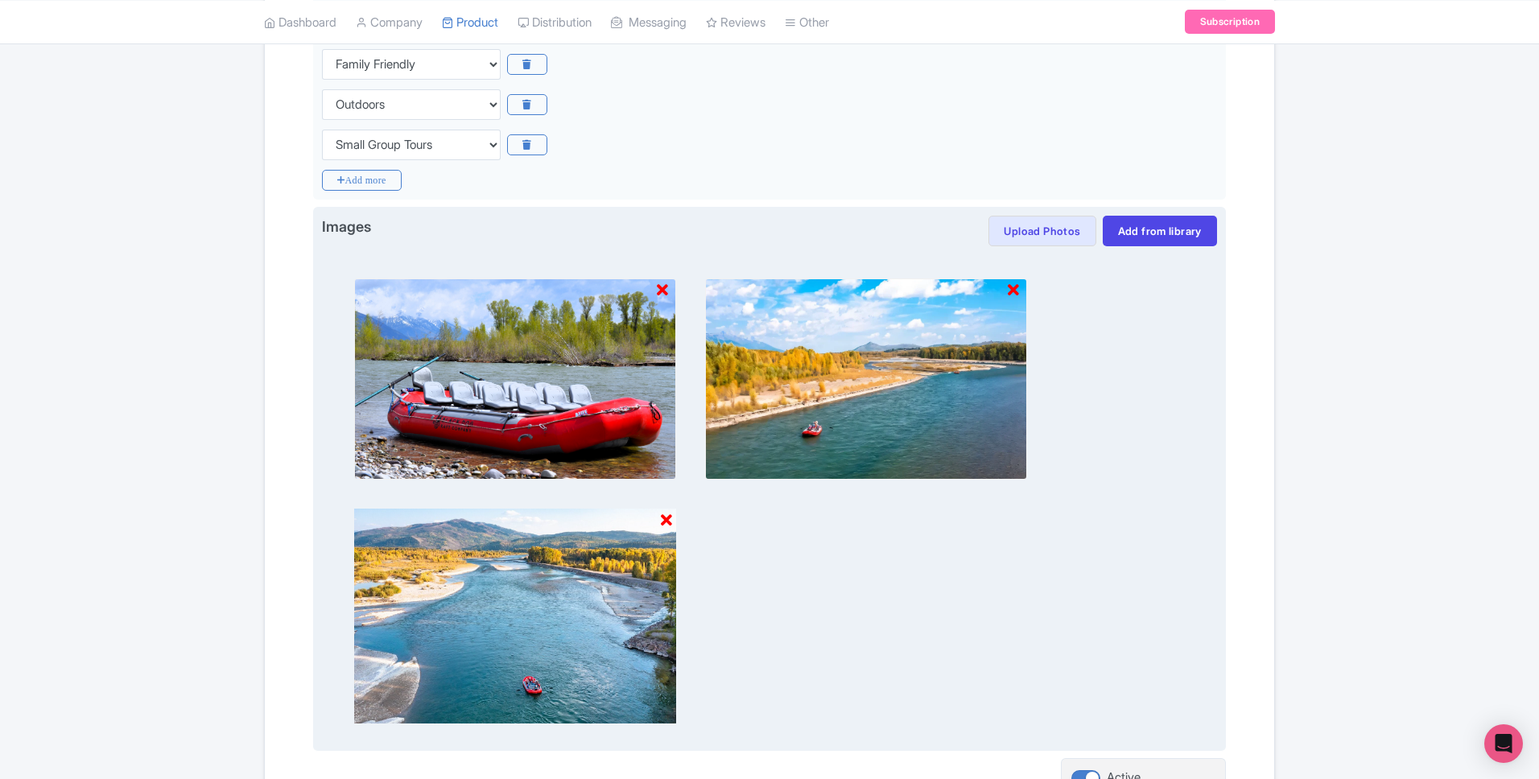
scroll to position [710, 0]
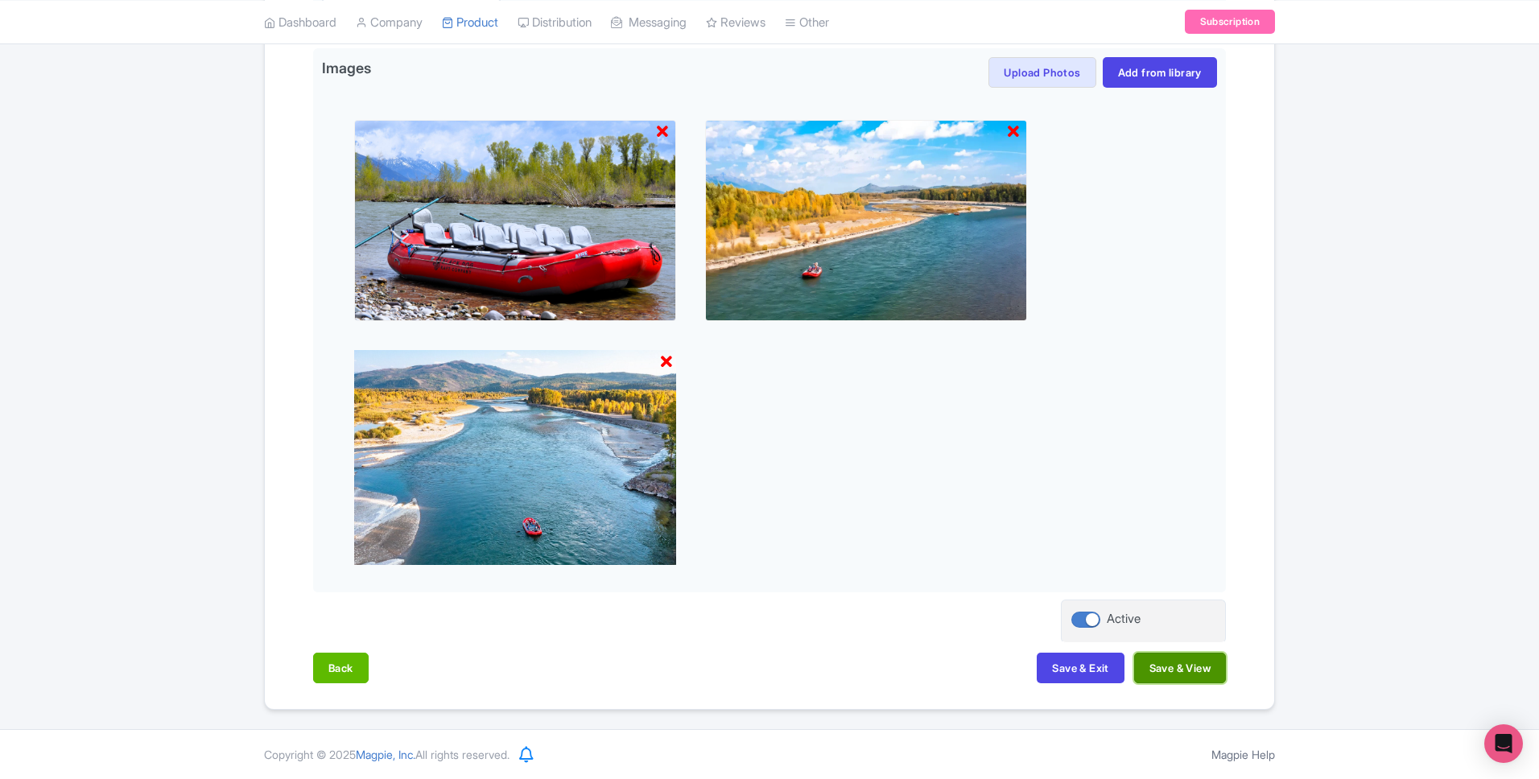
click at [1184, 676] on button "Save & View" at bounding box center [1180, 668] width 92 height 31
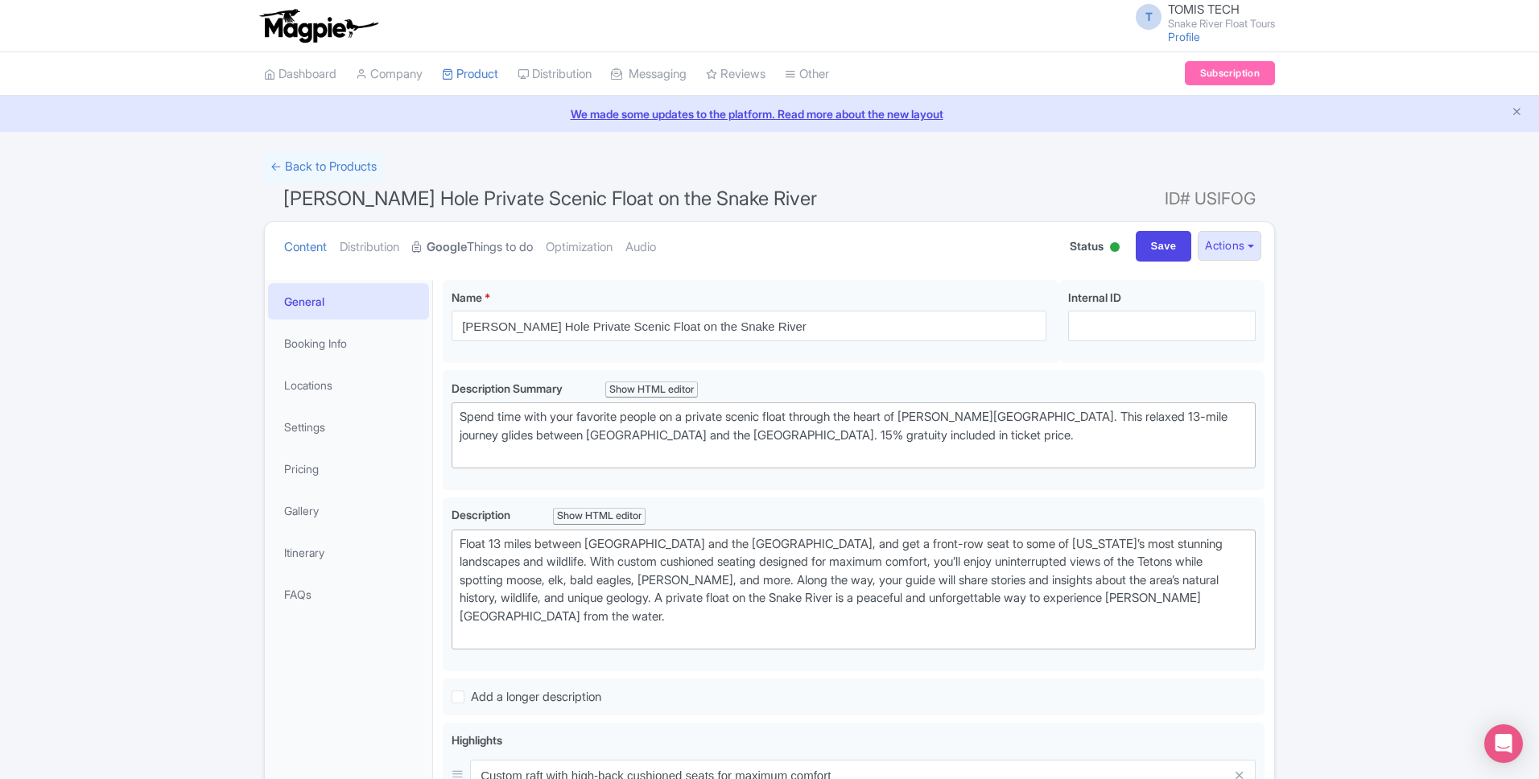
click at [507, 258] on link "Google Things to do" at bounding box center [472, 247] width 121 height 51
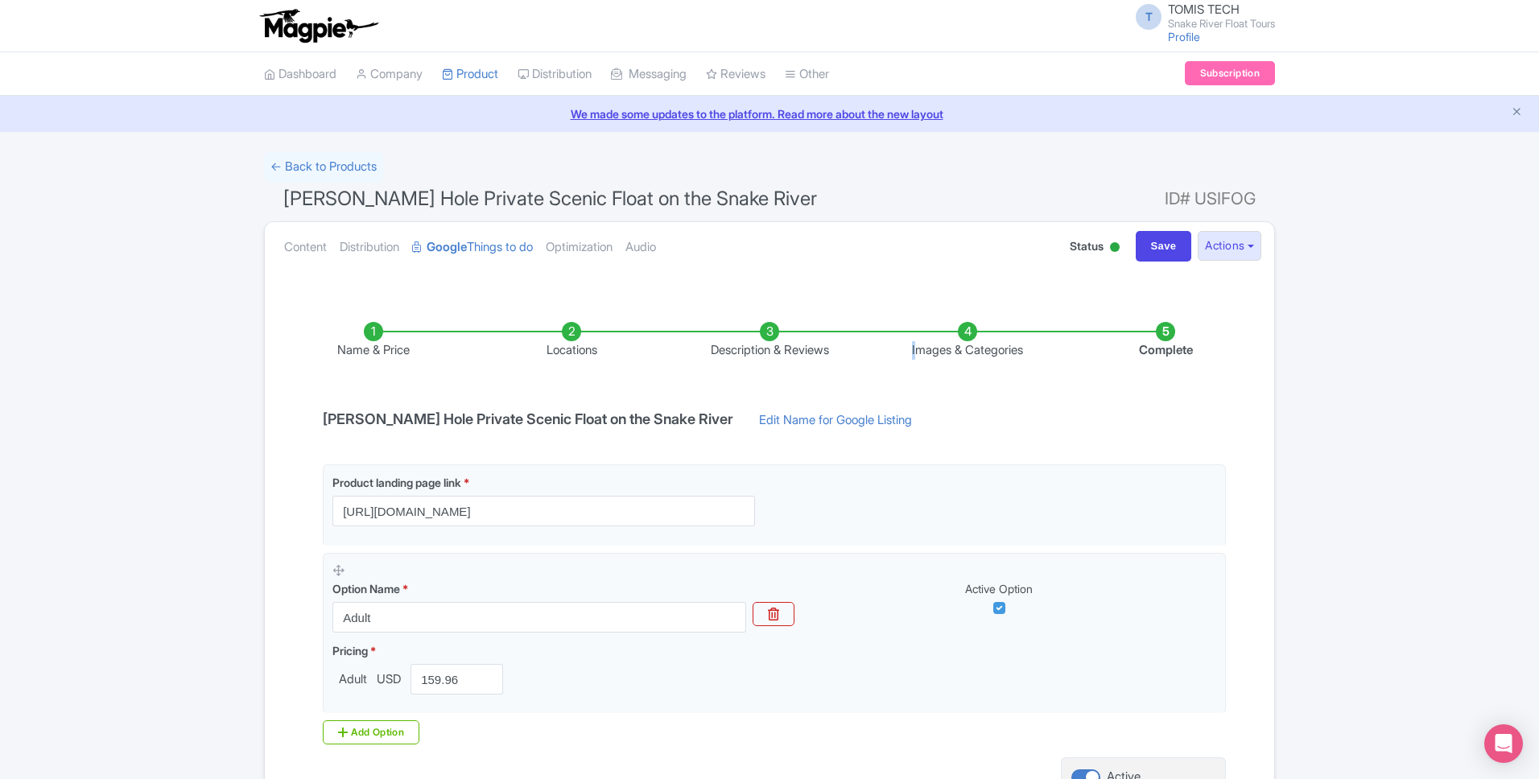
click at [911, 352] on li "Images & Categories" at bounding box center [968, 341] width 198 height 38
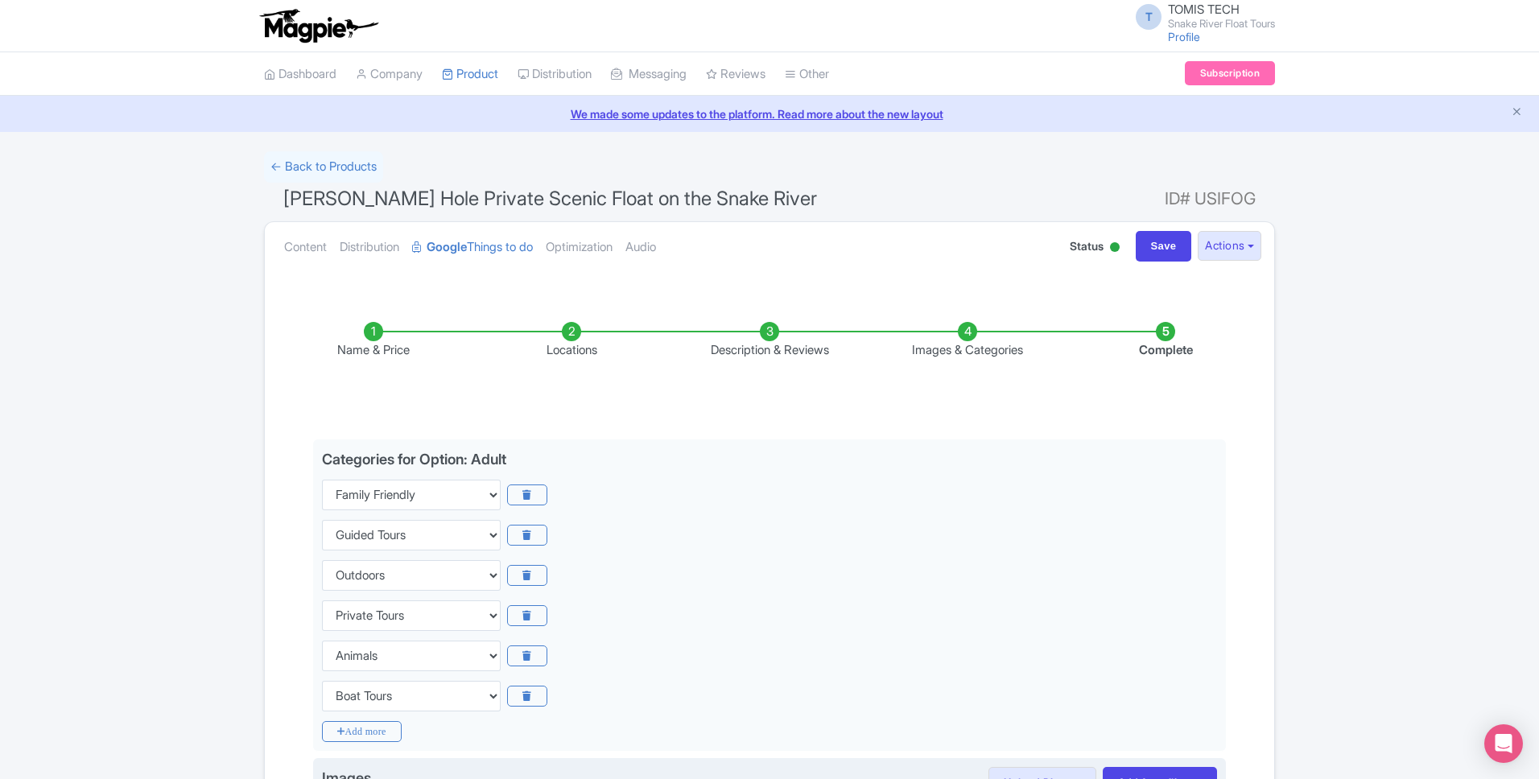
scroll to position [480, 0]
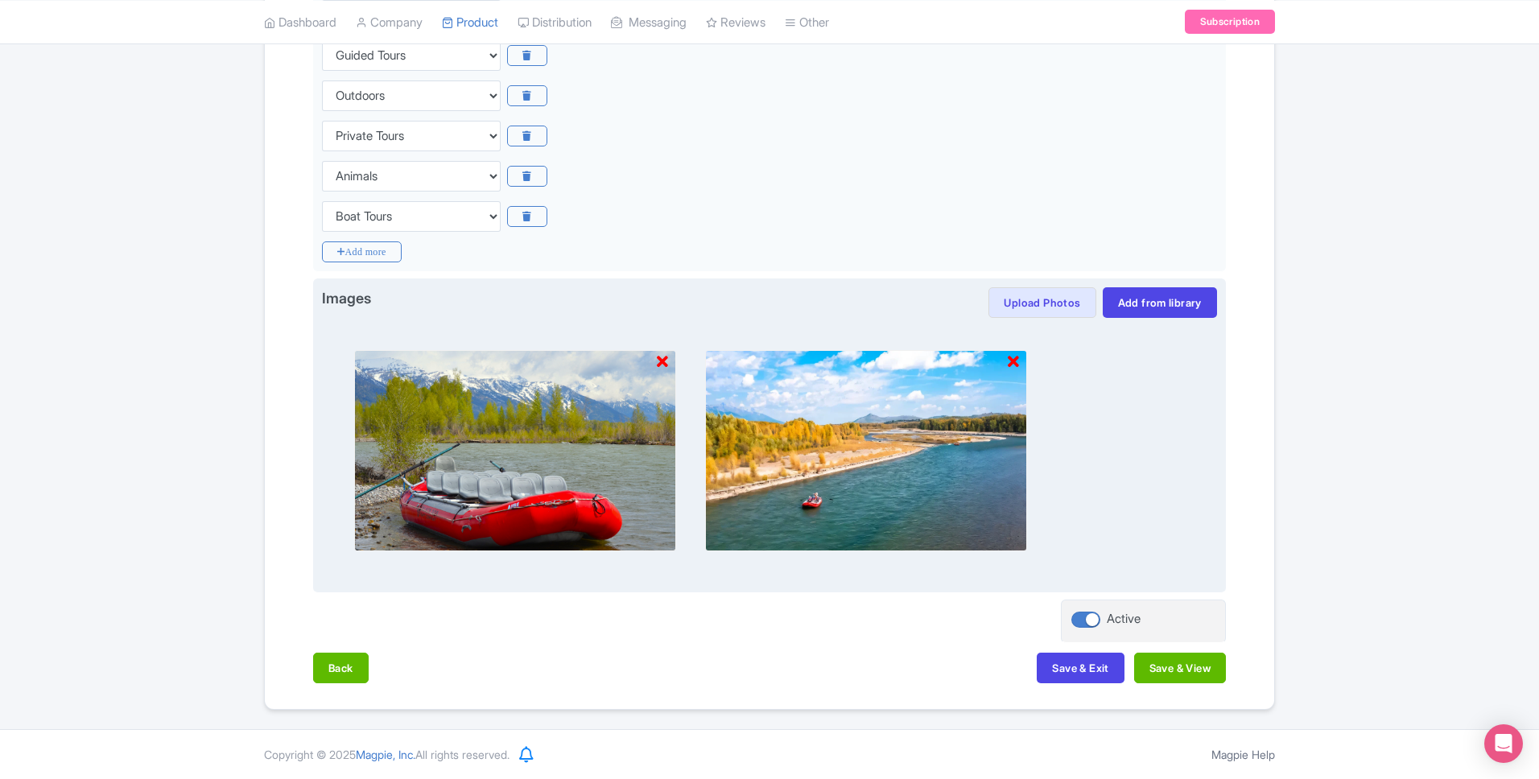
click at [1010, 364] on icon at bounding box center [1013, 362] width 11 height 16
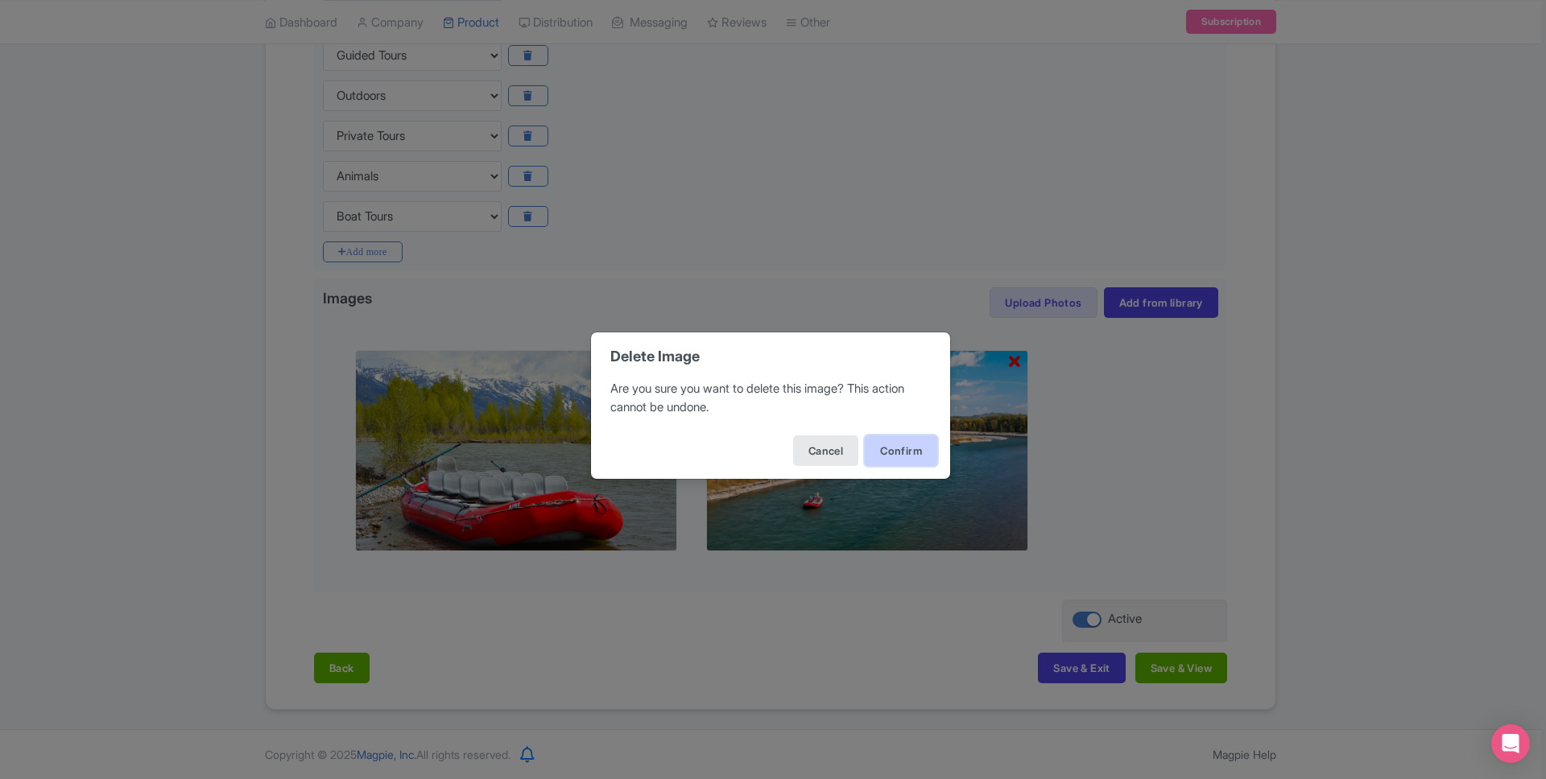
click at [882, 453] on button "Confirm" at bounding box center [901, 451] width 72 height 31
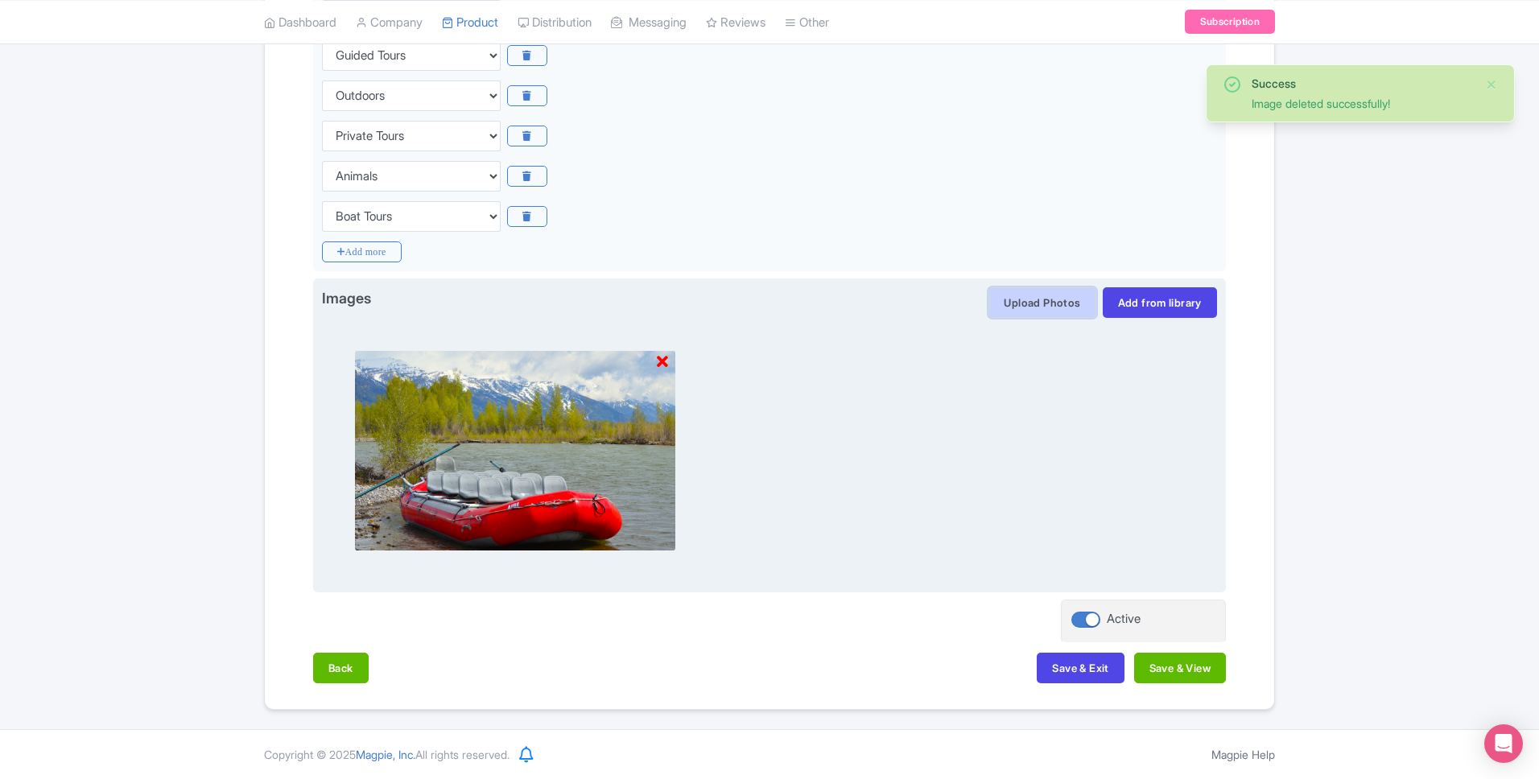
click at [1027, 306] on button "Upload Photos" at bounding box center [1042, 302] width 107 height 31
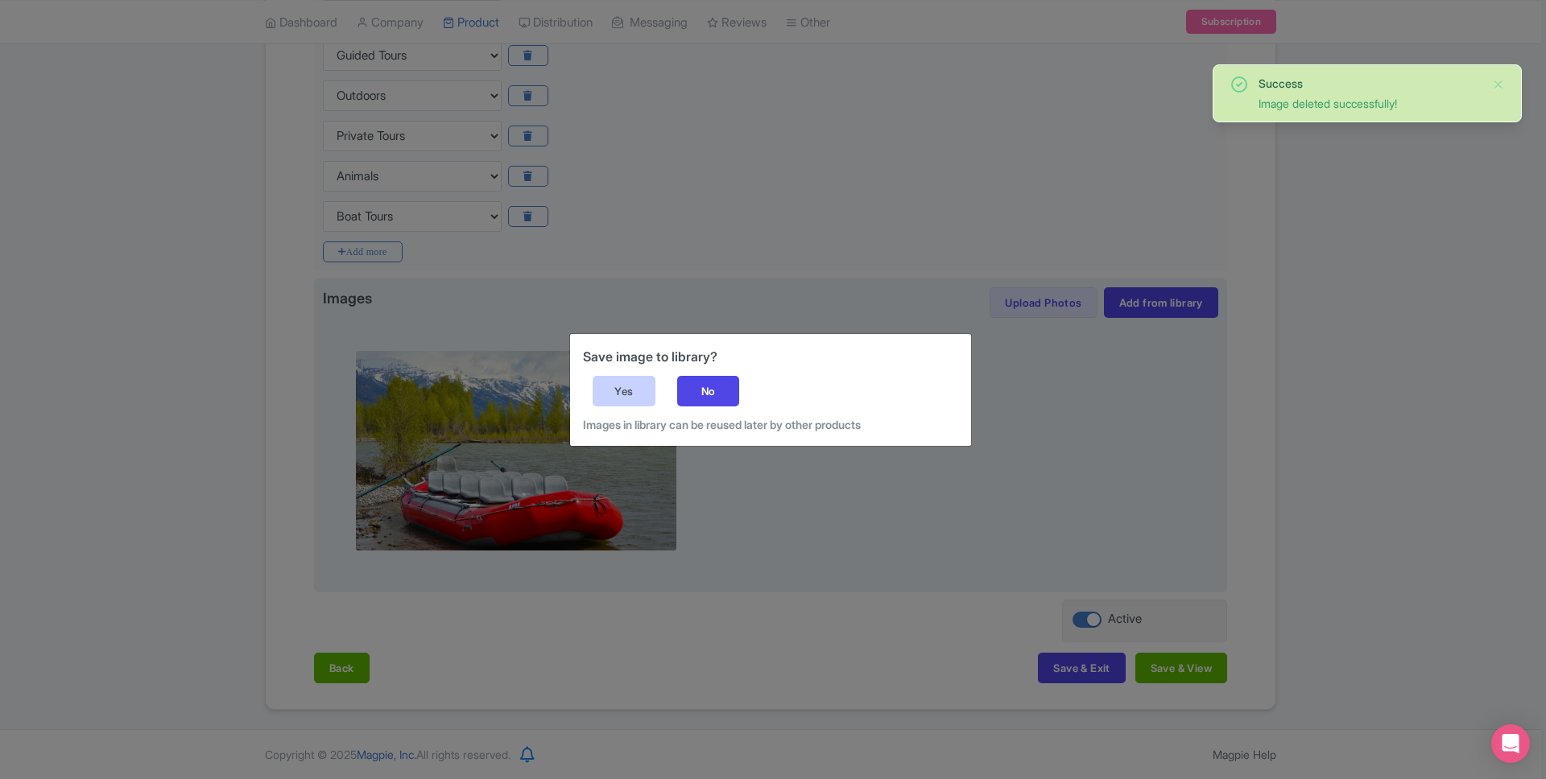
click at [629, 399] on div "Yes" at bounding box center [624, 391] width 63 height 31
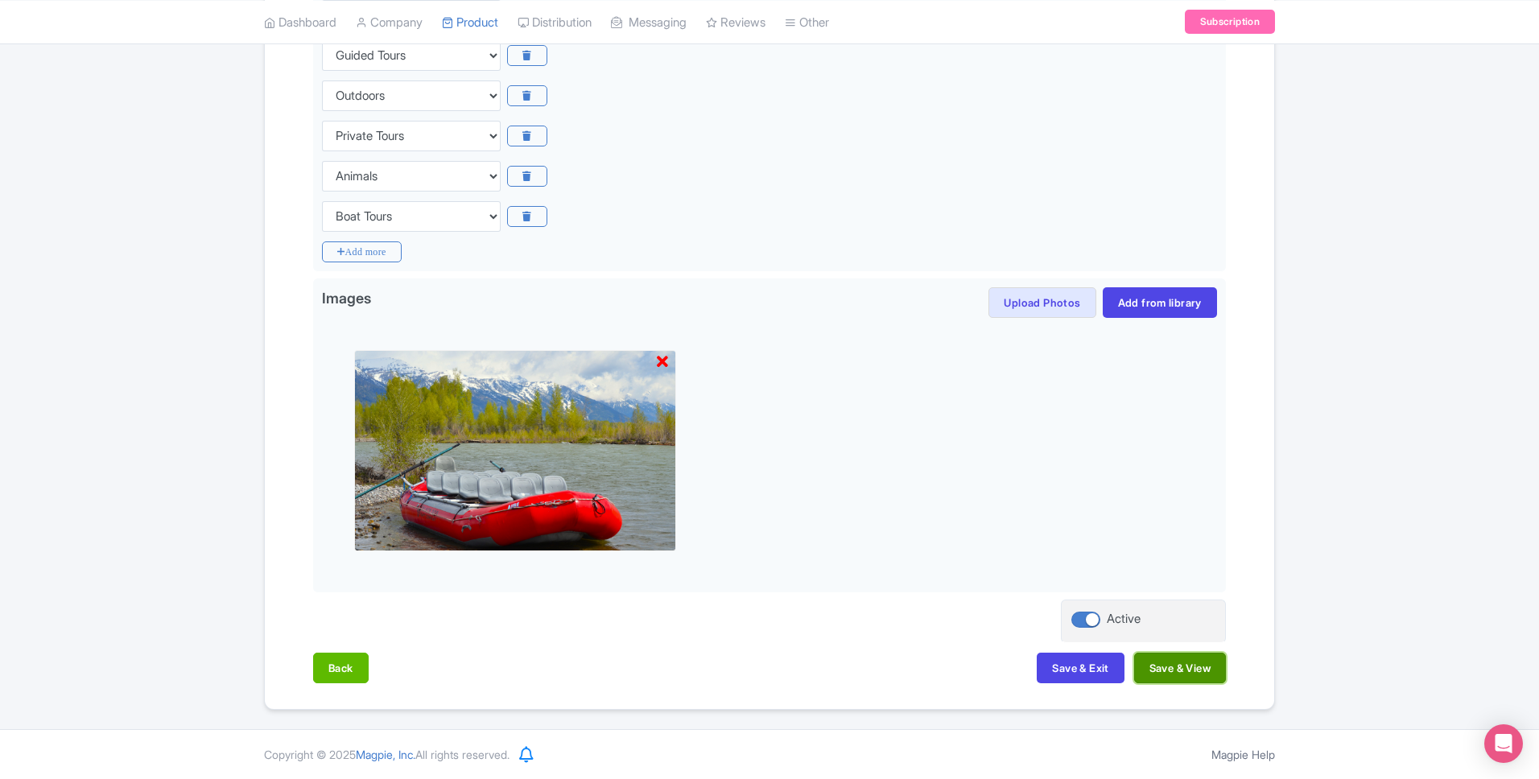
click at [1175, 666] on button "Save & View" at bounding box center [1180, 668] width 92 height 31
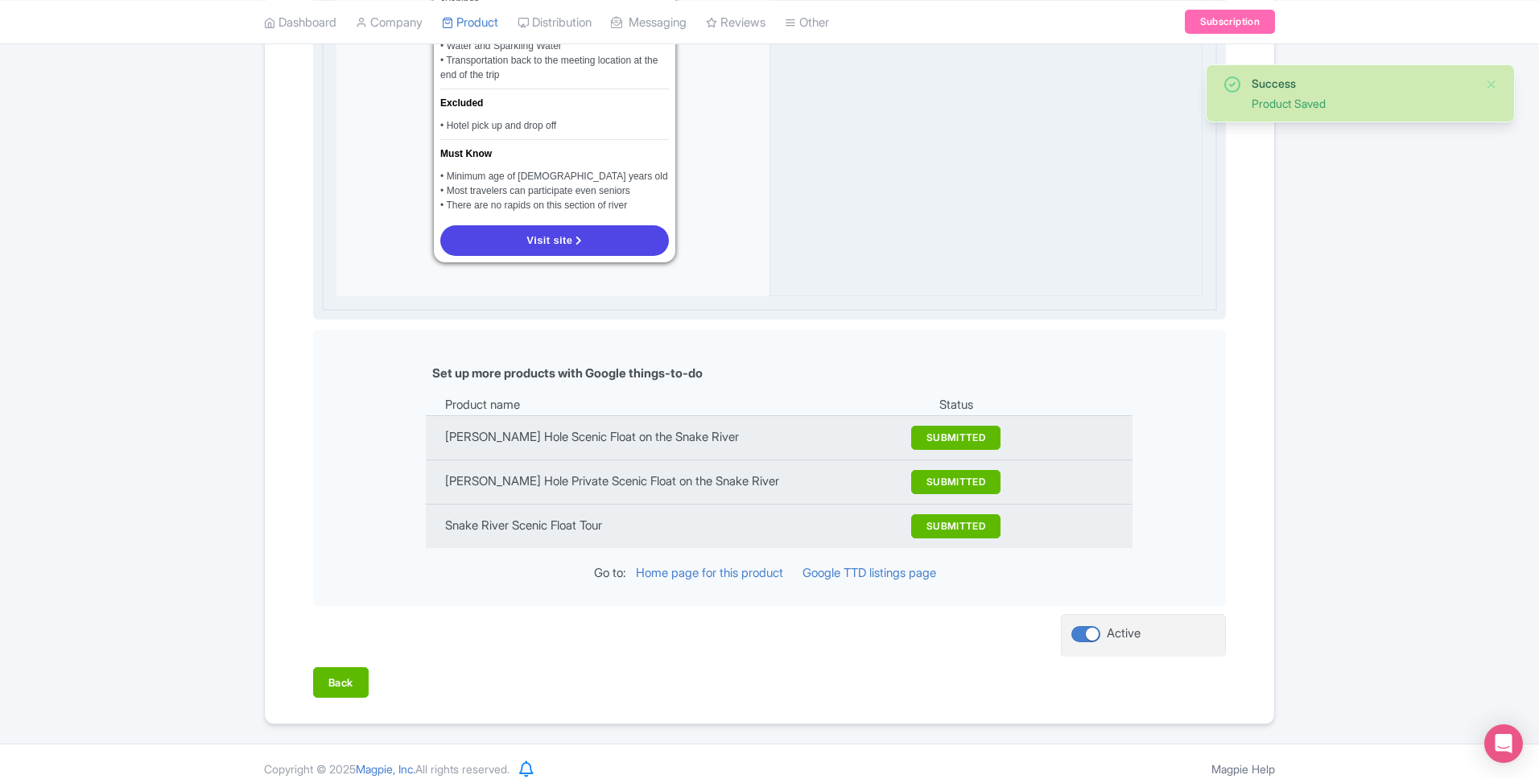
scroll to position [0, 0]
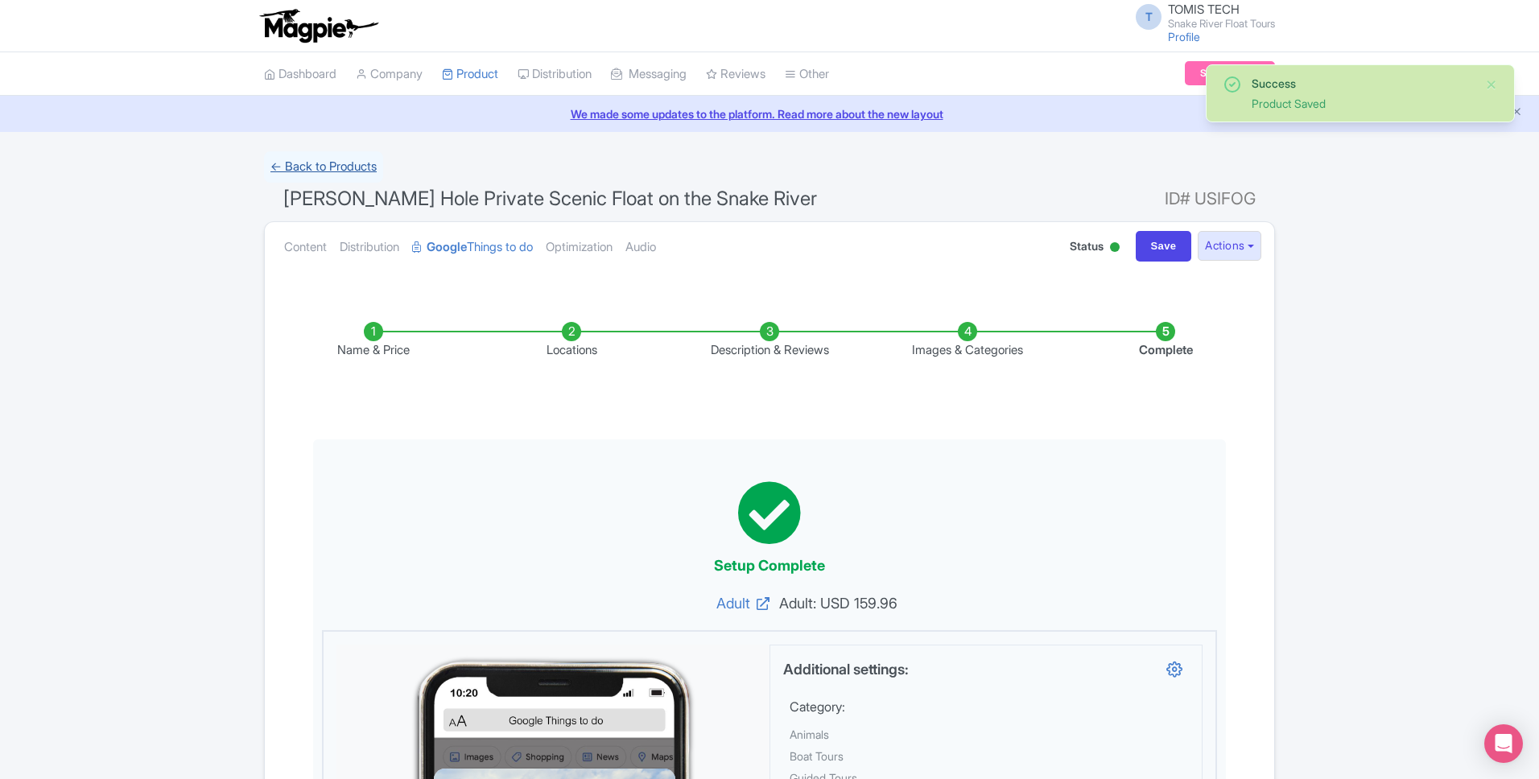
click at [332, 170] on link "← Back to Products" at bounding box center [323, 166] width 119 height 31
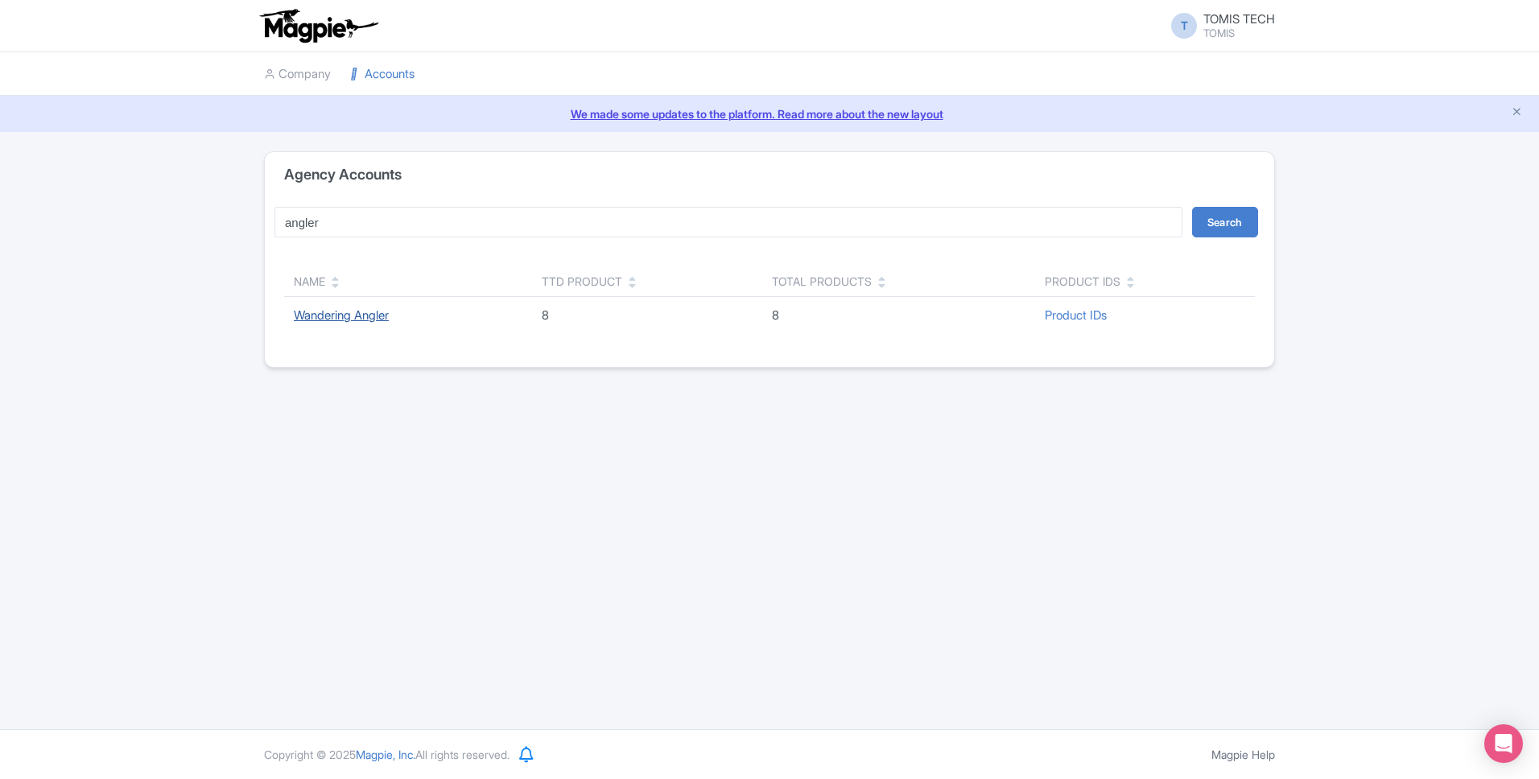
click at [312, 316] on link "Wandering Angler" at bounding box center [341, 315] width 95 height 15
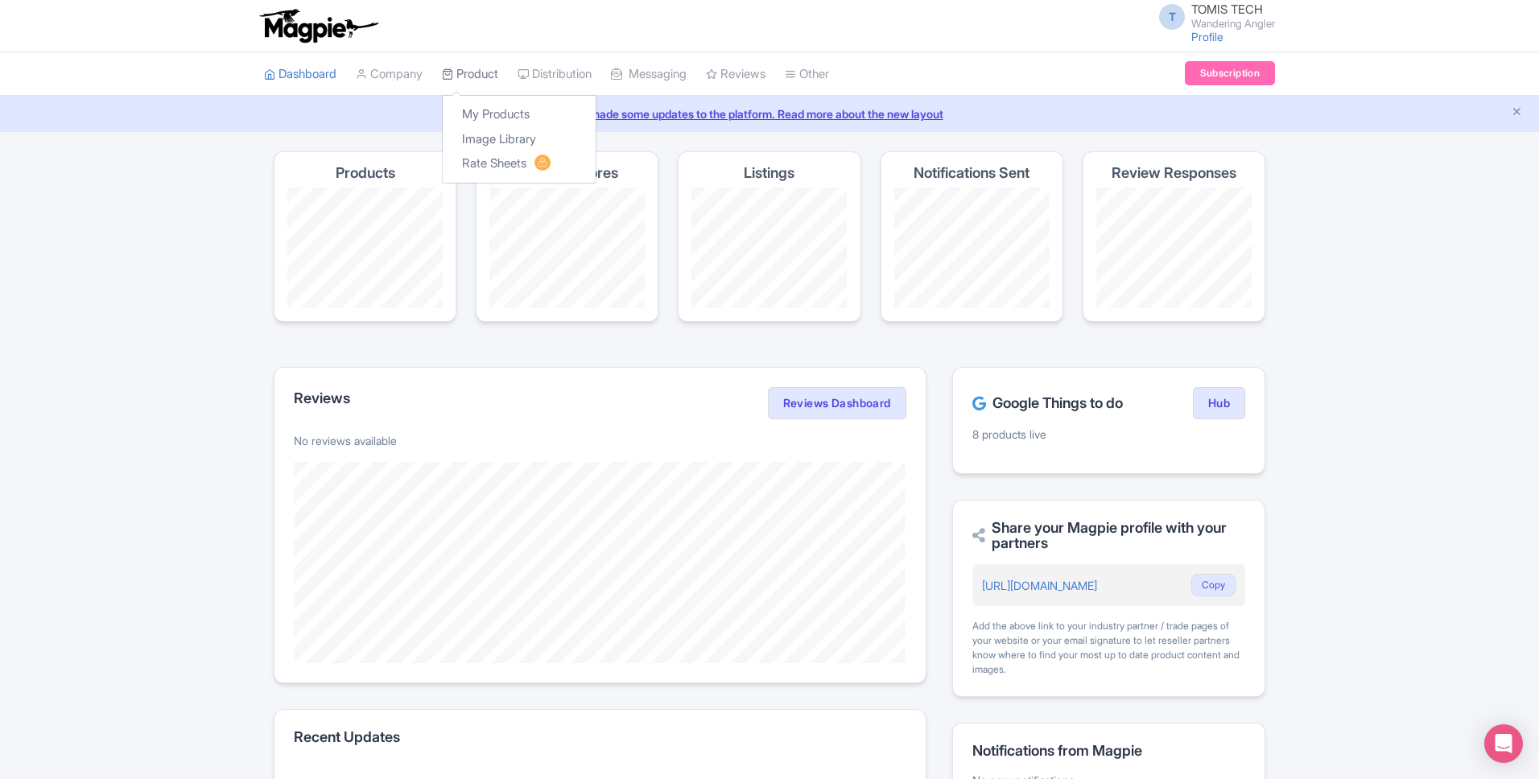
click at [488, 74] on link "Product" at bounding box center [470, 74] width 56 height 44
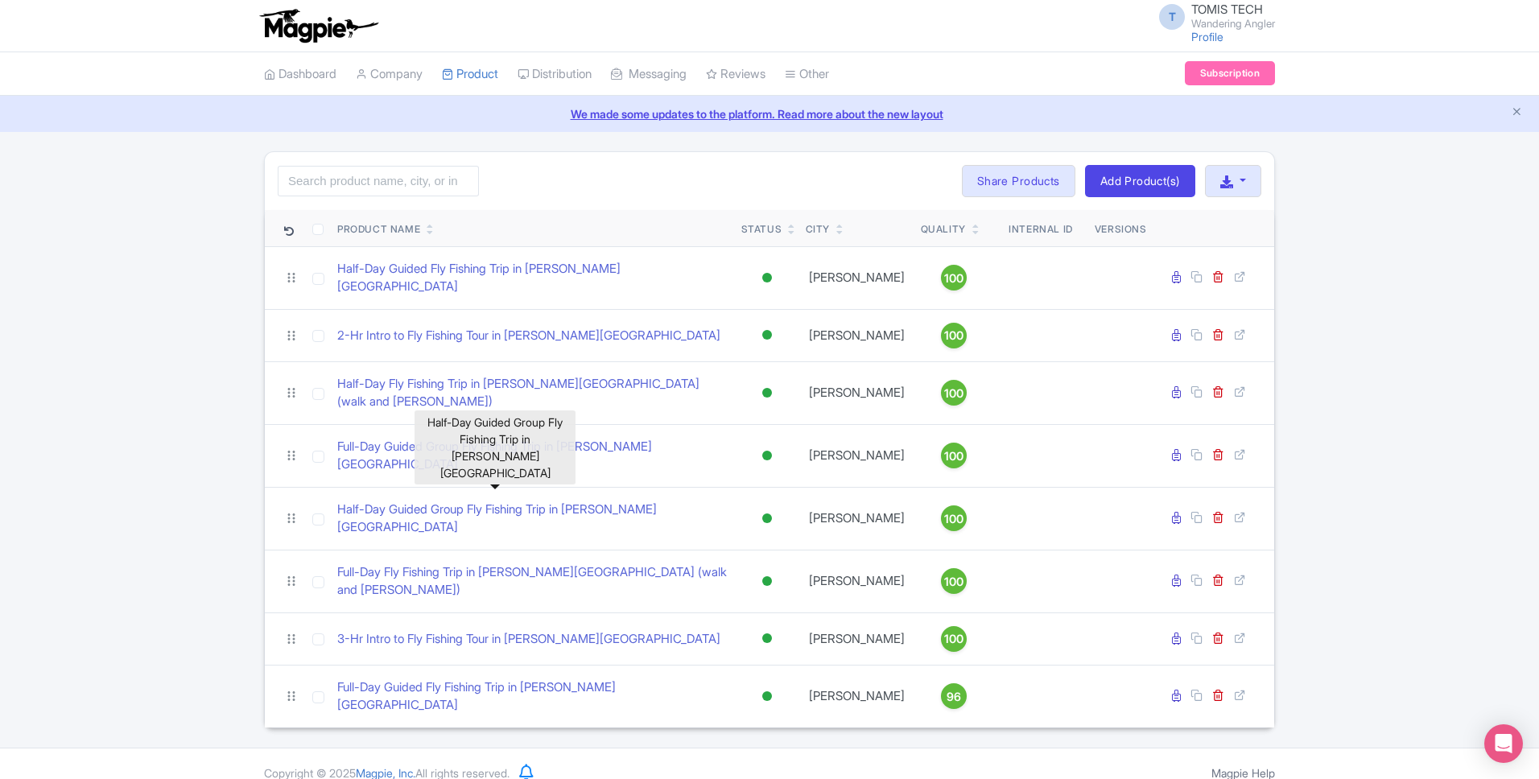
click at [209, 449] on div "Search Bulk Actions [GEOGRAPHIC_DATA] Add to Collection Share Products Add to C…" at bounding box center [769, 439] width 1539 height 577
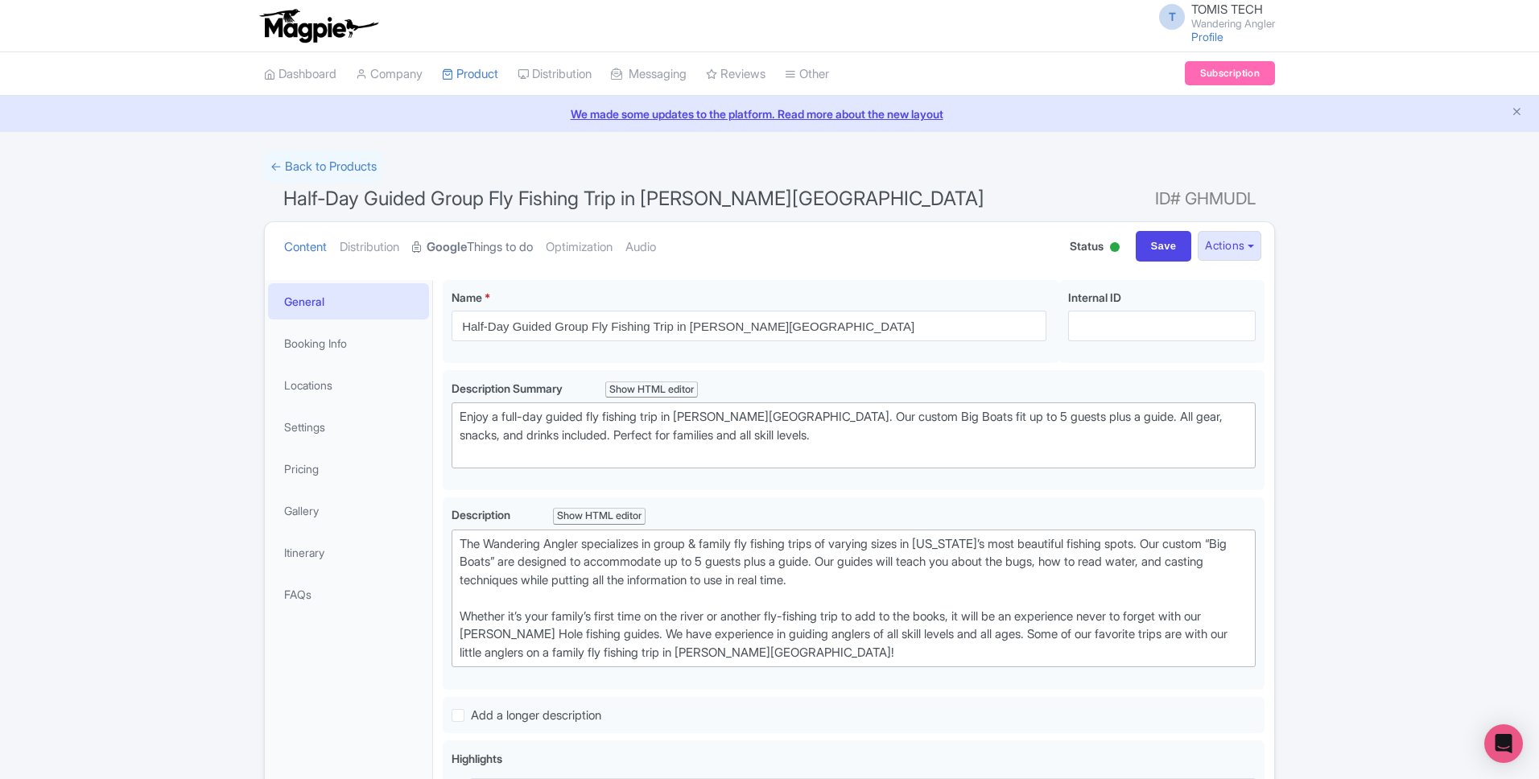
click at [495, 261] on link "Google Things to do" at bounding box center [472, 247] width 121 height 51
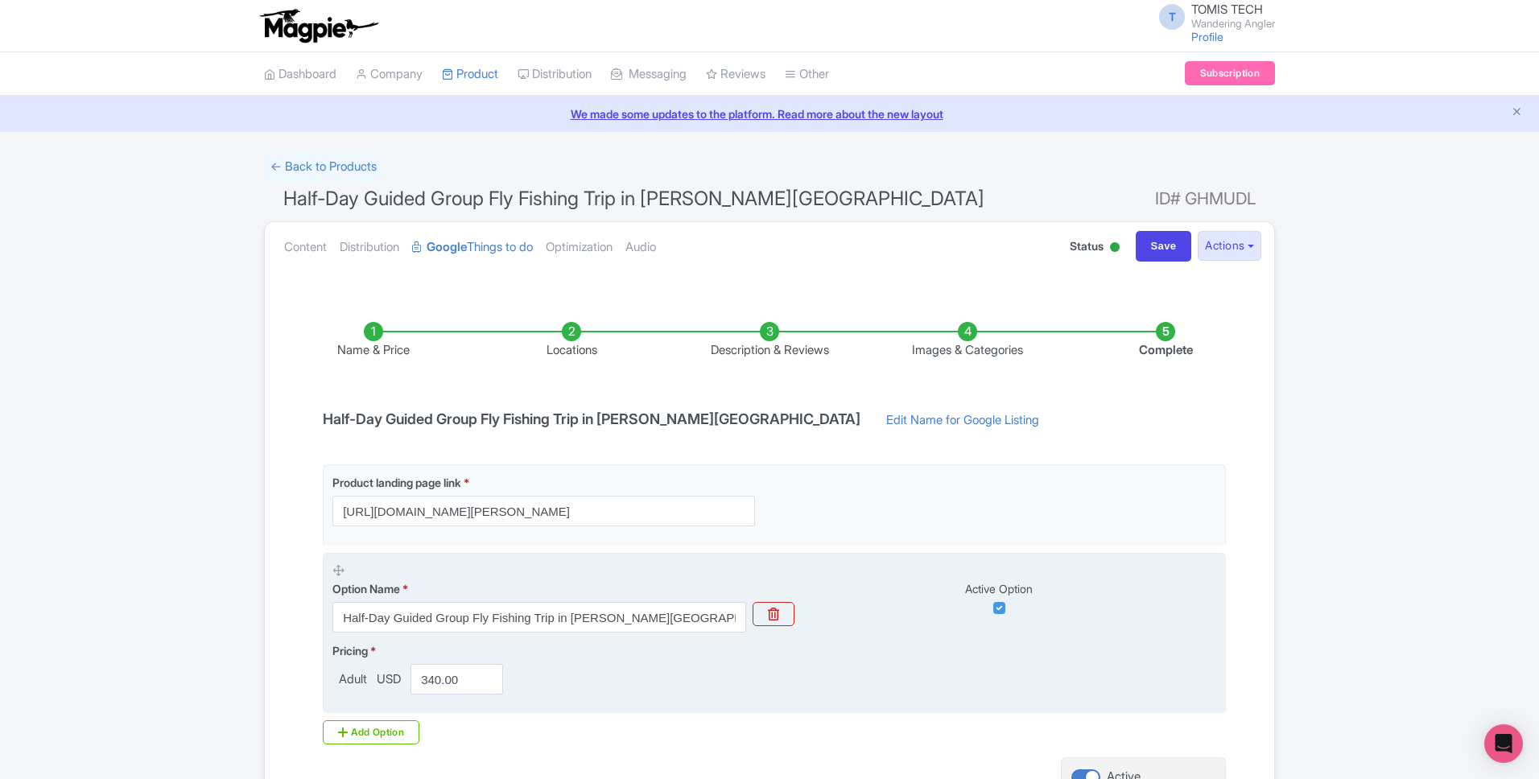
scroll to position [158, 0]
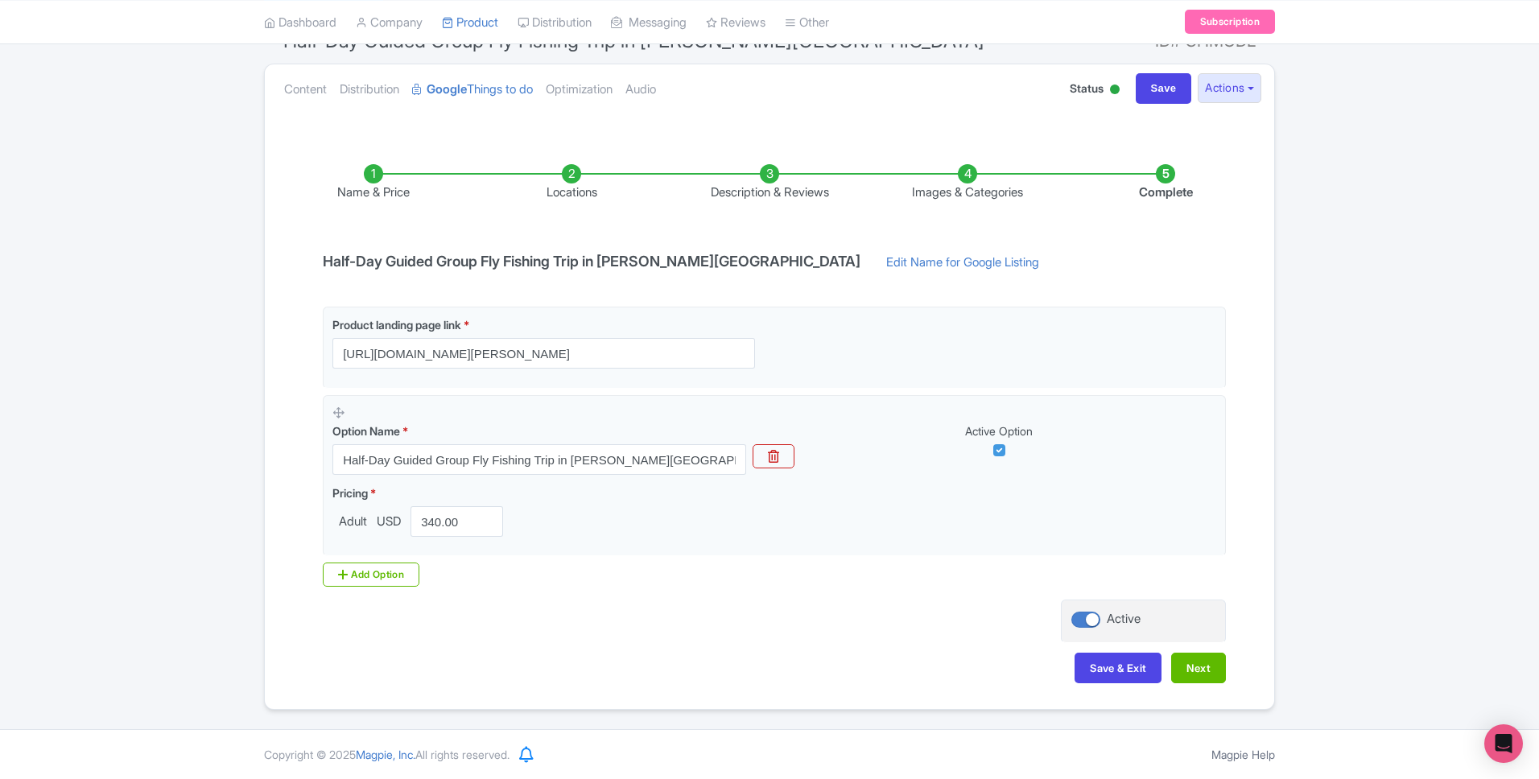
click at [958, 196] on li "Images & Categories" at bounding box center [968, 183] width 198 height 38
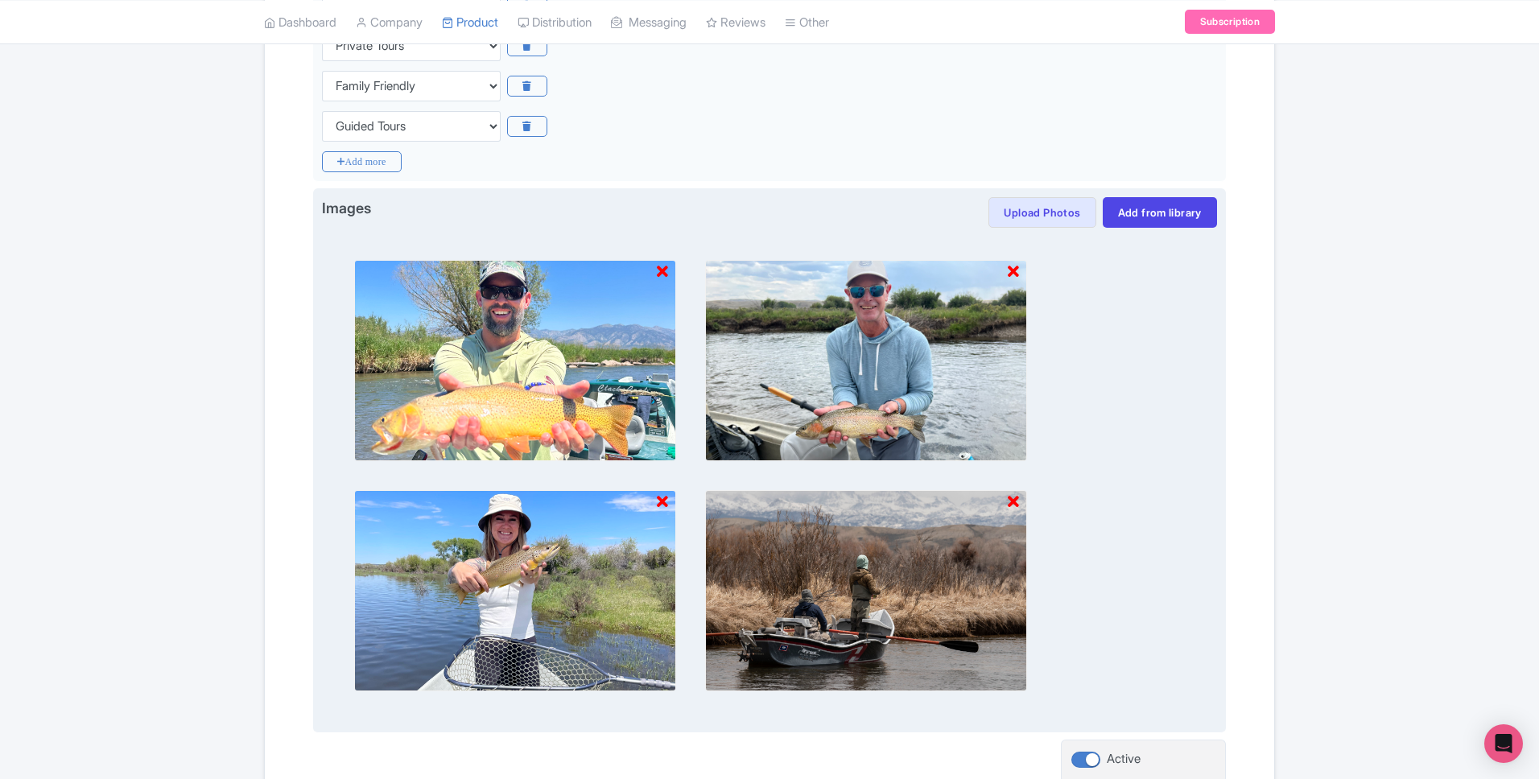
scroll to position [670, 0]
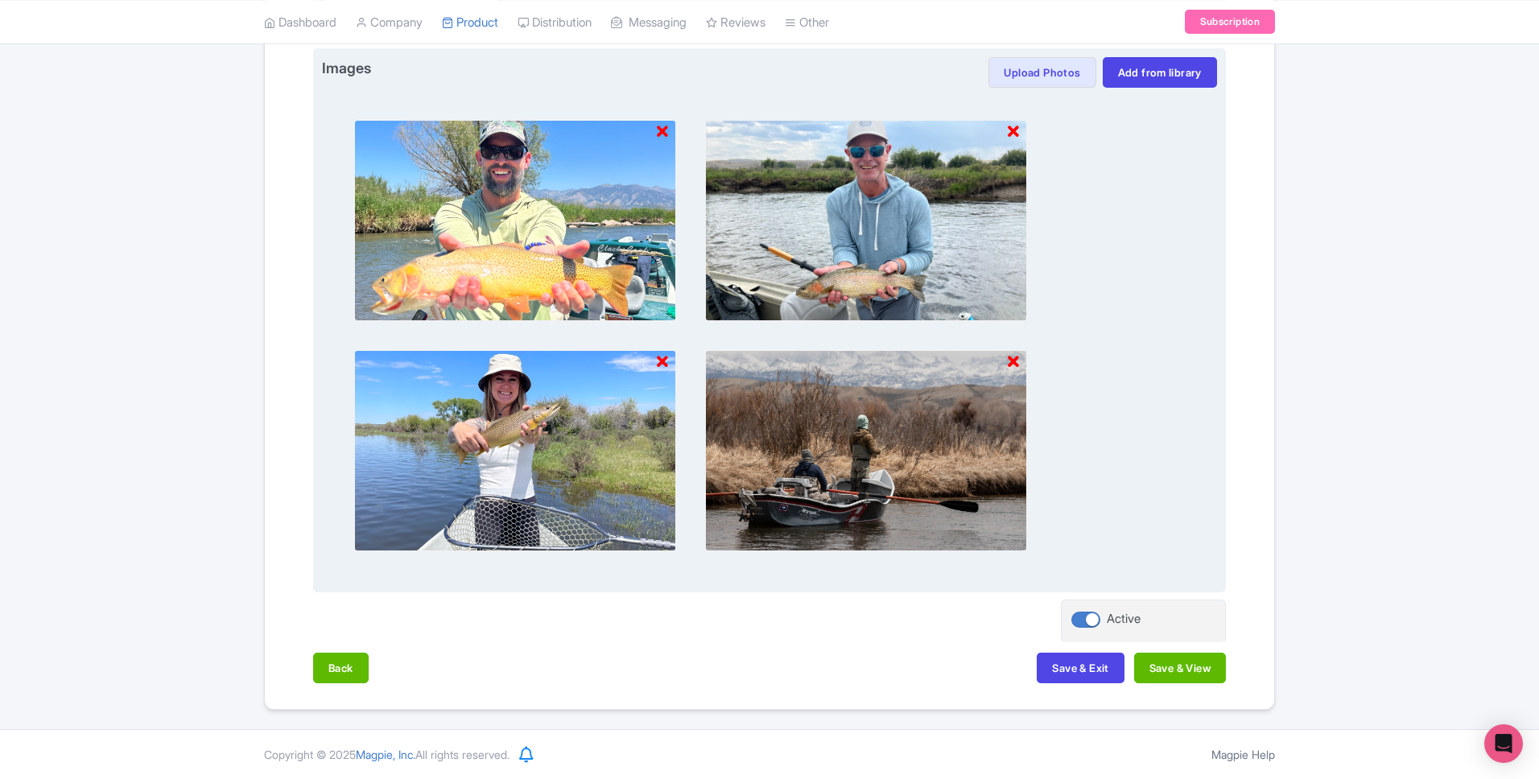
click at [663, 361] on icon at bounding box center [662, 362] width 11 height 16
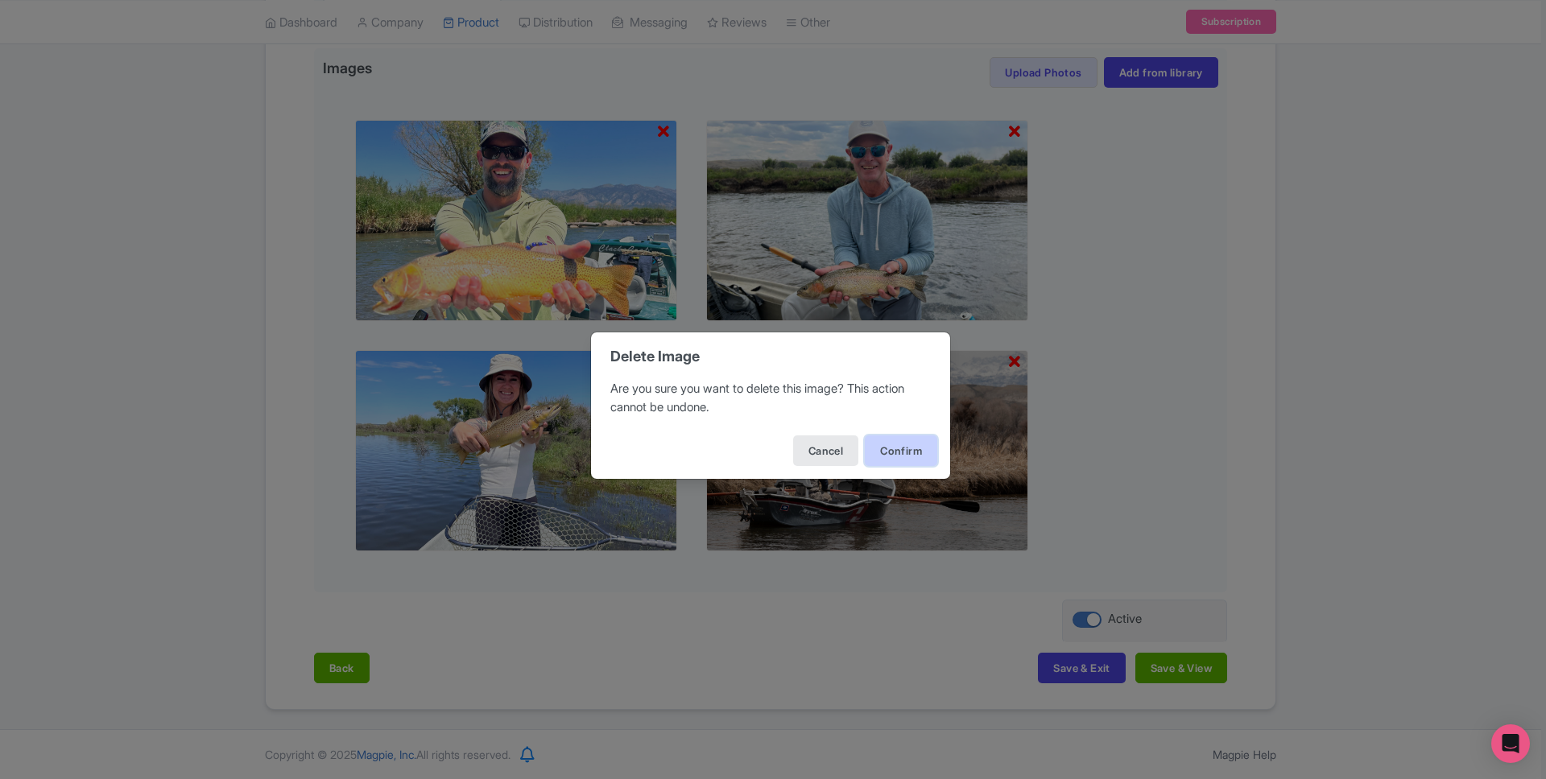
click at [895, 448] on button "Confirm" at bounding box center [901, 451] width 72 height 31
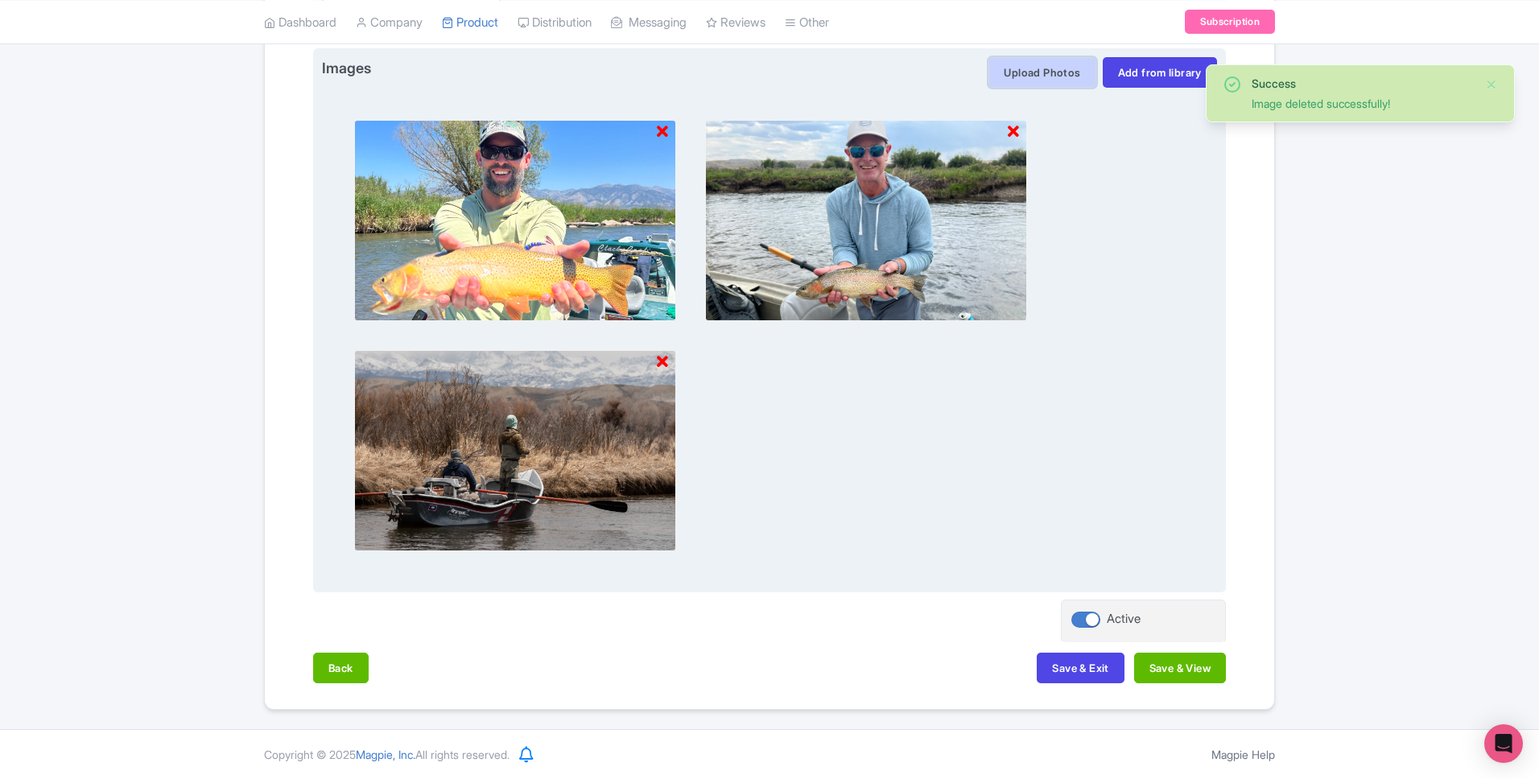
click at [1039, 67] on button "Upload Photos" at bounding box center [1042, 72] width 107 height 31
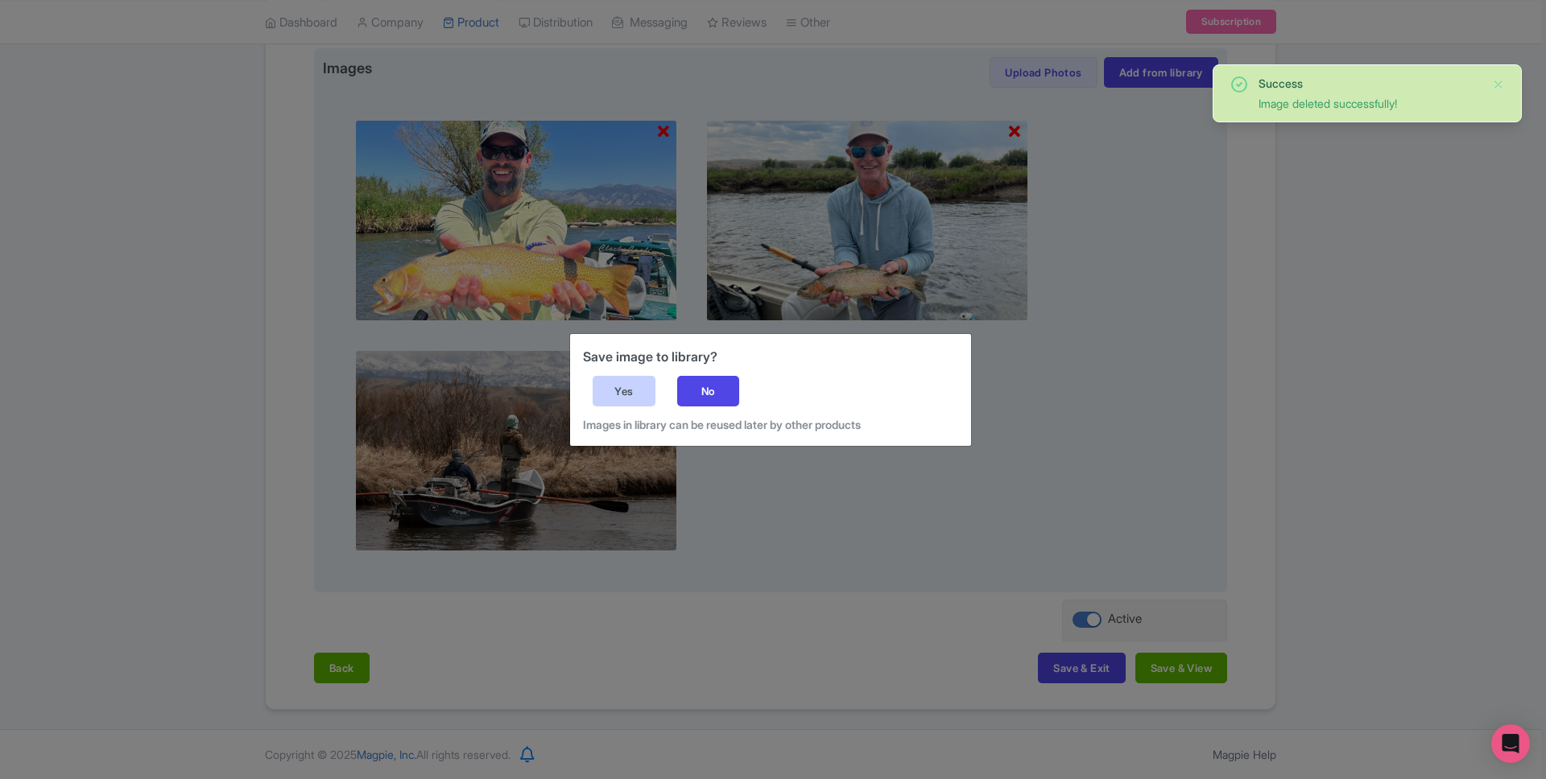
click at [607, 382] on div "Yes" at bounding box center [624, 391] width 63 height 31
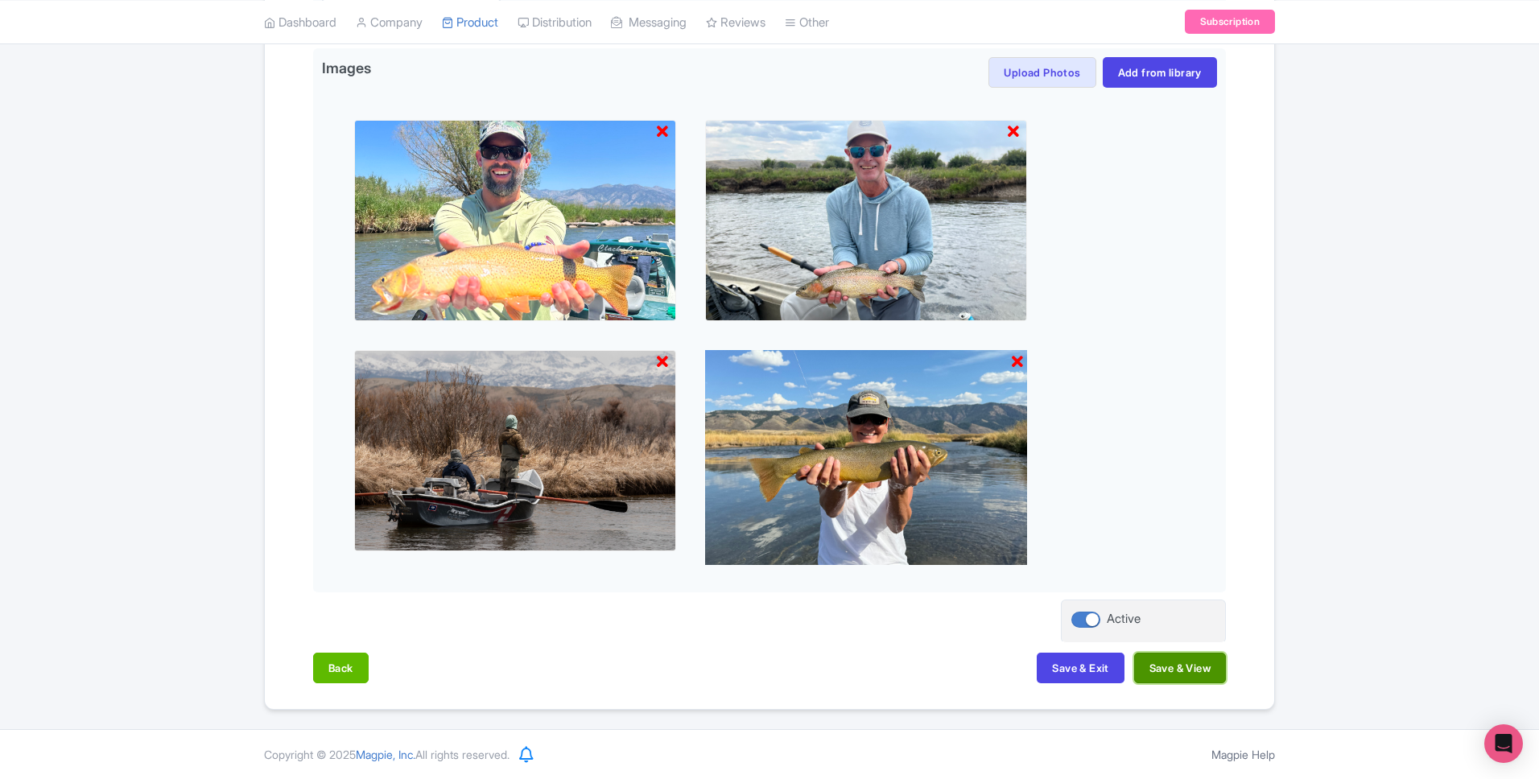
click at [1167, 674] on button "Save & View" at bounding box center [1180, 668] width 92 height 31
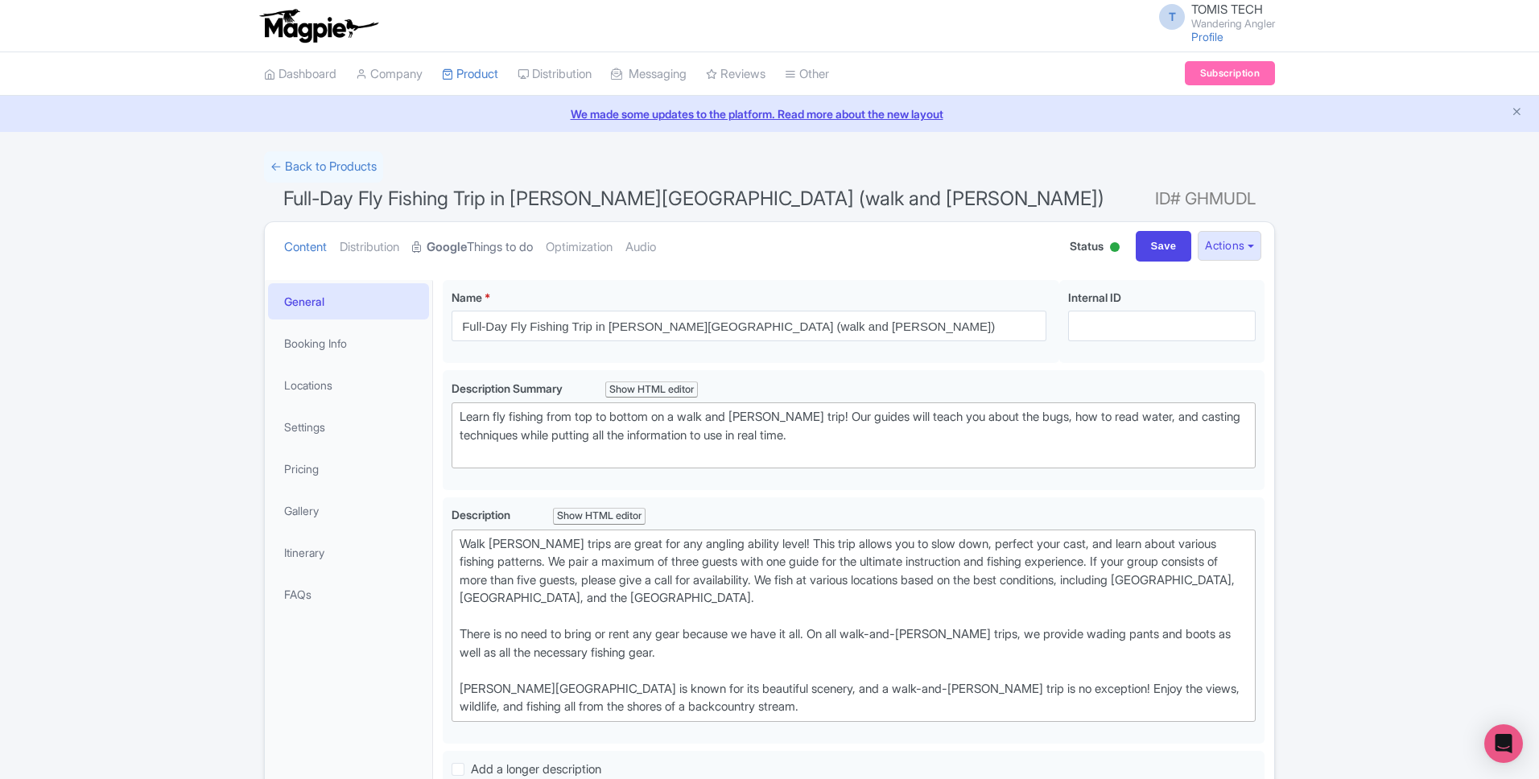
click at [477, 250] on link "Google Things to do" at bounding box center [472, 247] width 121 height 51
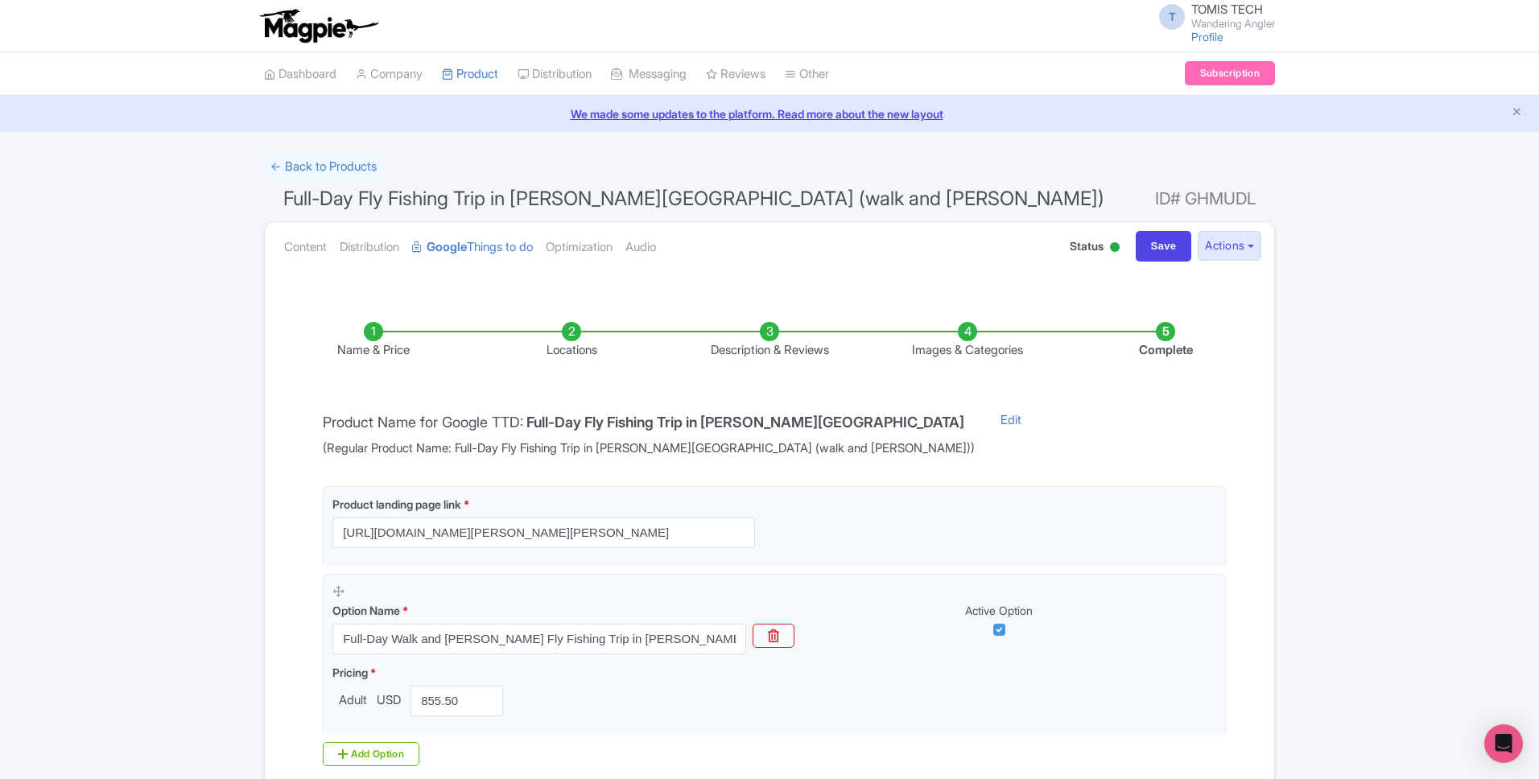
click at [920, 347] on li "Images & Categories" at bounding box center [968, 341] width 198 height 38
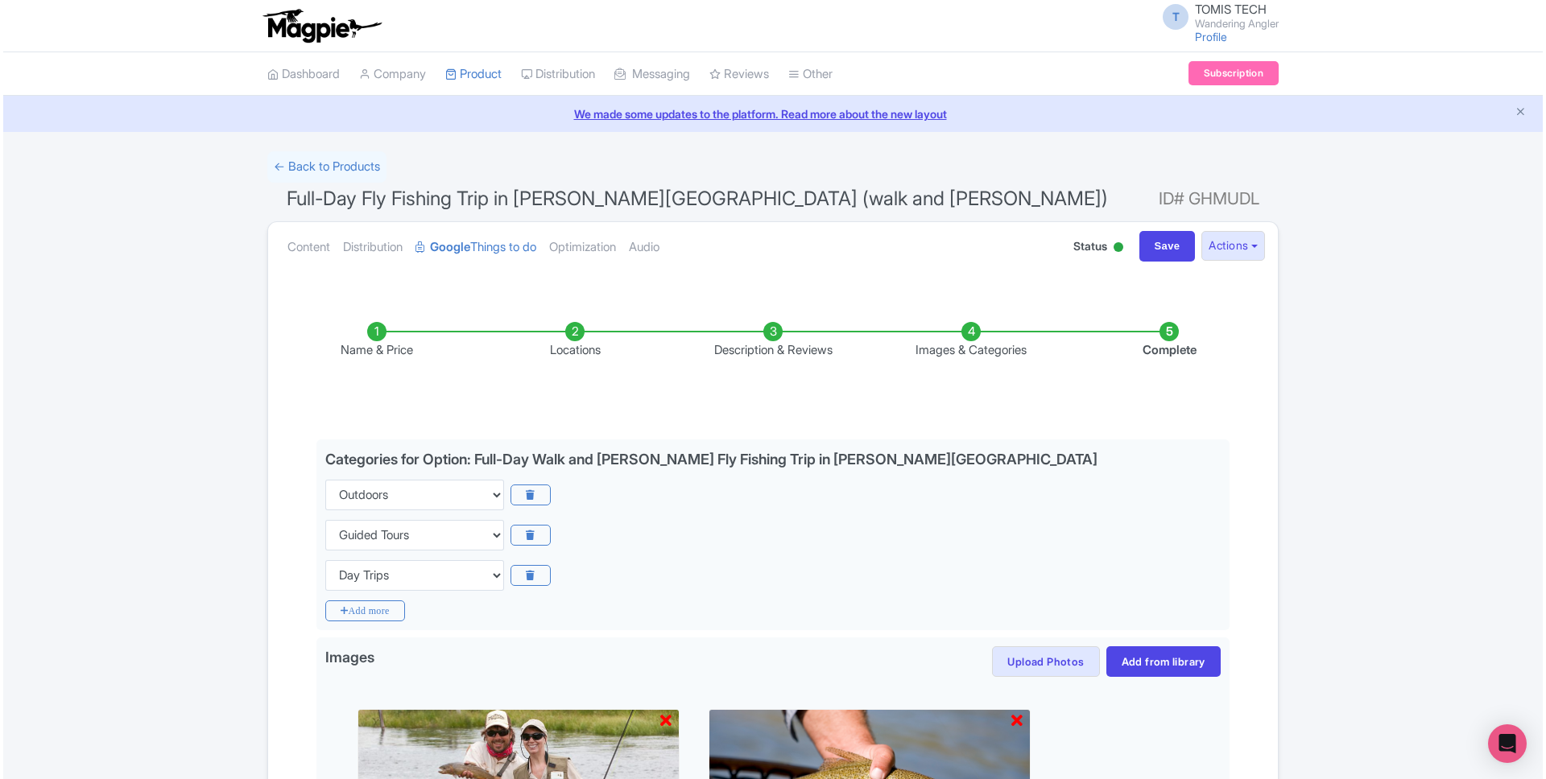
scroll to position [359, 0]
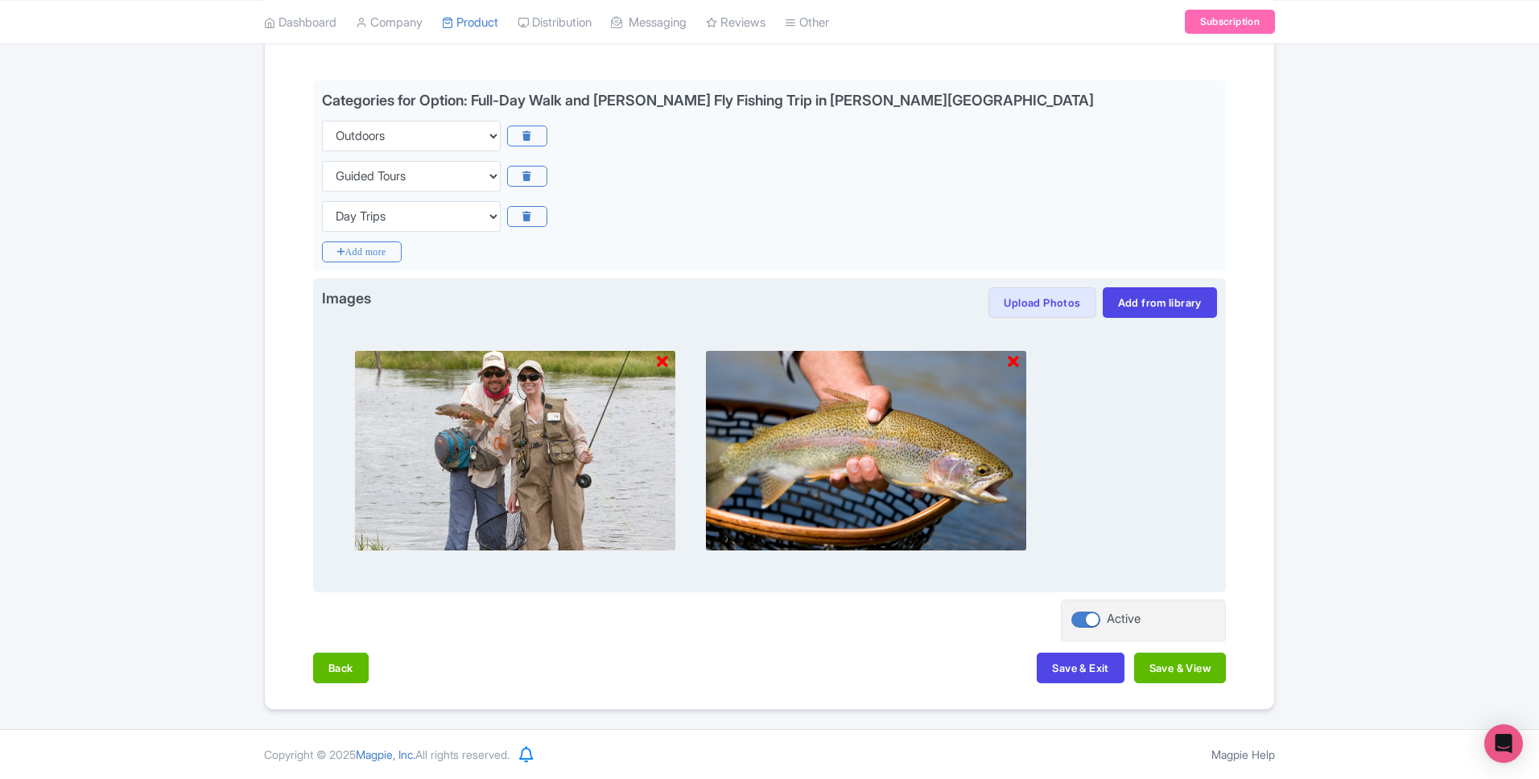
click at [1016, 364] on icon at bounding box center [1013, 362] width 11 height 16
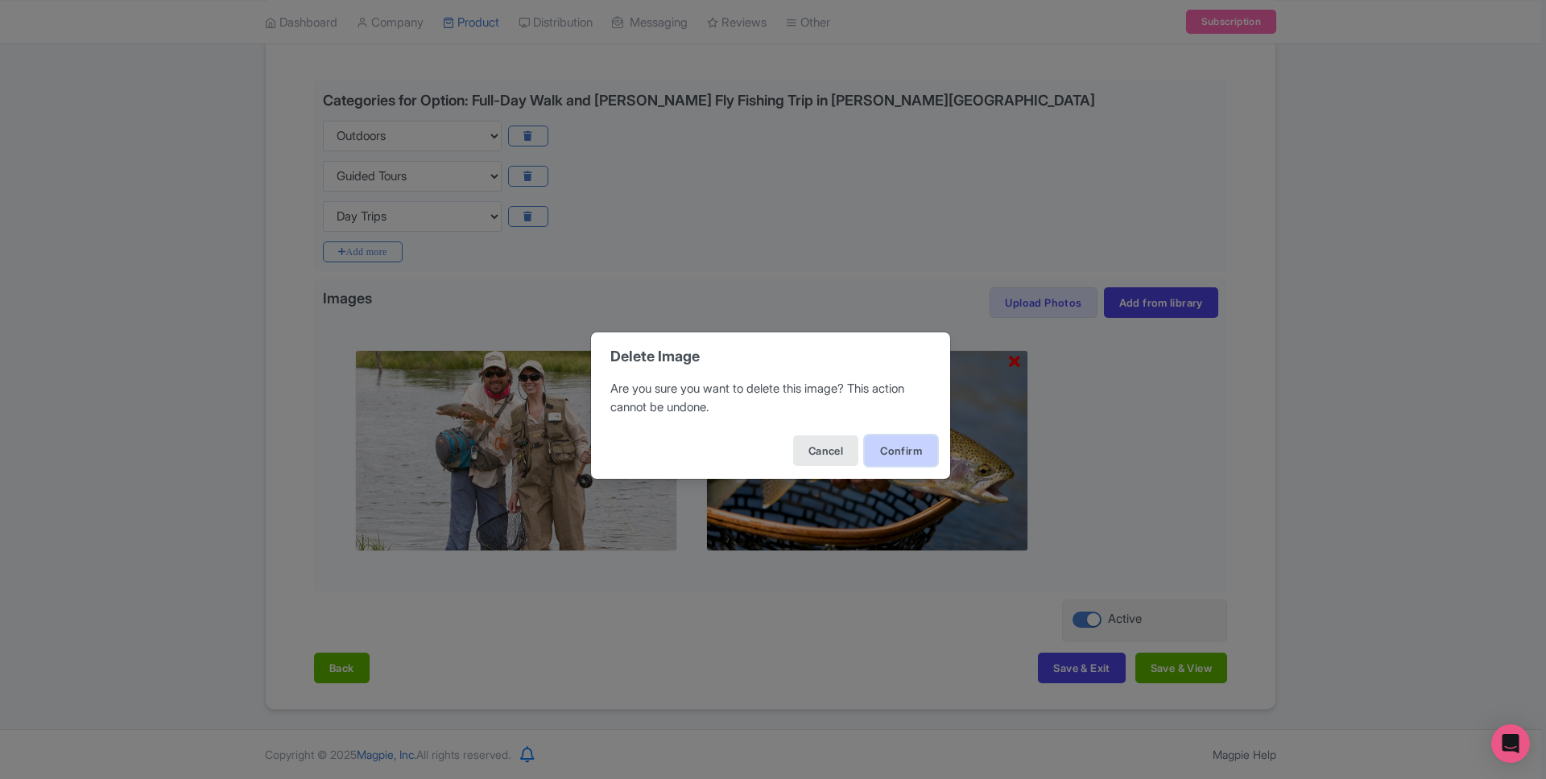
click at [902, 447] on button "Confirm" at bounding box center [901, 451] width 72 height 31
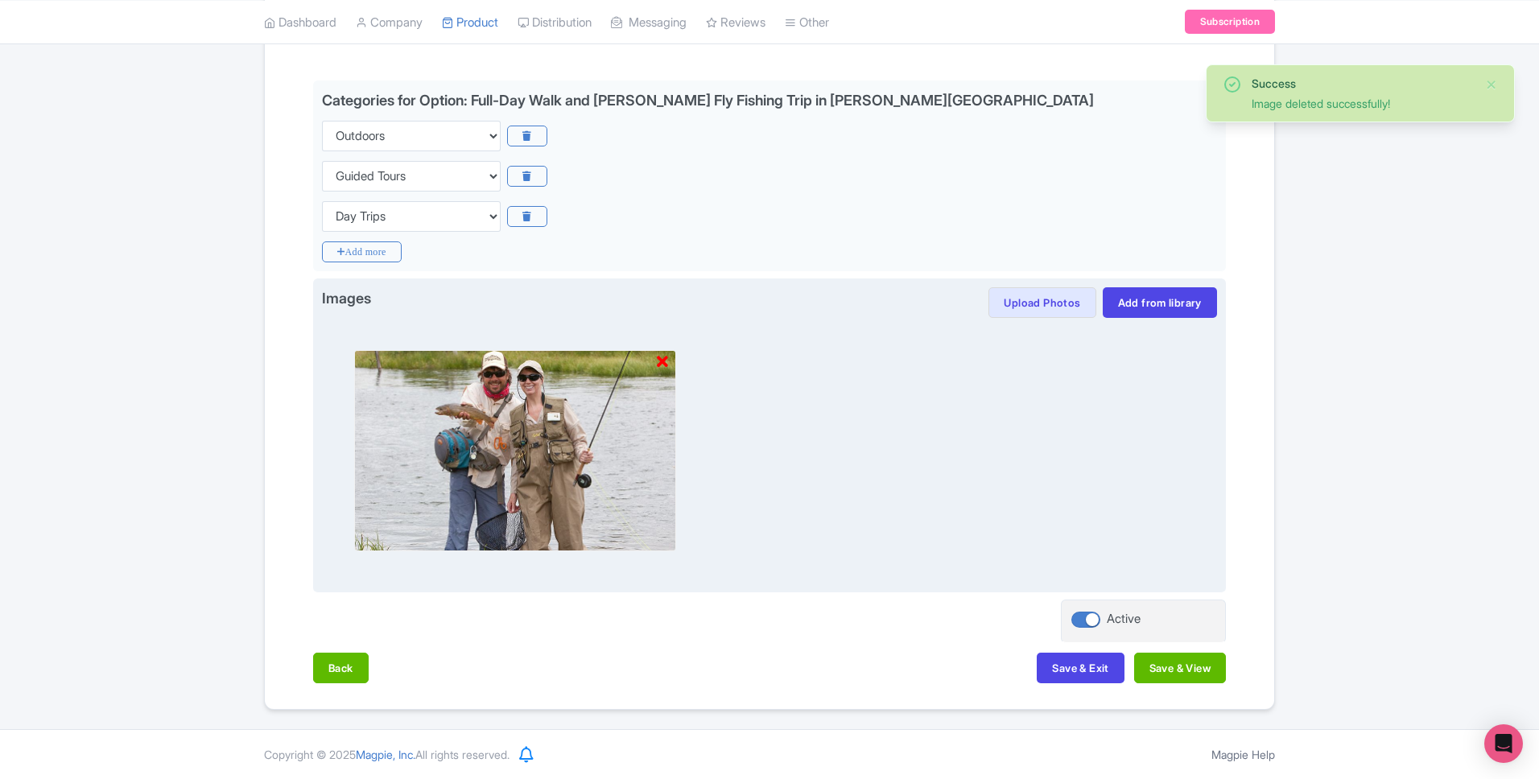
click at [669, 359] on img at bounding box center [515, 450] width 322 height 201
click at [665, 362] on icon at bounding box center [662, 362] width 11 height 16
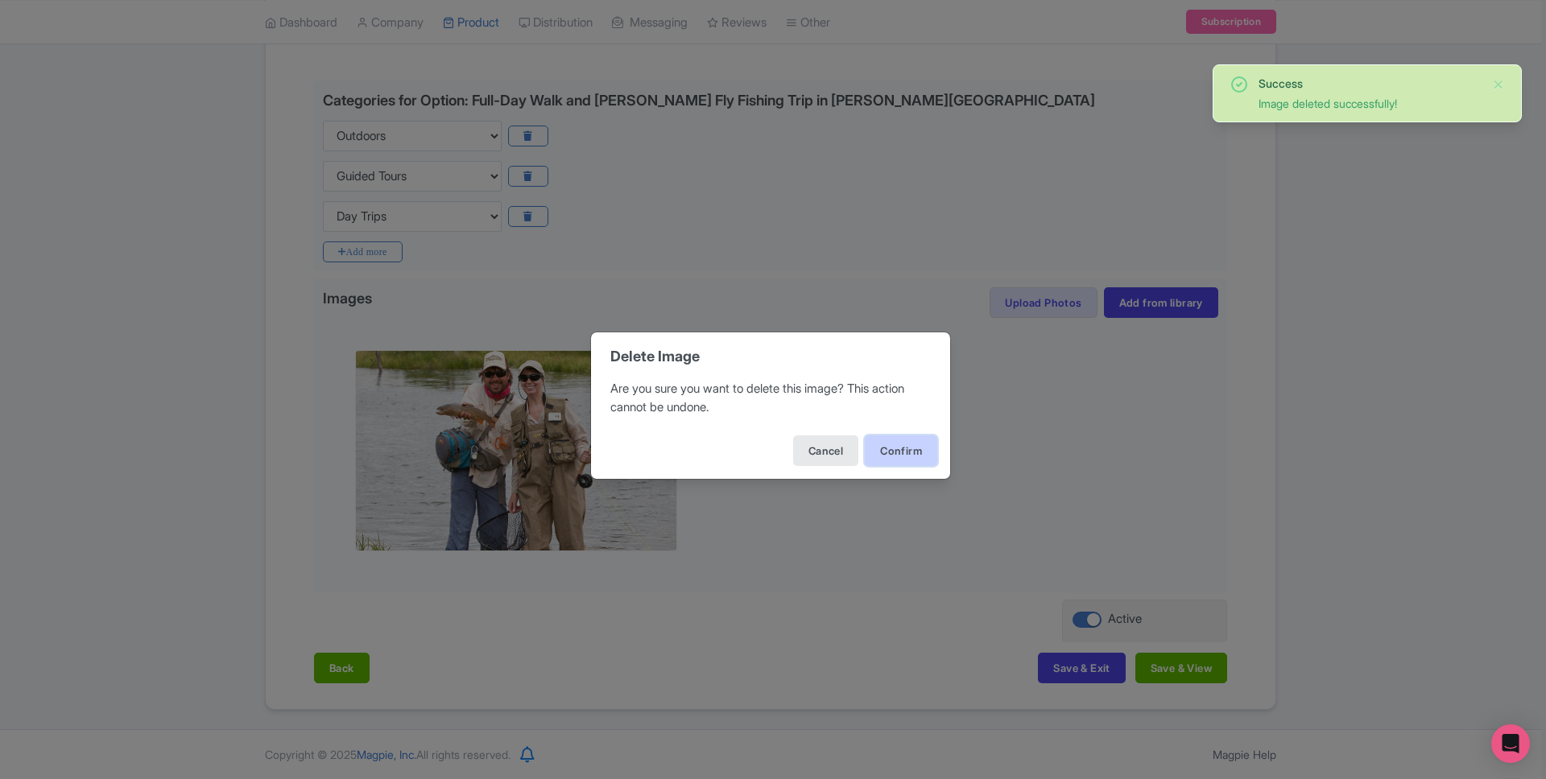
click at [894, 440] on button "Confirm" at bounding box center [901, 451] width 72 height 31
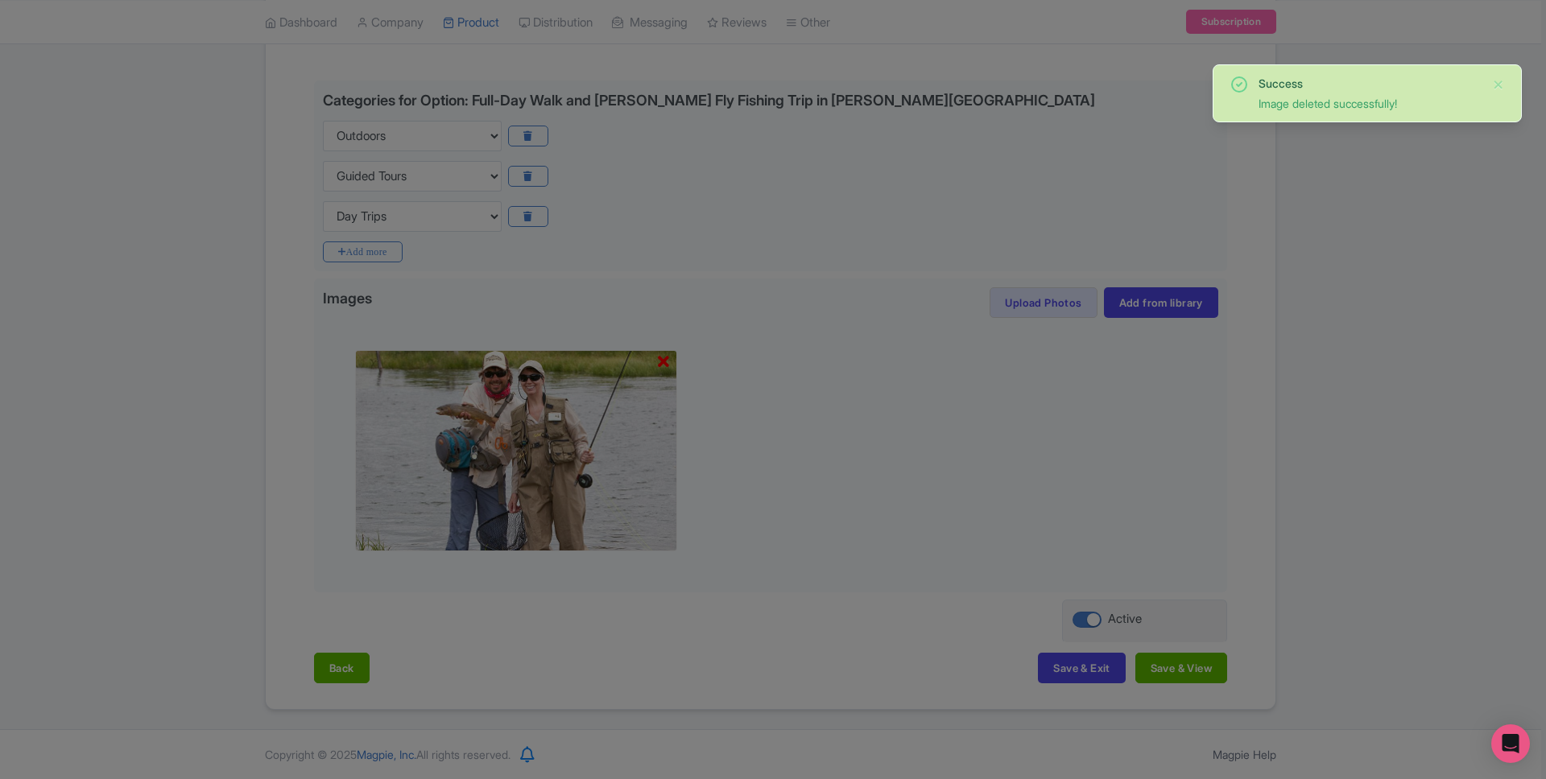
scroll to position [132, 0]
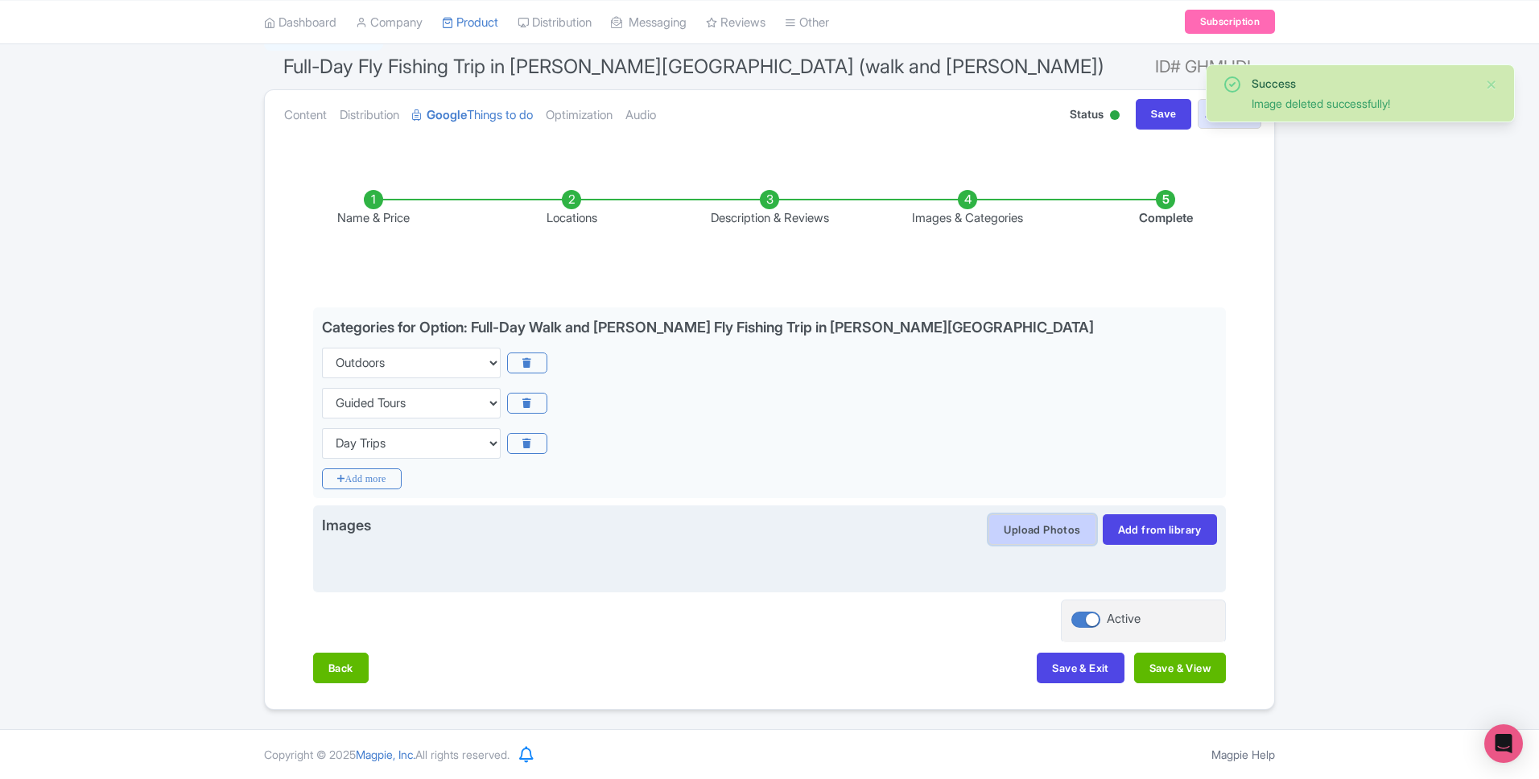
click at [1045, 523] on button "Upload Photos" at bounding box center [1042, 529] width 107 height 31
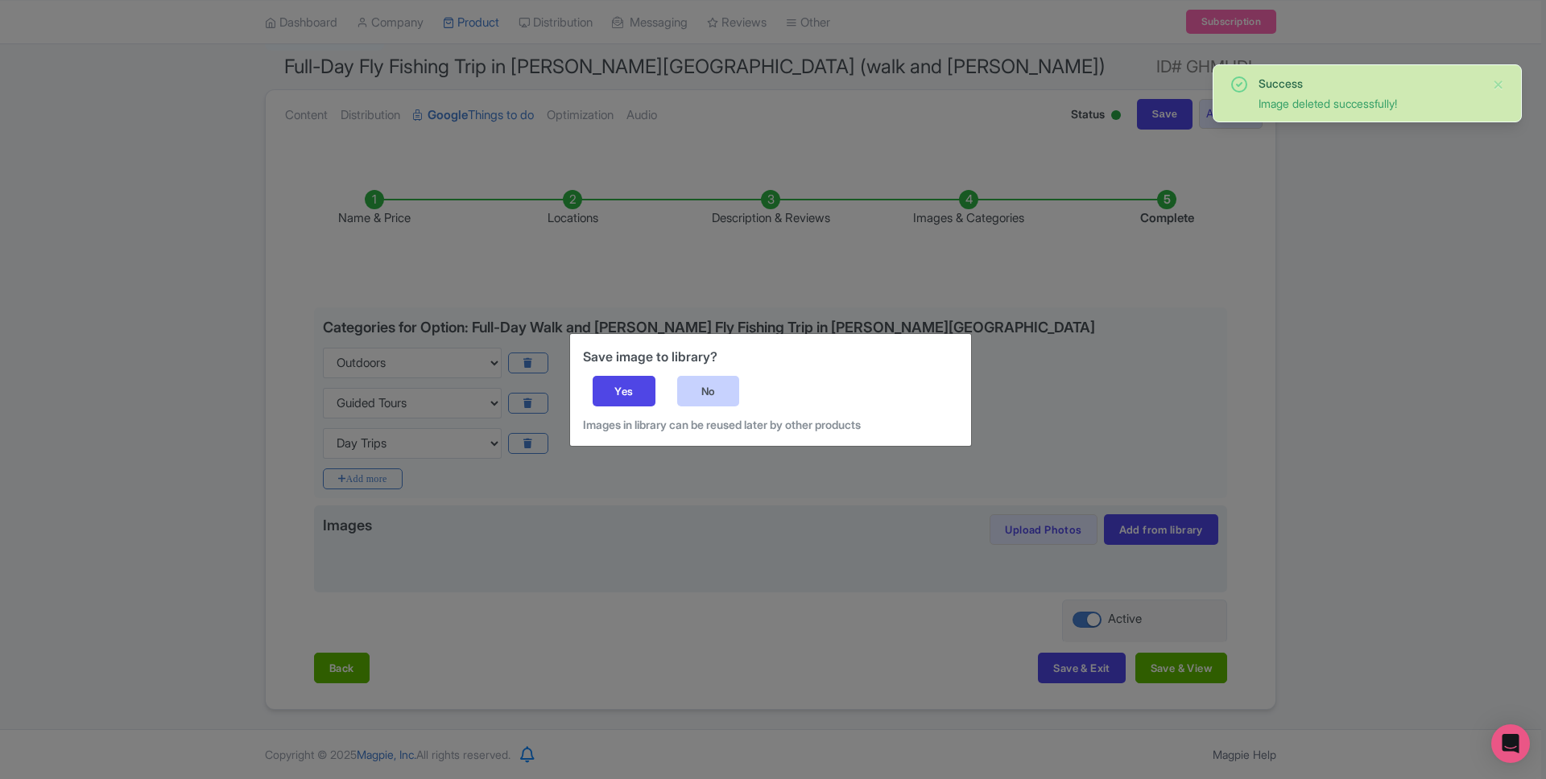
drag, startPoint x: 721, startPoint y: 398, endPoint x: 735, endPoint y: 397, distance: 14.5
click at [721, 398] on div "No" at bounding box center [708, 391] width 63 height 31
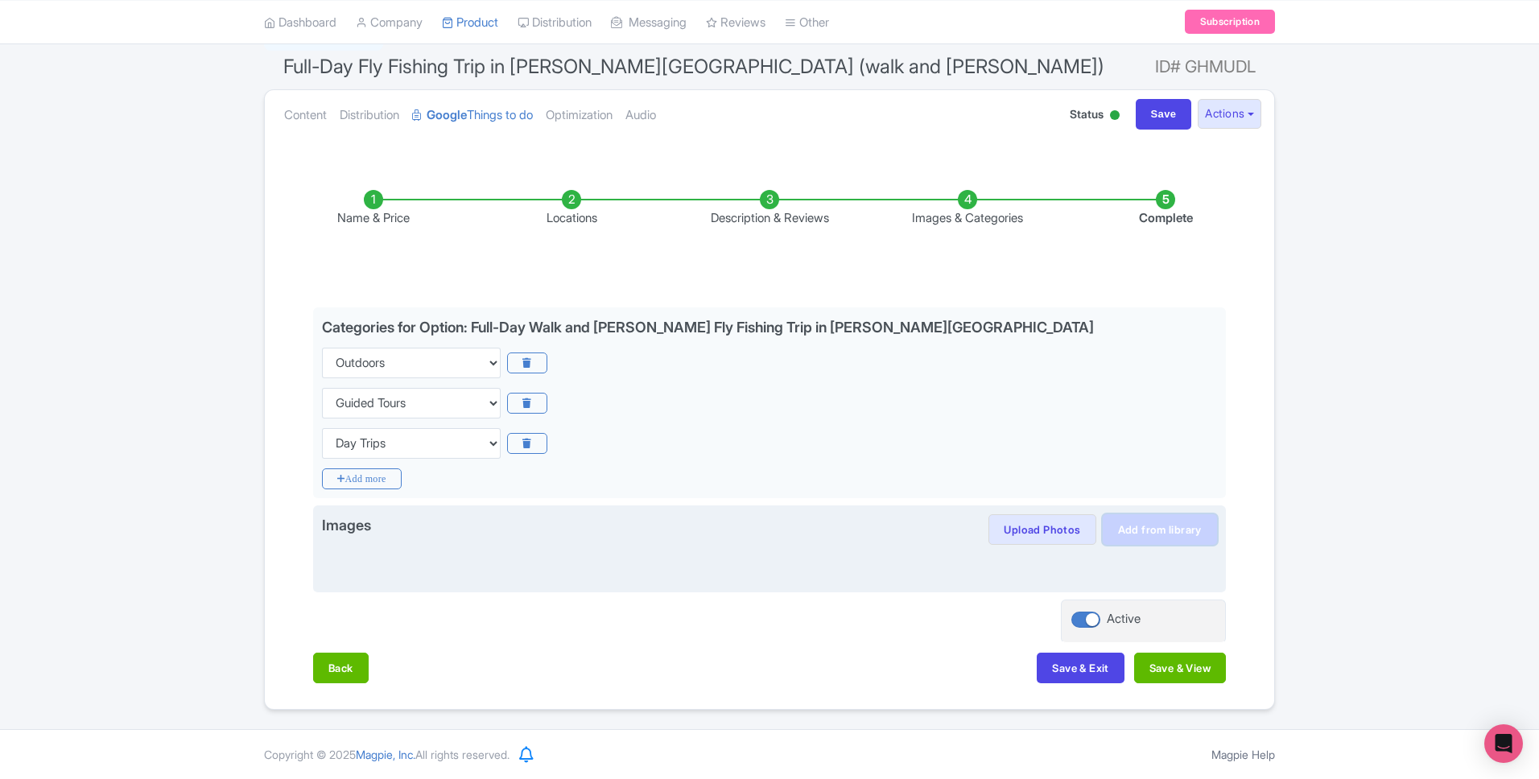
click at [1164, 533] on link "Add from library" at bounding box center [1160, 529] width 114 height 31
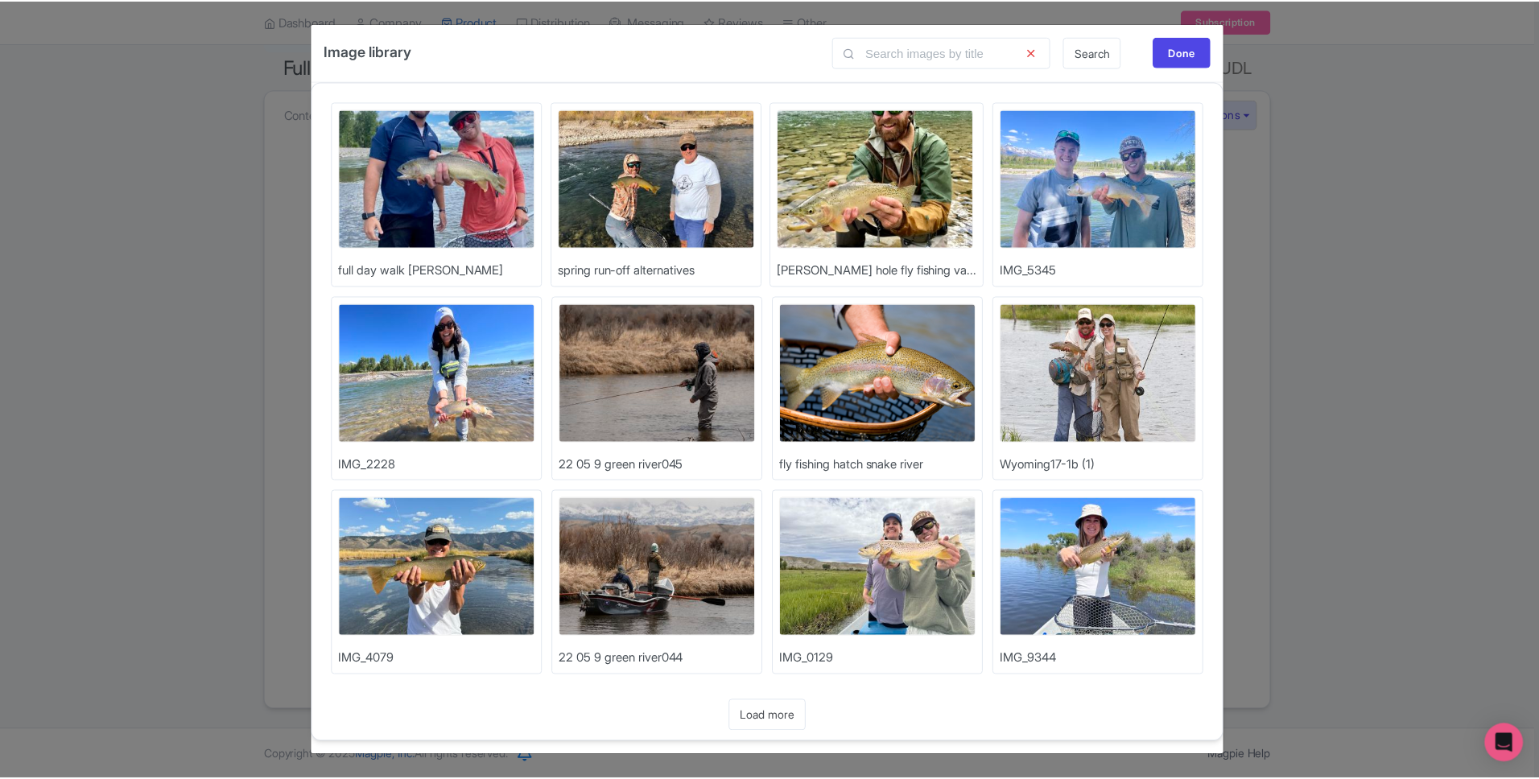
scroll to position [1, 0]
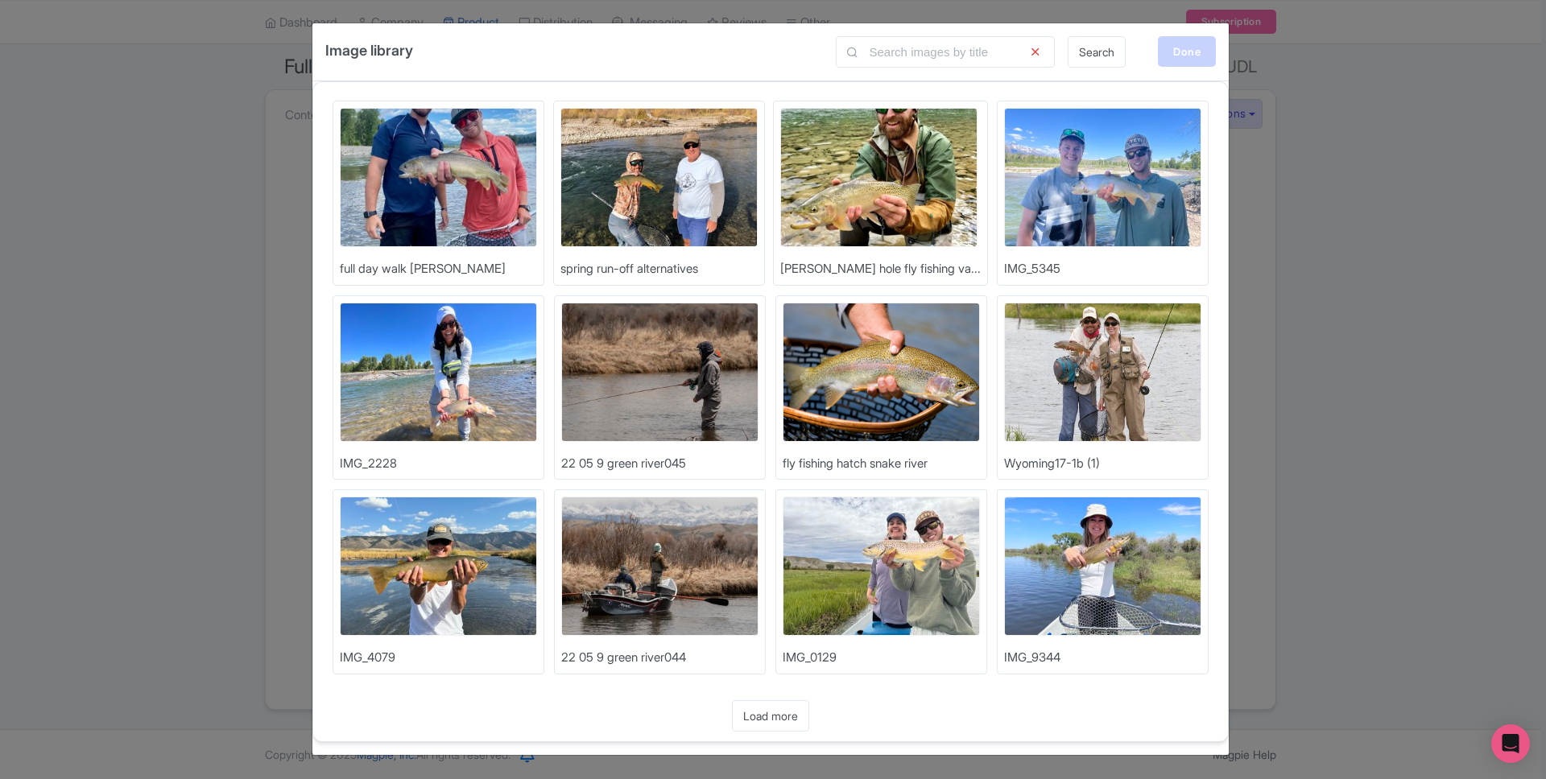
click at [1182, 44] on div "Done" at bounding box center [1187, 51] width 58 height 31
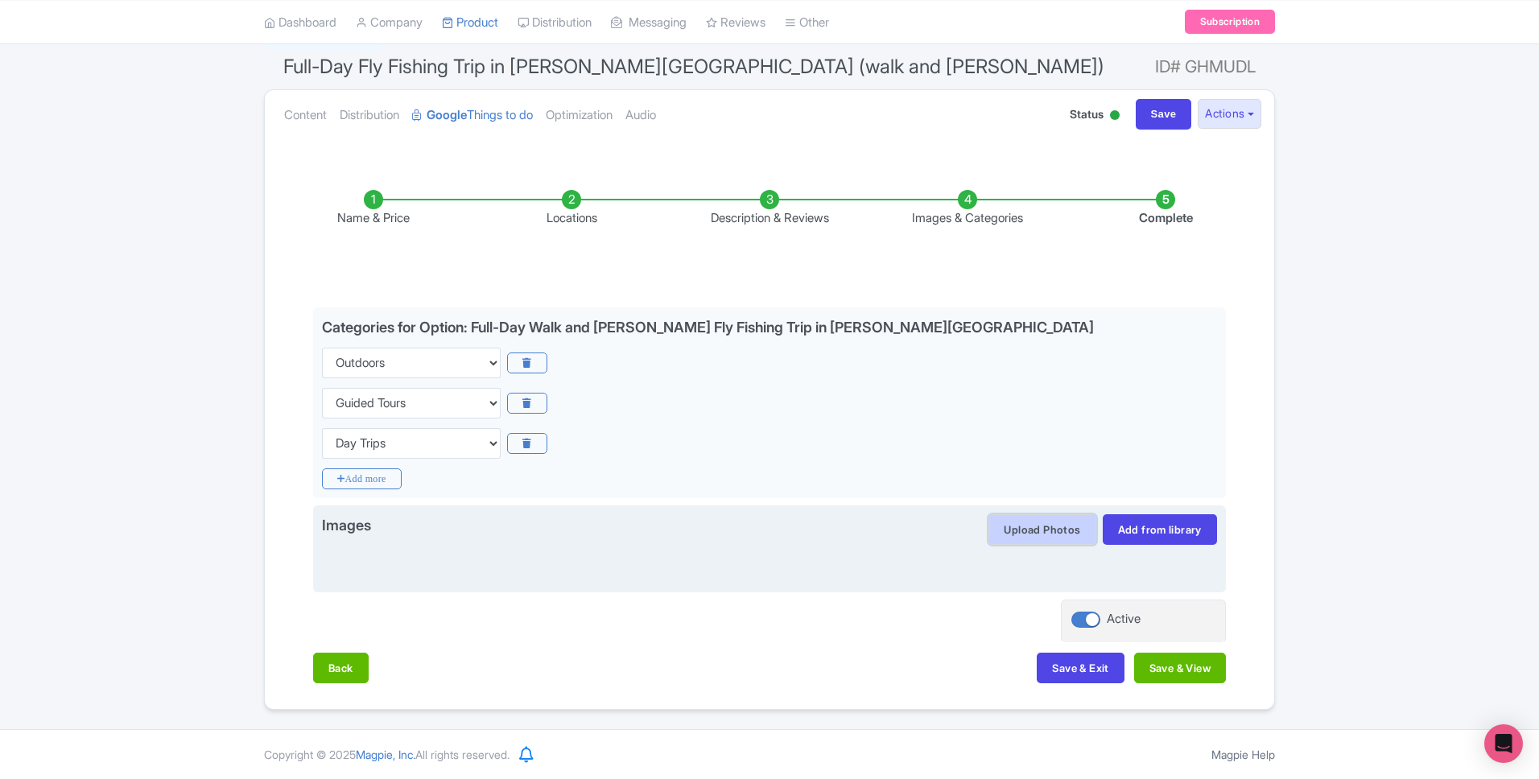
click at [1045, 534] on button "Upload Photos" at bounding box center [1042, 529] width 107 height 31
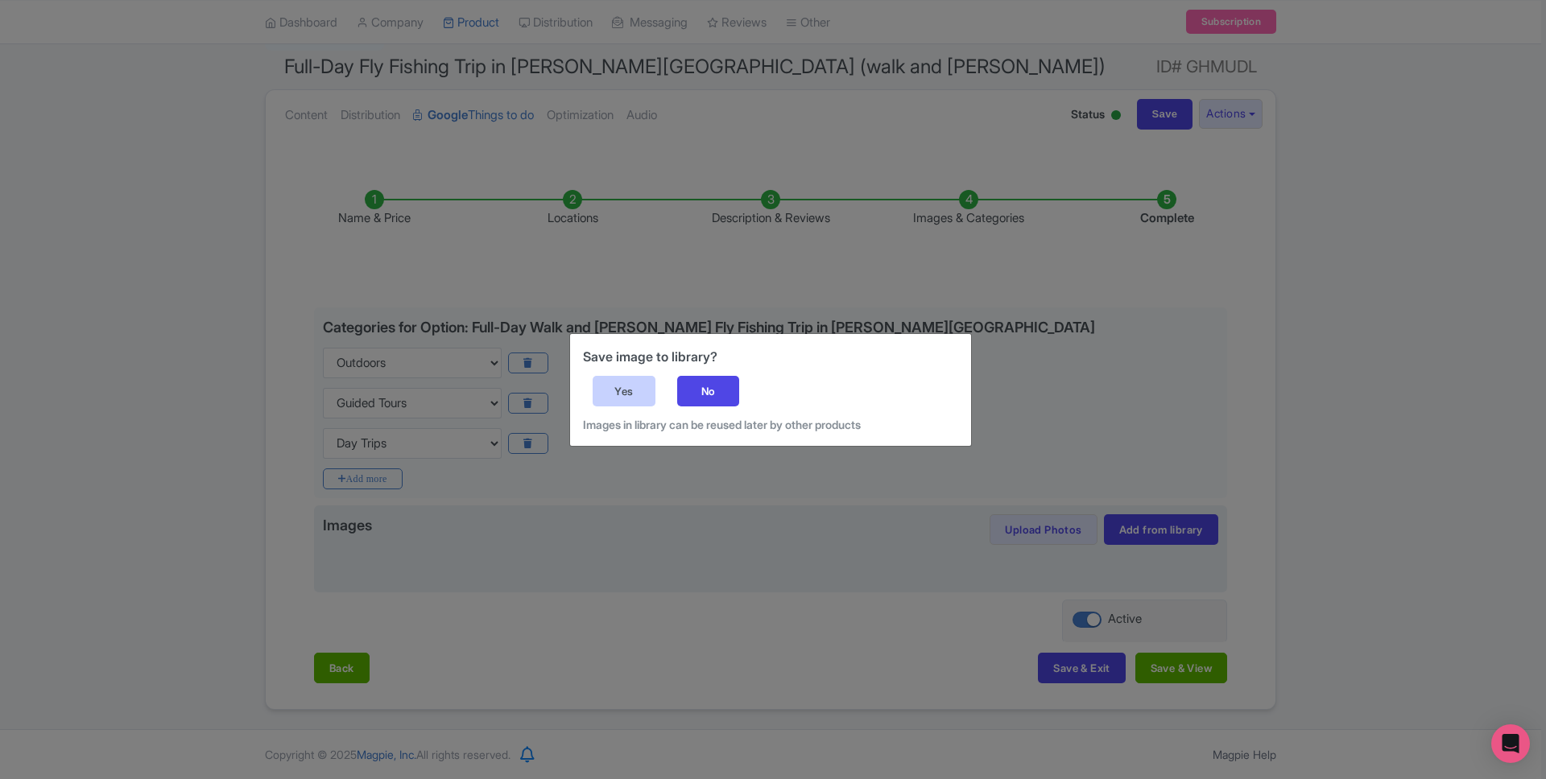
click at [631, 386] on div "Yes" at bounding box center [624, 391] width 63 height 31
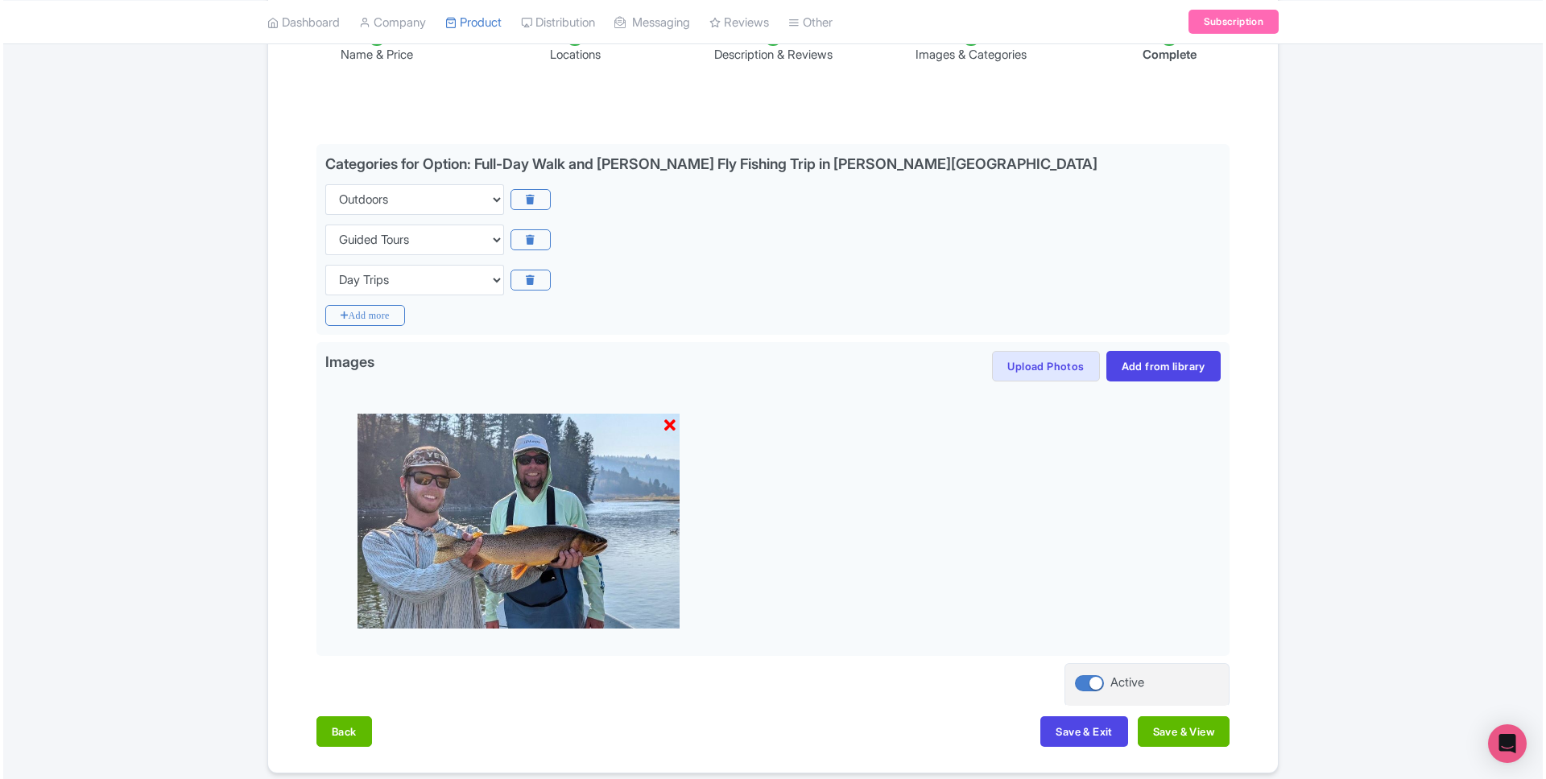
scroll to position [359, 0]
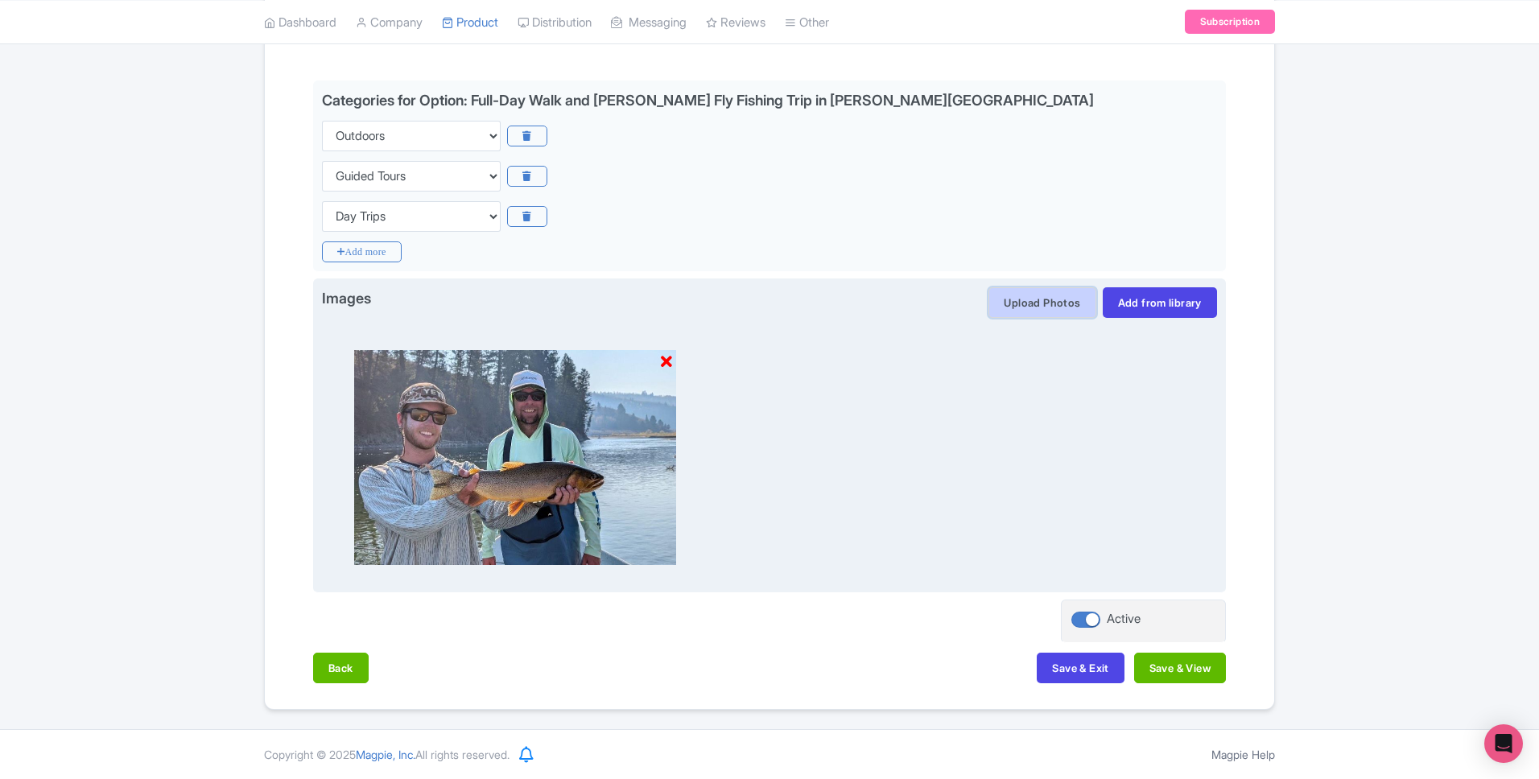
click at [1020, 303] on button "Upload Photos" at bounding box center [1042, 302] width 107 height 31
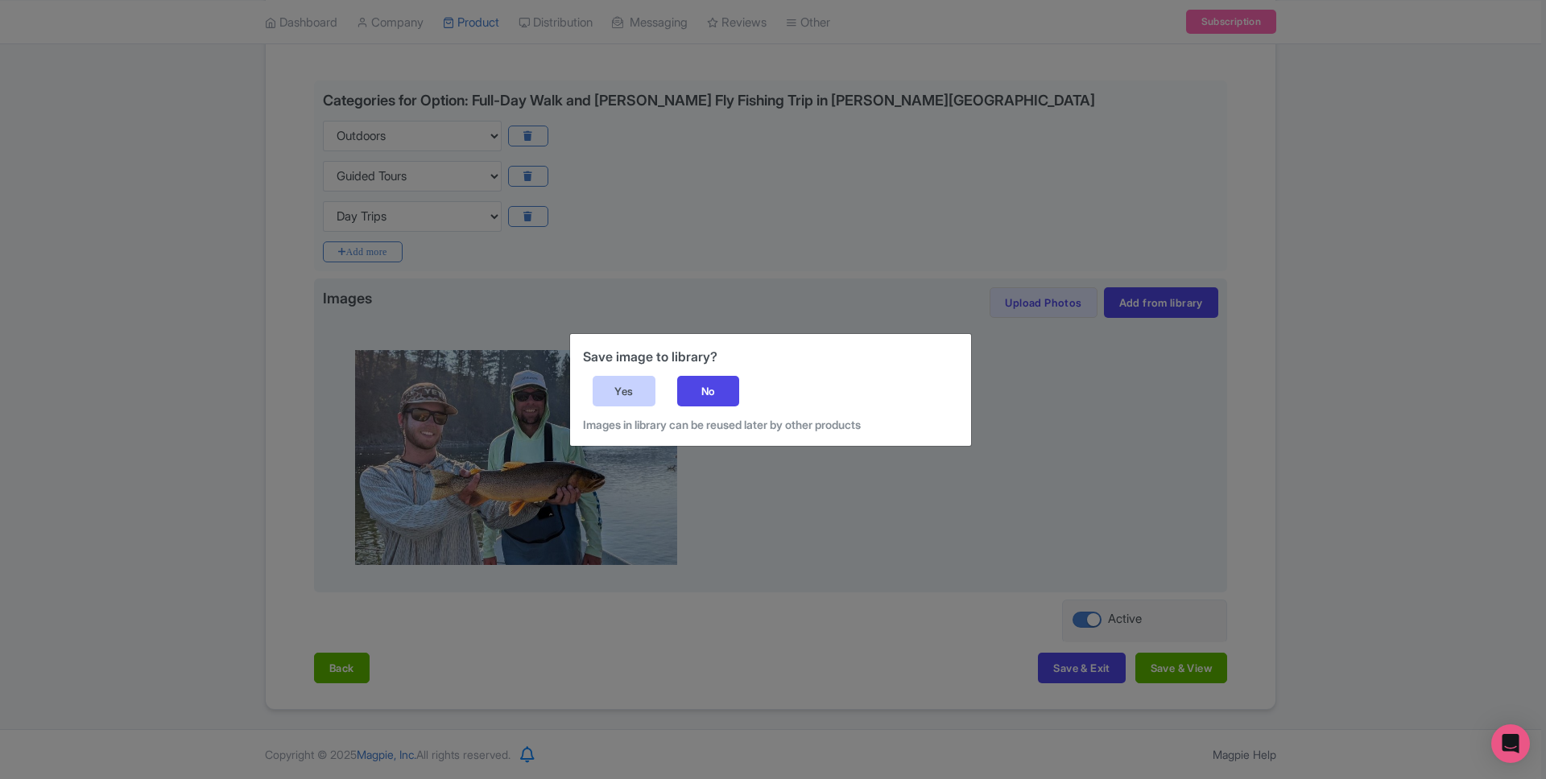
click at [640, 394] on div "Yes" at bounding box center [624, 391] width 63 height 31
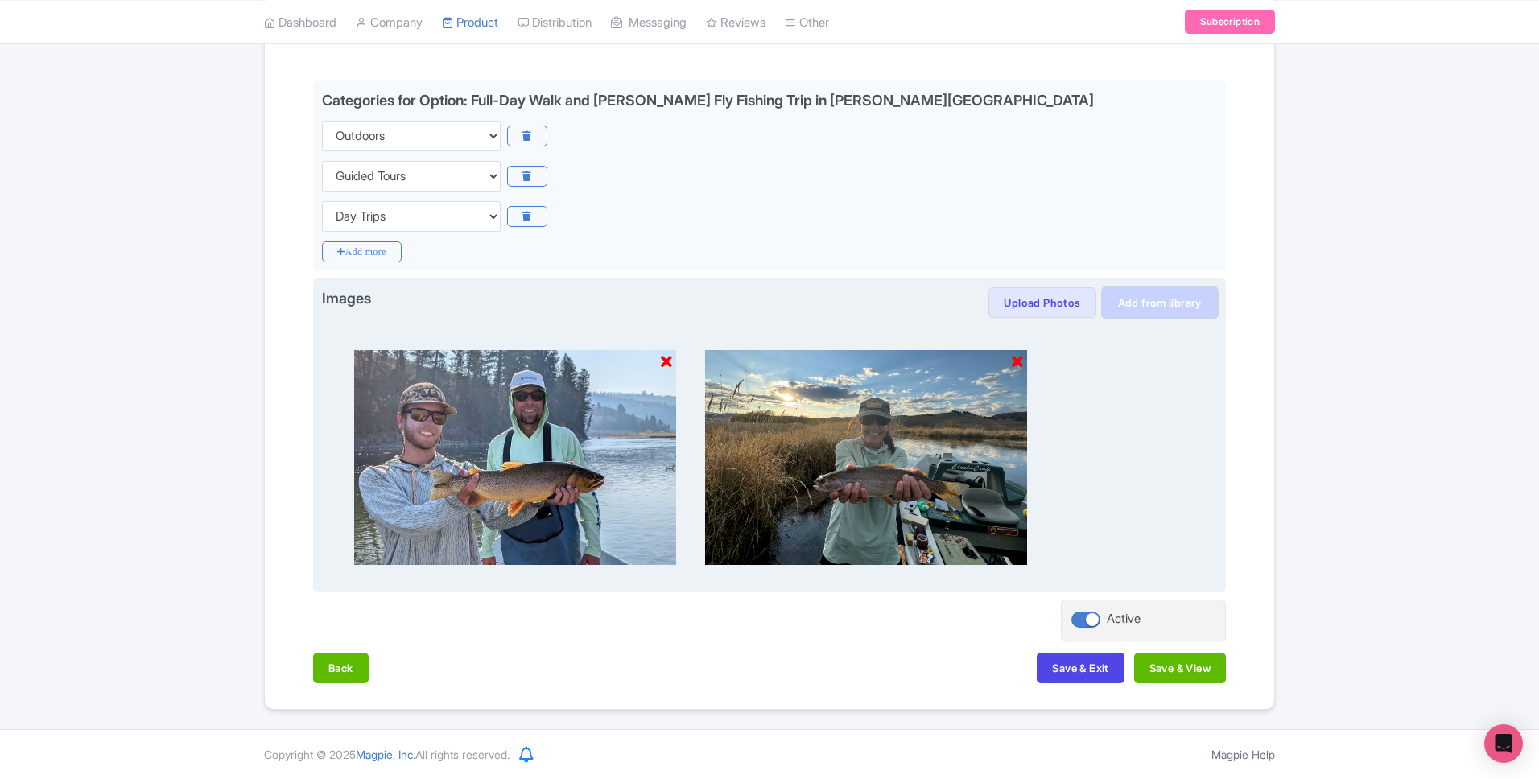
click at [1153, 299] on link "Add from library" at bounding box center [1160, 302] width 114 height 31
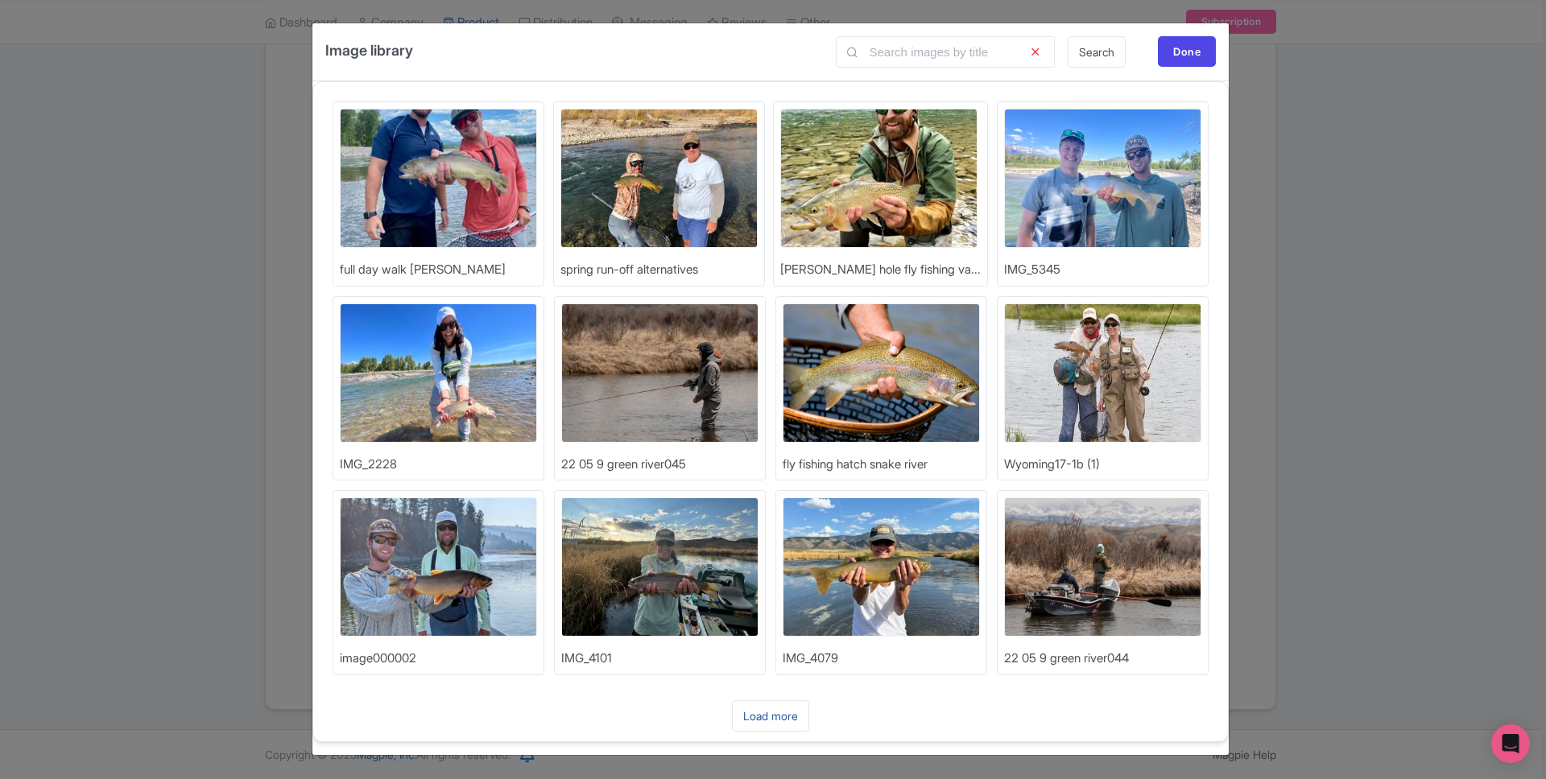
click at [776, 709] on link "Load more" at bounding box center [770, 715] width 77 height 31
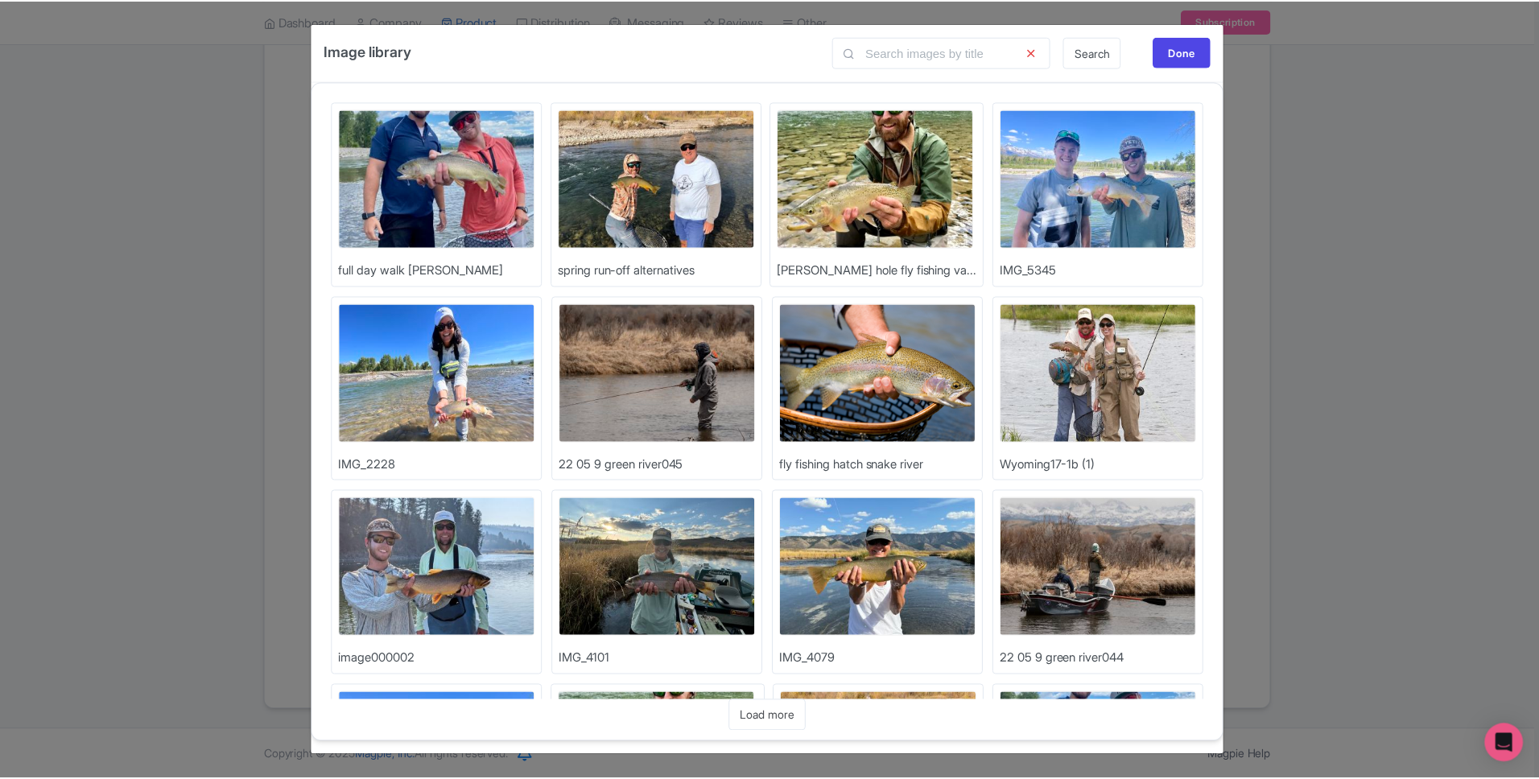
scroll to position [195, 0]
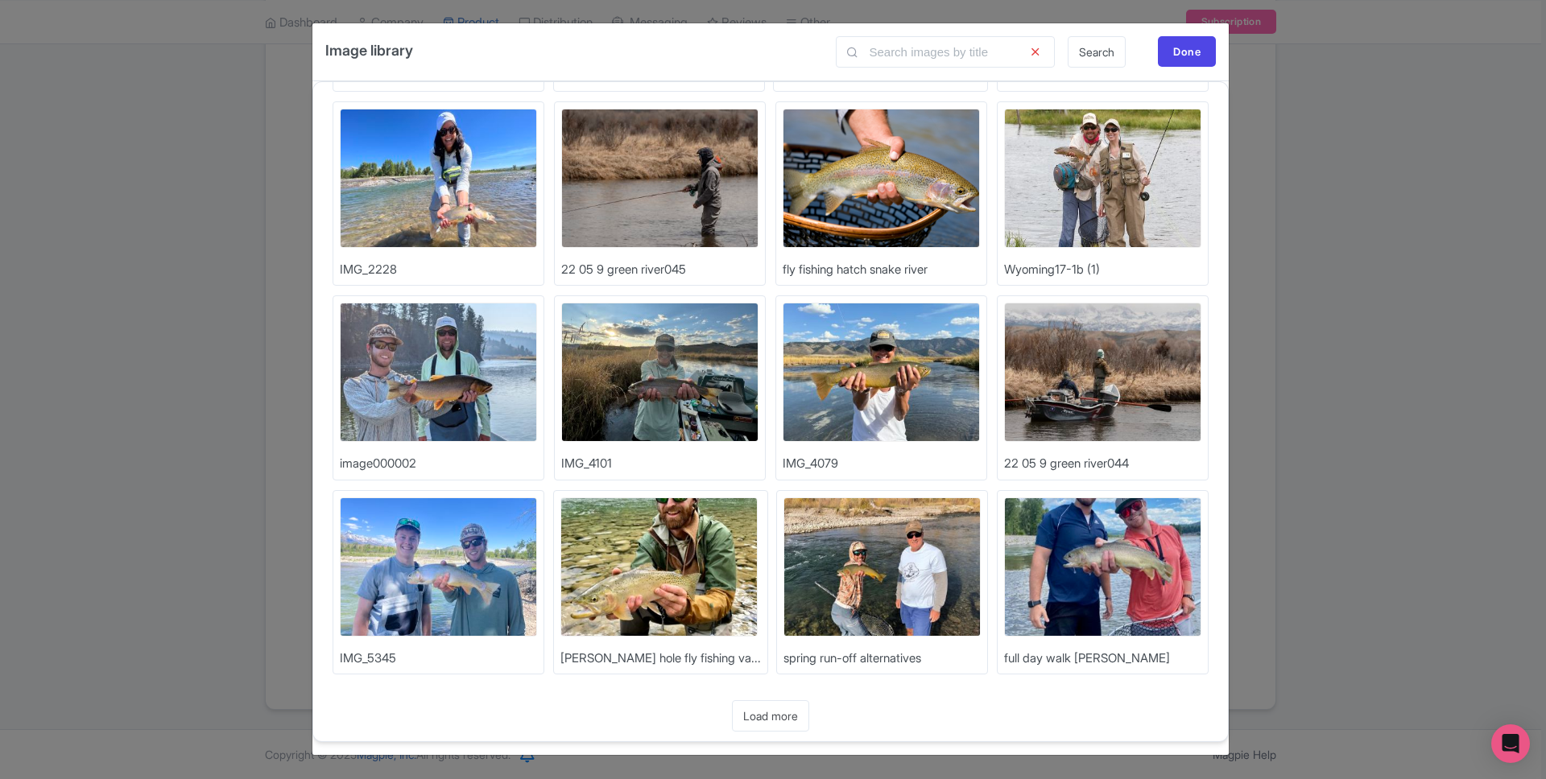
click at [651, 572] on img at bounding box center [658, 567] width 197 height 139
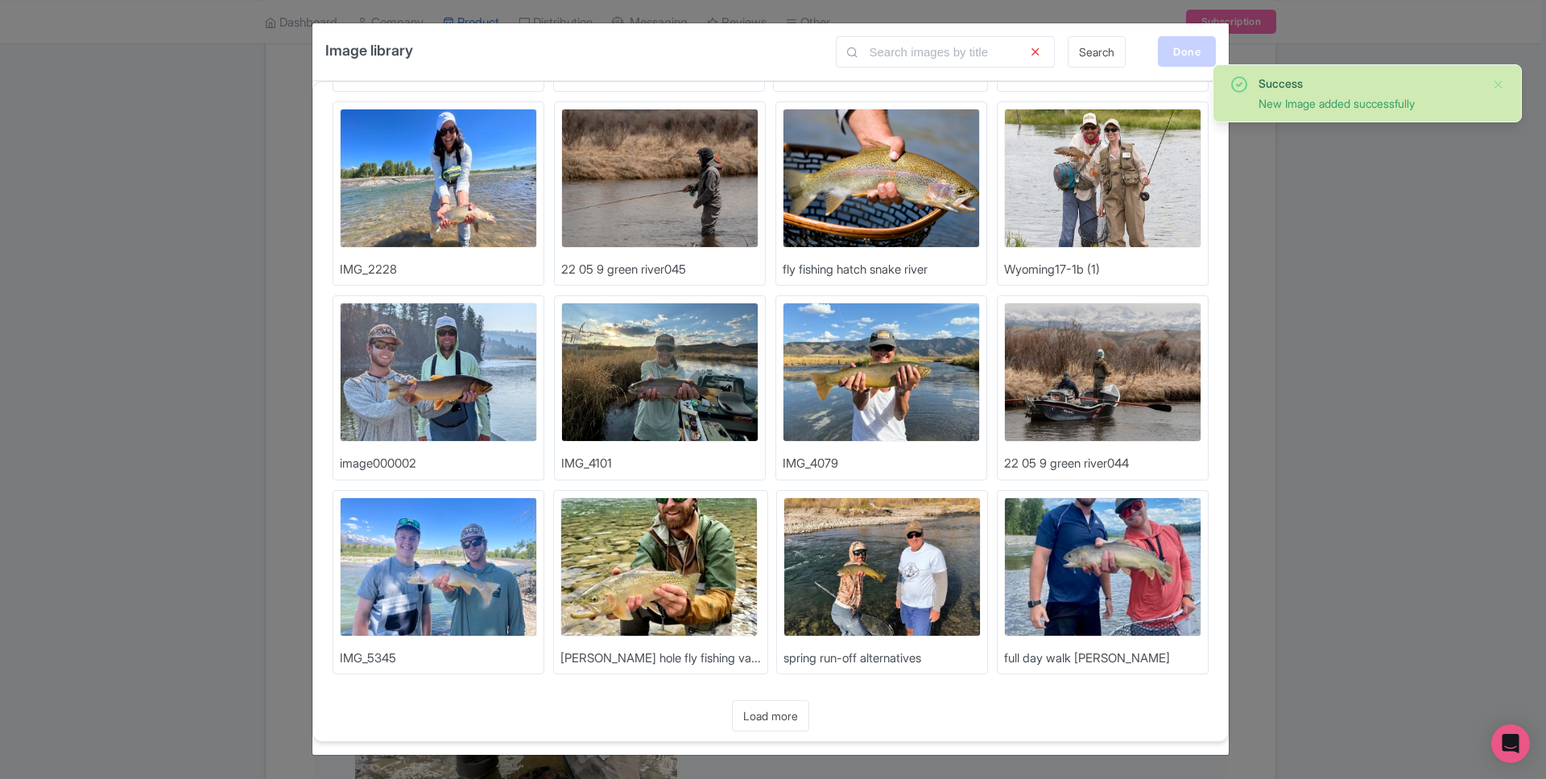
click at [1180, 55] on div "Done" at bounding box center [1187, 51] width 58 height 31
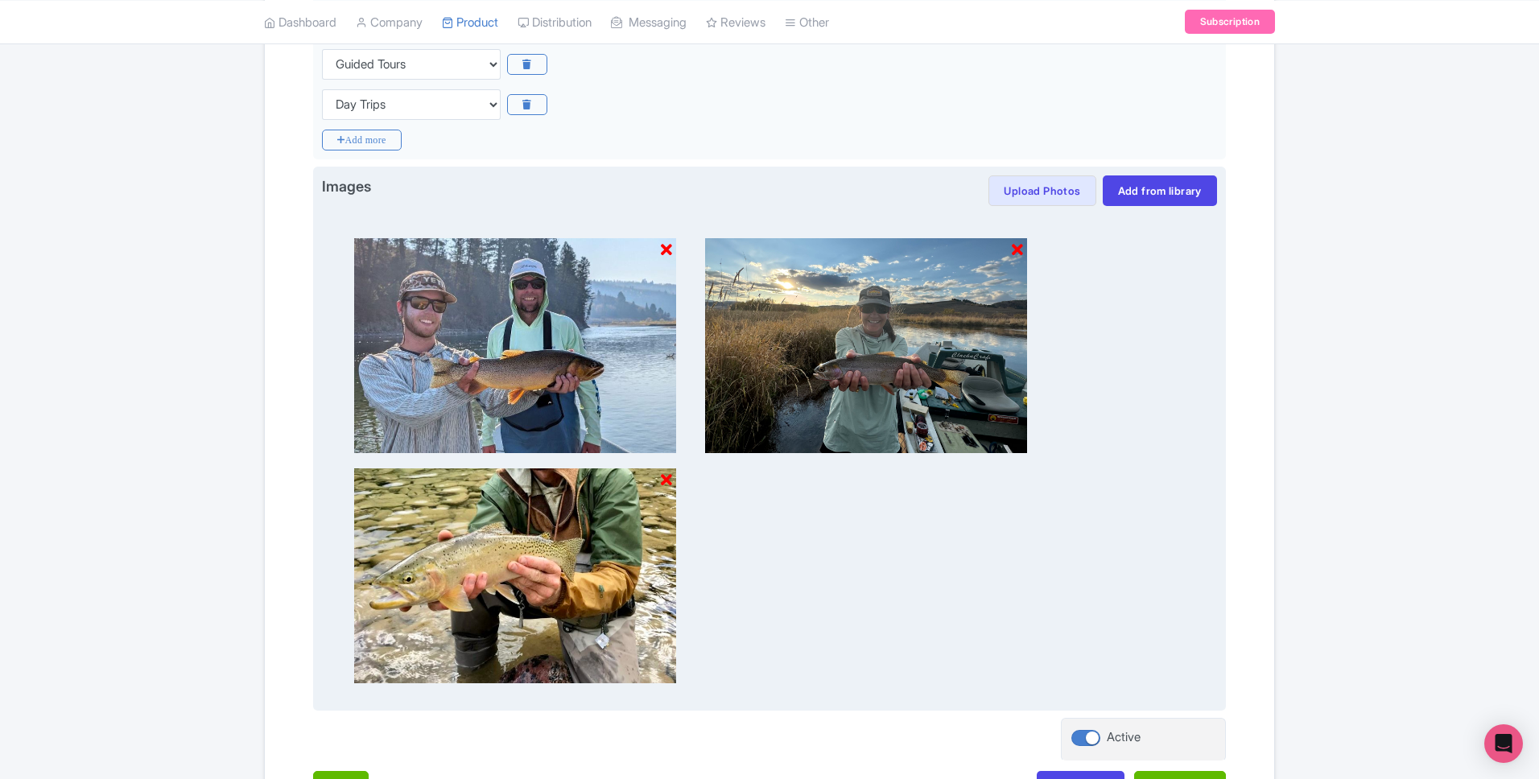
scroll to position [130, 0]
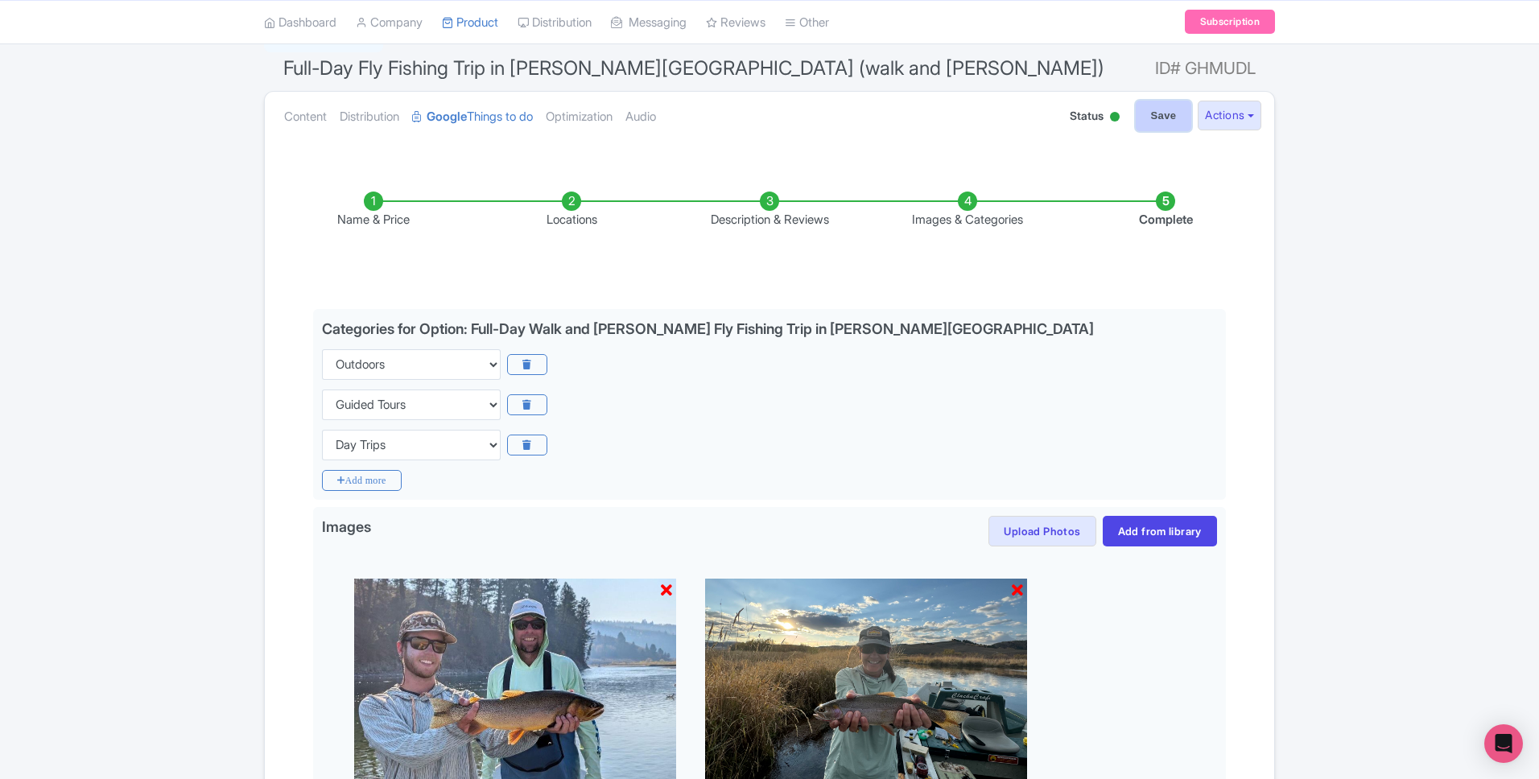
click at [1163, 125] on input "Save" at bounding box center [1164, 116] width 56 height 31
type input "Saving..."
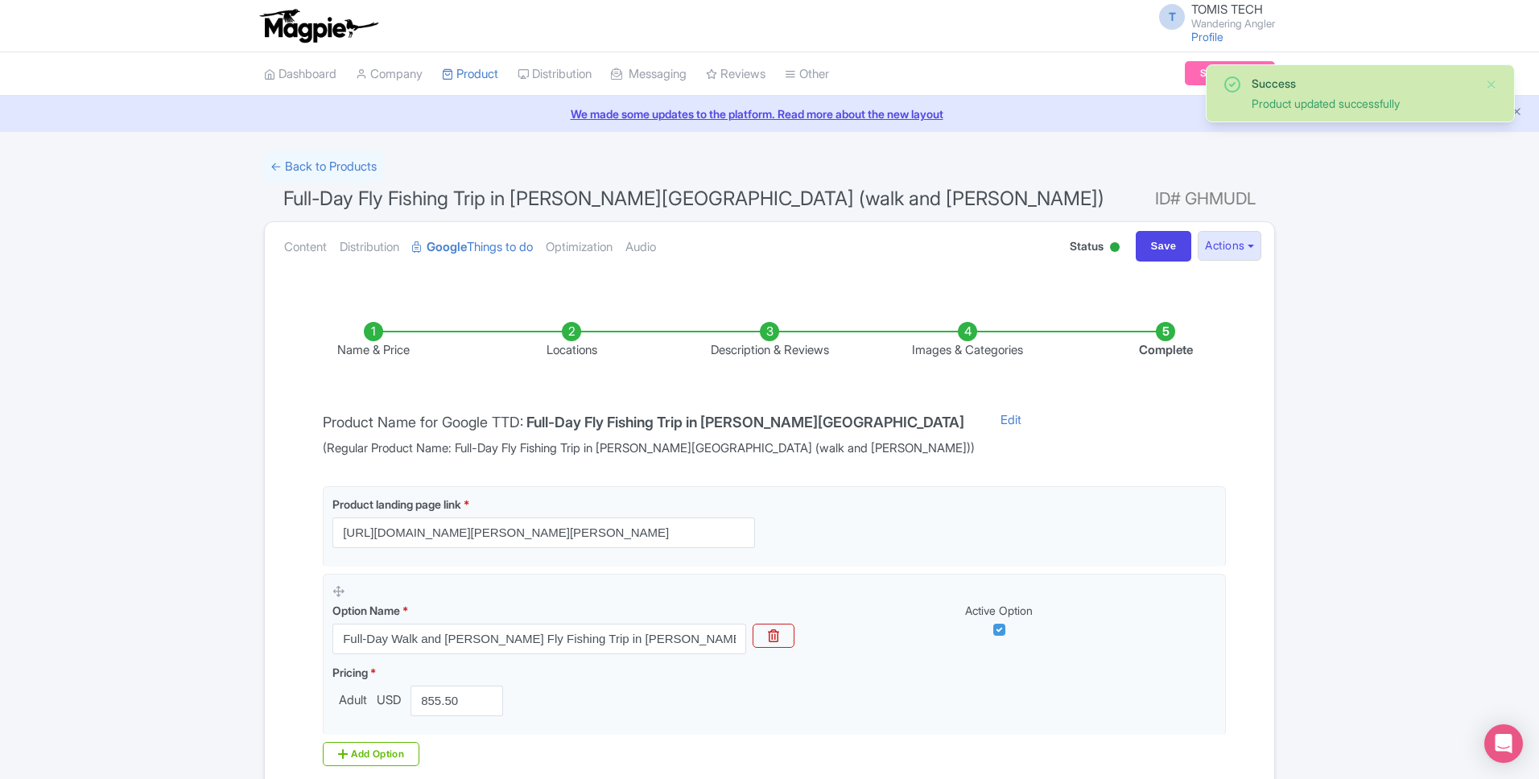
click at [924, 349] on li "Images & Categories" at bounding box center [968, 341] width 198 height 38
